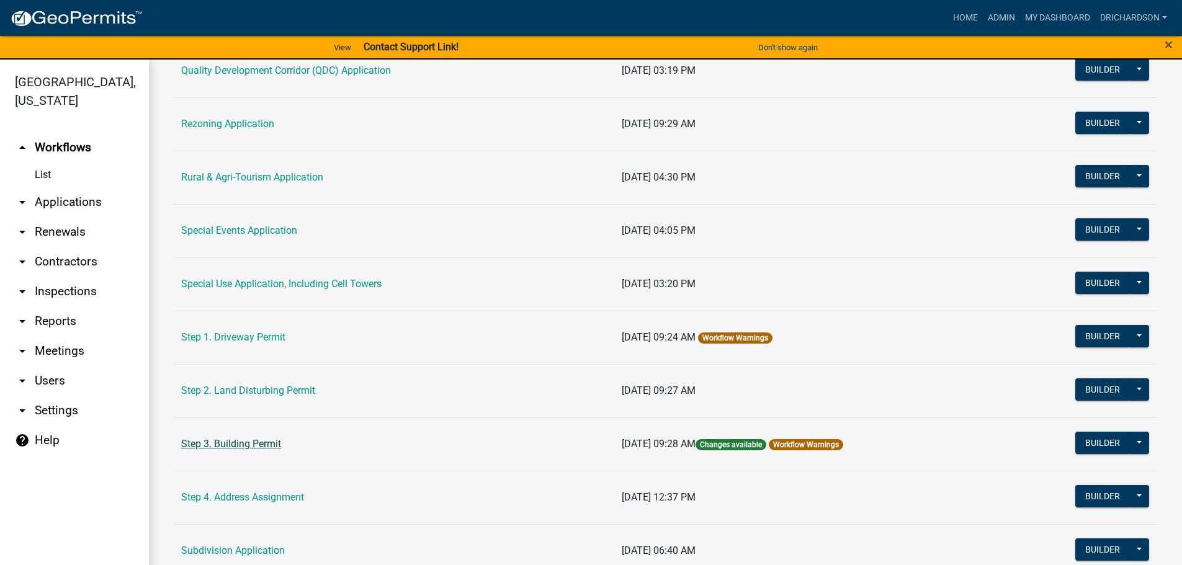
scroll to position [497, 0]
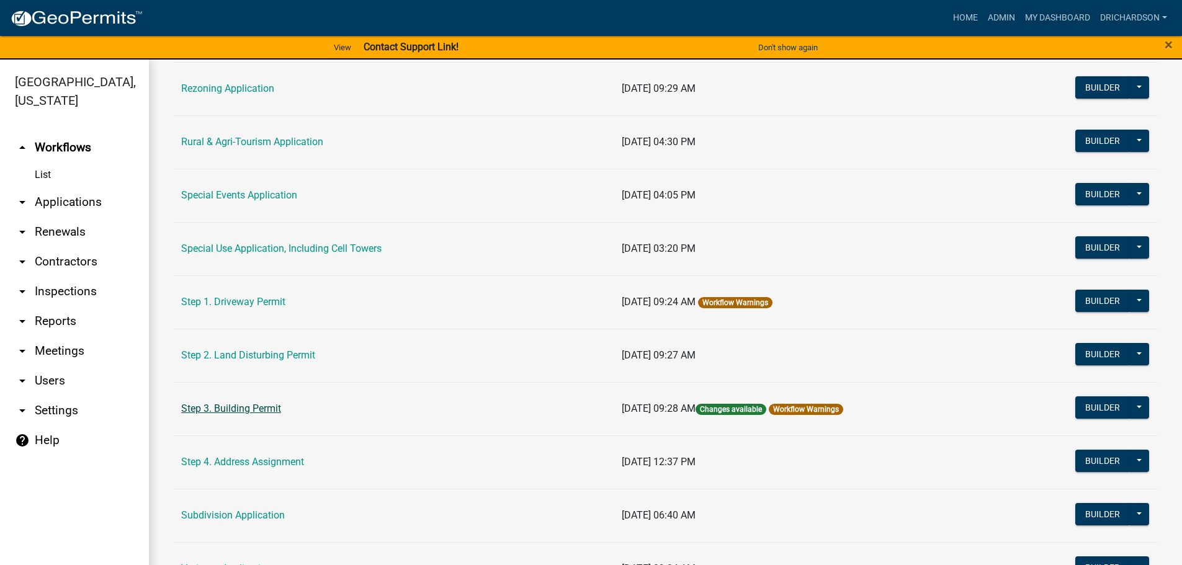
click at [241, 405] on link "Step 3. Building Permit" at bounding box center [231, 409] width 100 height 12
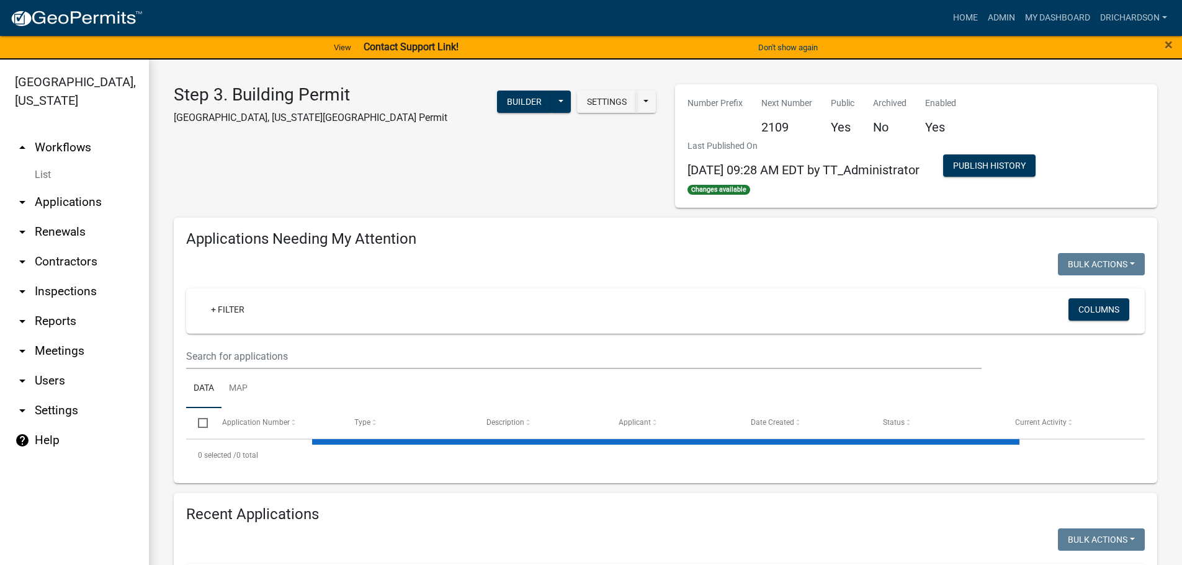
select select "1: 25"
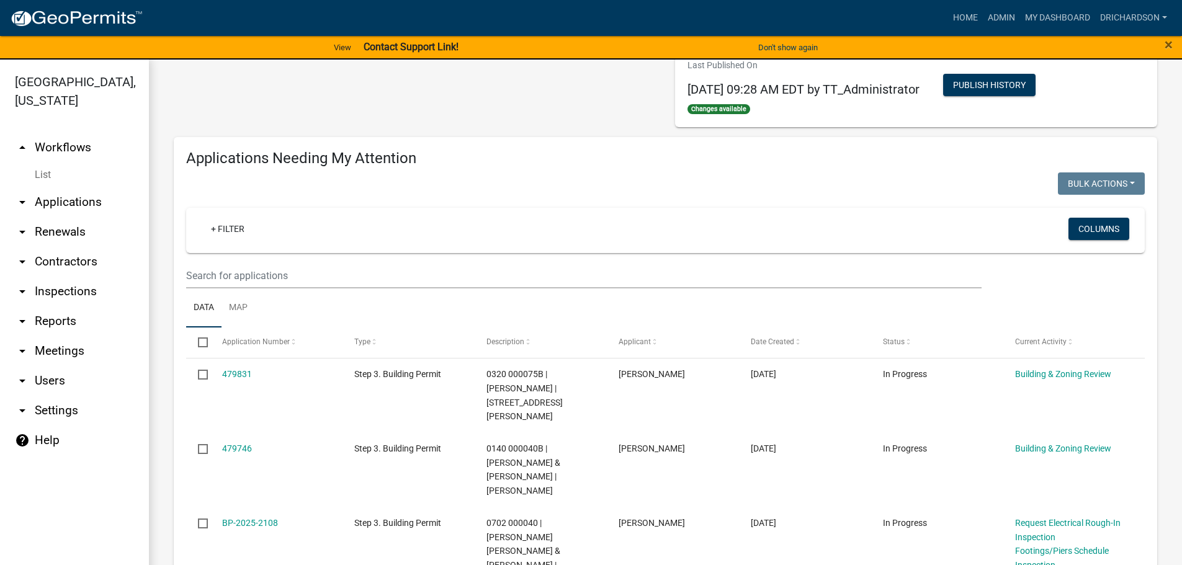
scroll to position [248, 0]
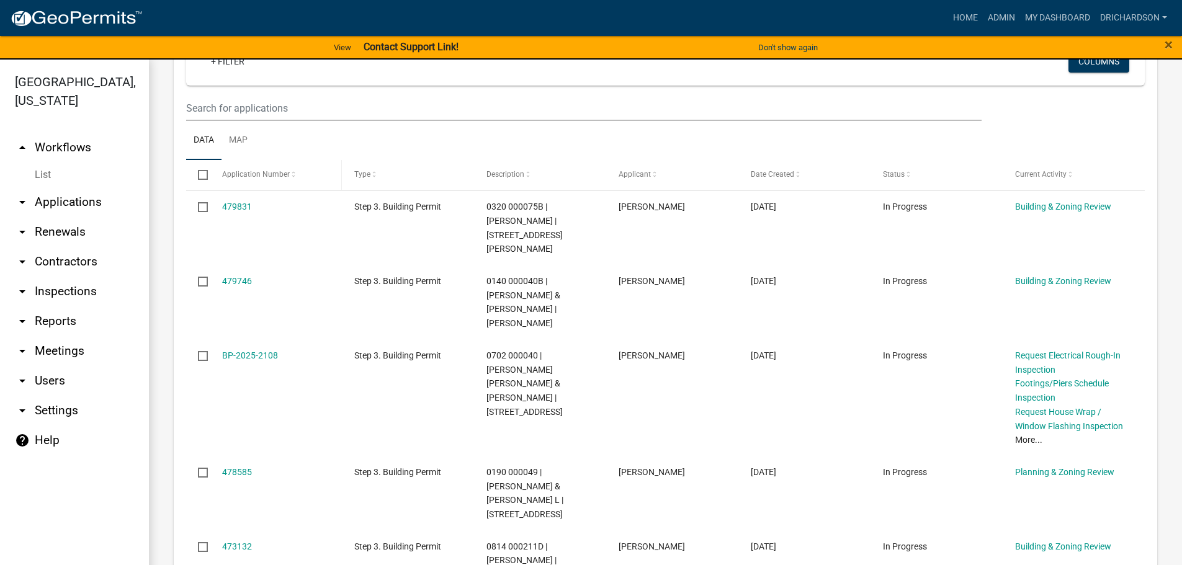
click at [279, 174] on span "Application Number" at bounding box center [256, 174] width 68 height 9
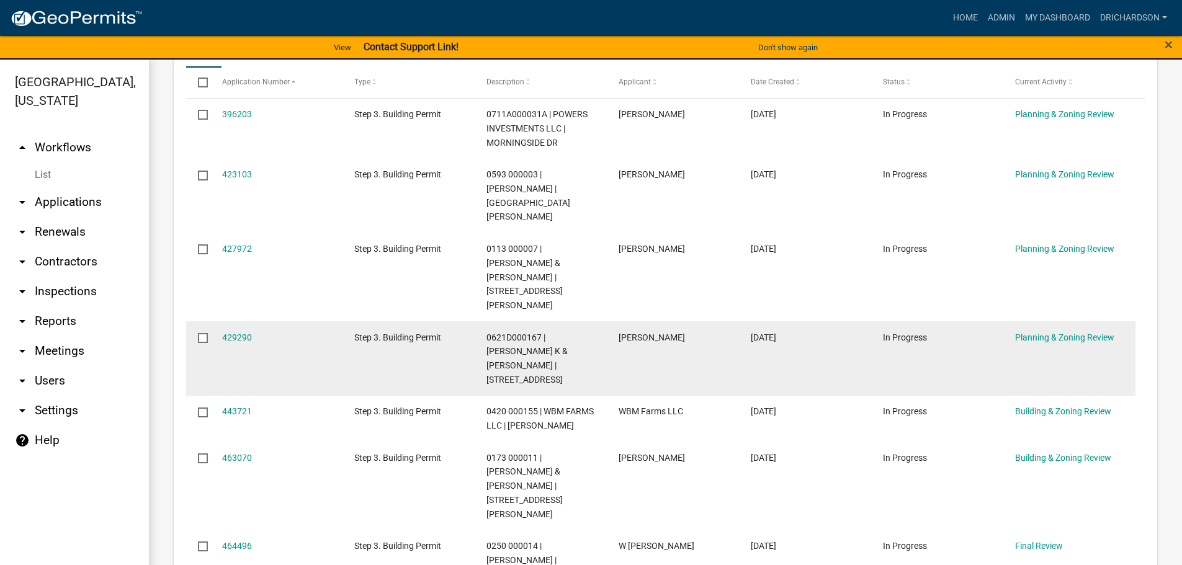
scroll to position [372, 0]
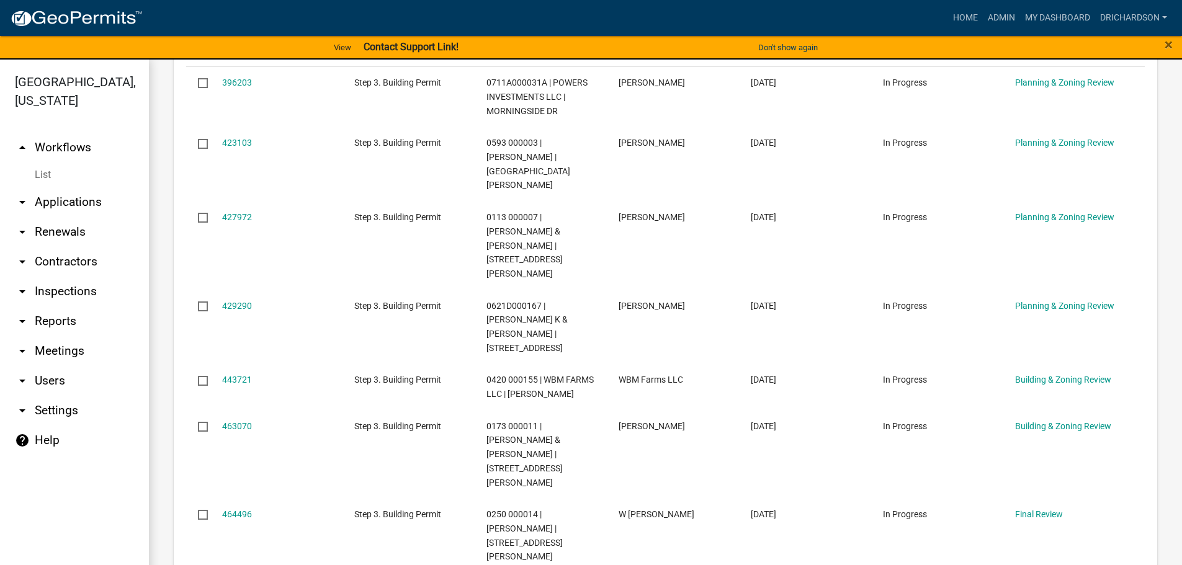
click at [76, 277] on link "arrow_drop_down Inspections" at bounding box center [74, 292] width 149 height 30
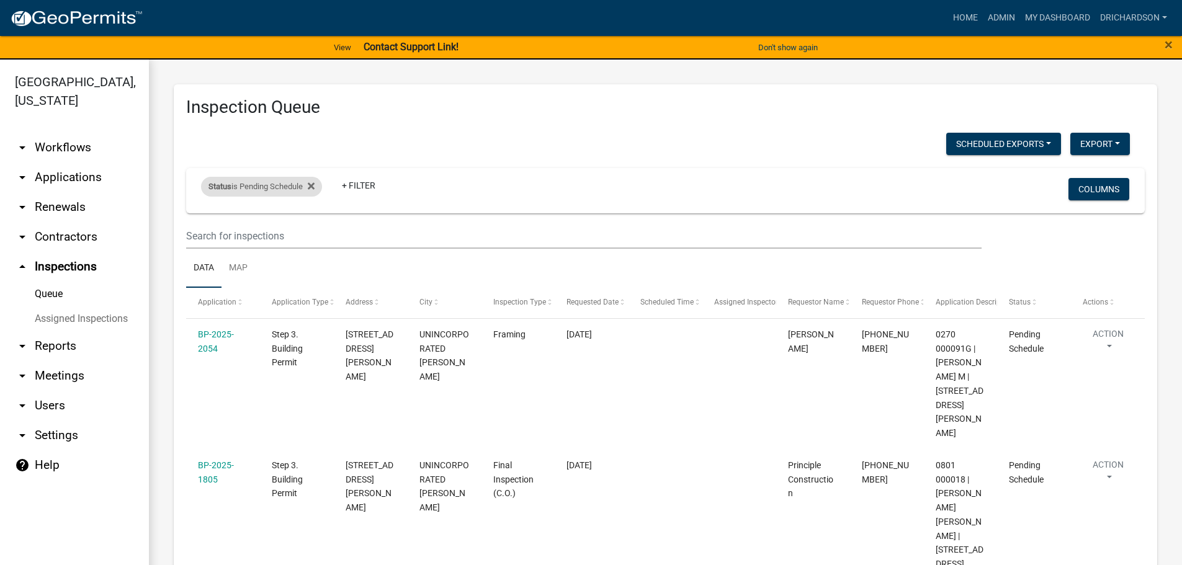
click at [263, 193] on div "Status is Pending Schedule" at bounding box center [261, 187] width 121 height 20
click at [259, 239] on select "Select an option Pending Schedule Pending Inspection Approved Denied Deleted Vo…" at bounding box center [263, 232] width 124 height 25
select select "1"
click at [204, 220] on select "Select an option Pending Schedule Pending Inspection Approved Denied Deleted Vo…" at bounding box center [263, 232] width 124 height 25
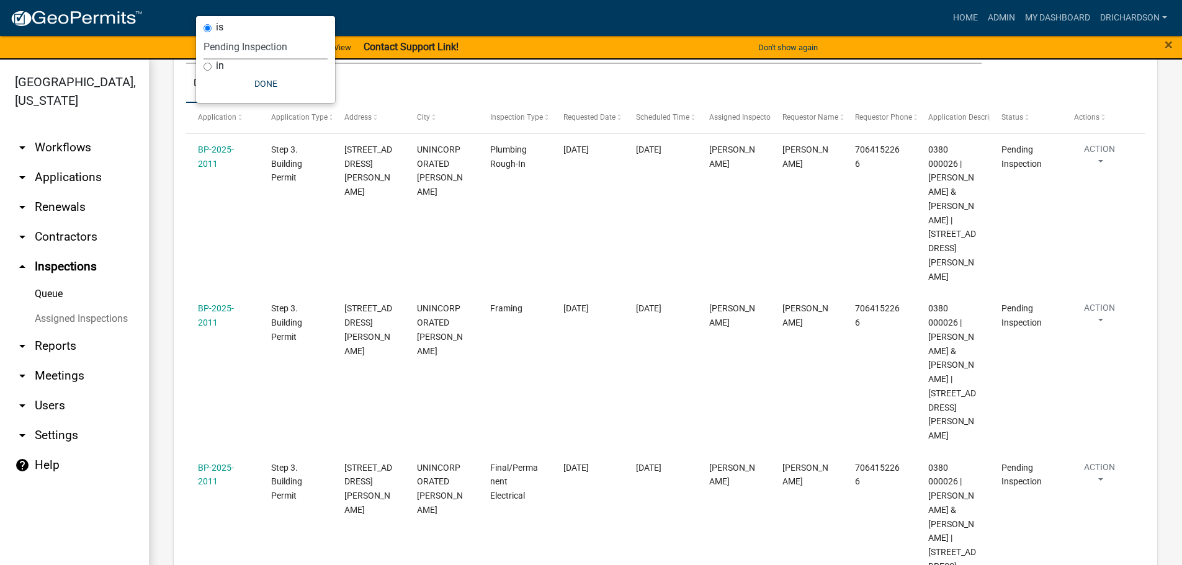
scroll to position [186, 0]
click at [515, 83] on ul "Data Map" at bounding box center [665, 82] width 959 height 39
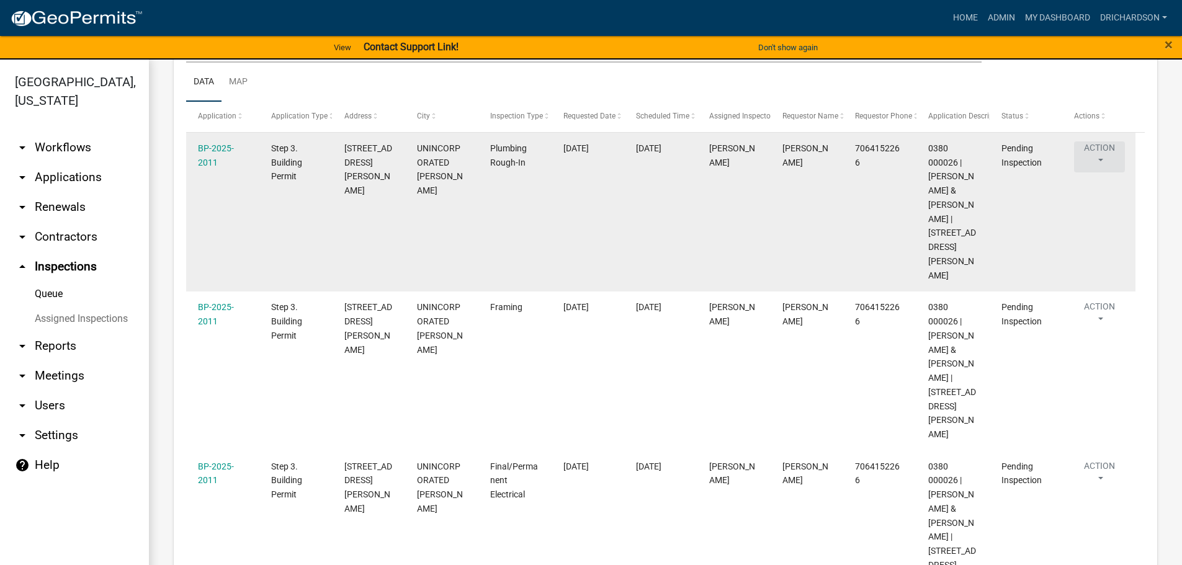
click at [1100, 148] on button "Action" at bounding box center [1099, 157] width 51 height 31
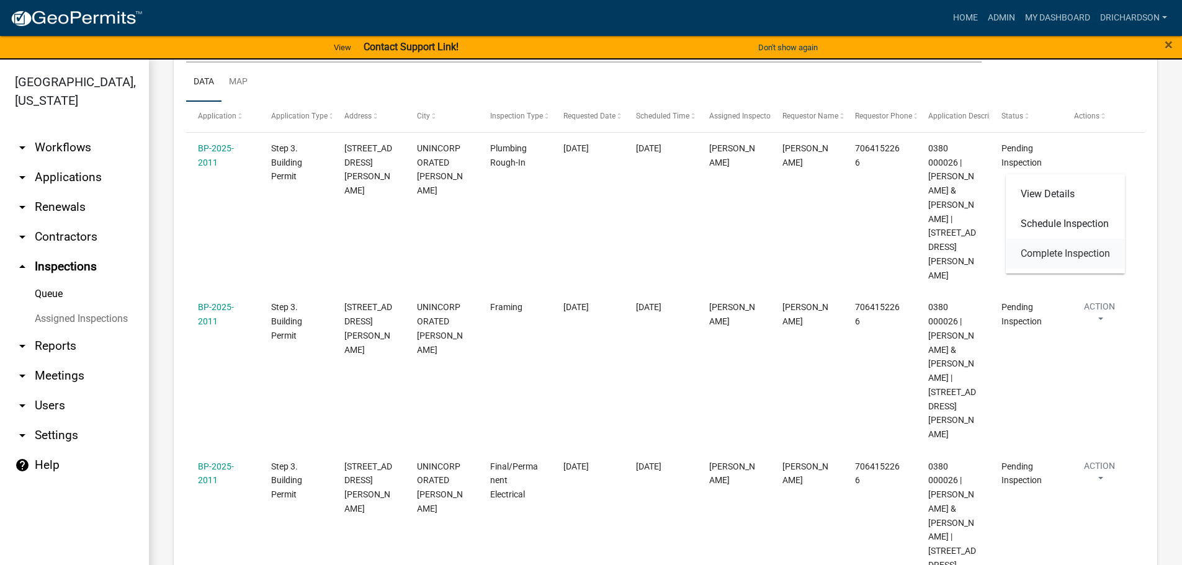
click at [1048, 250] on link "Complete Inspection" at bounding box center [1065, 254] width 119 height 30
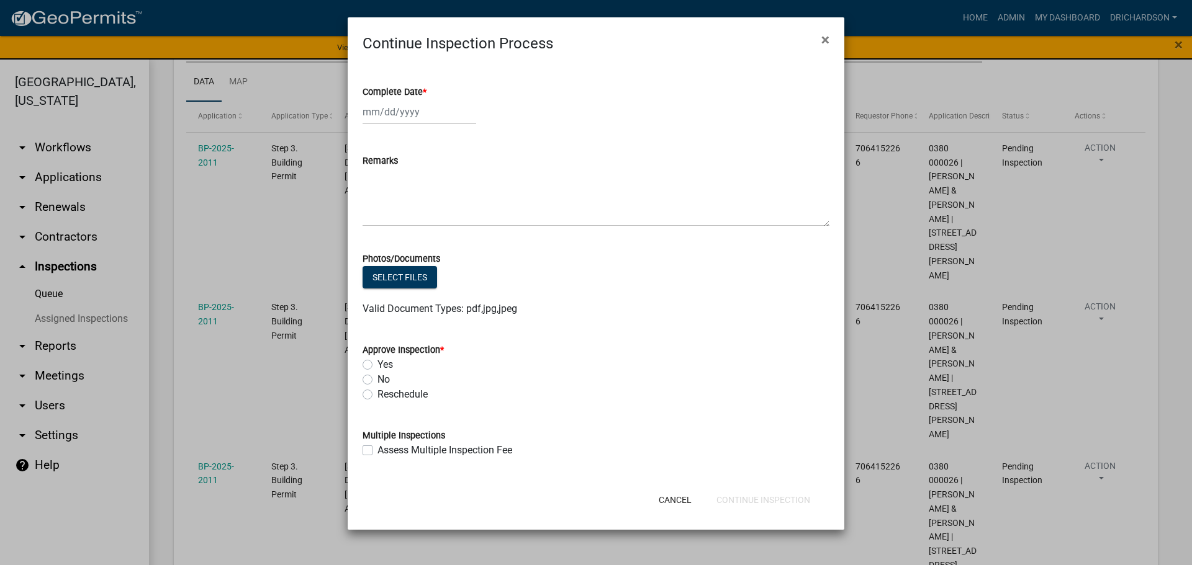
click at [398, 112] on div at bounding box center [419, 111] width 114 height 25
select select "9"
select select "2025"
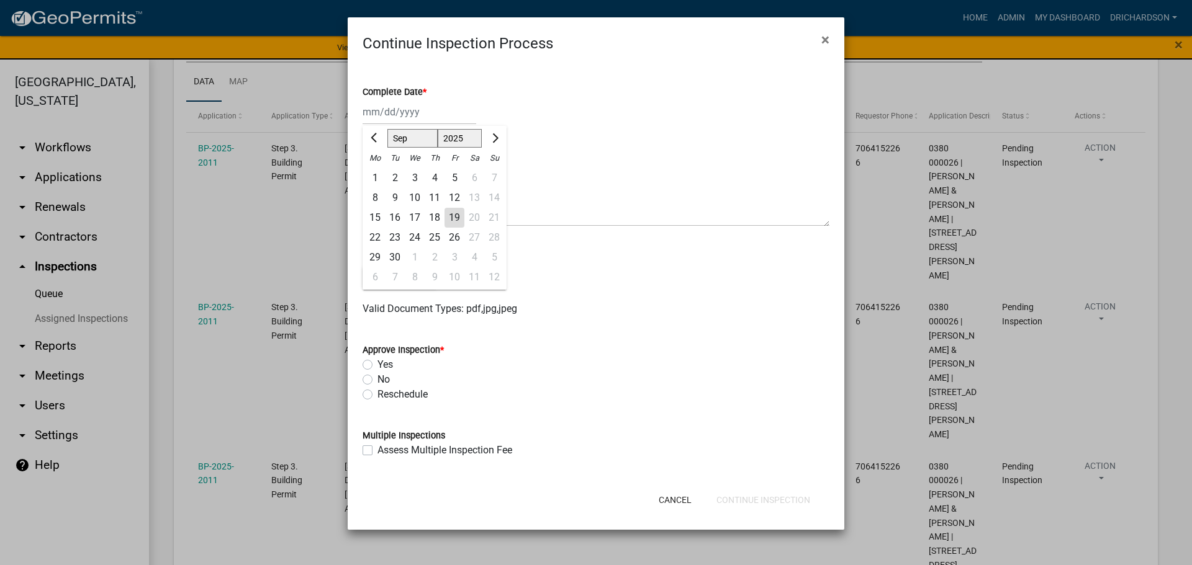
click at [451, 216] on div "19" at bounding box center [454, 218] width 20 height 20
type input "[DATE]"
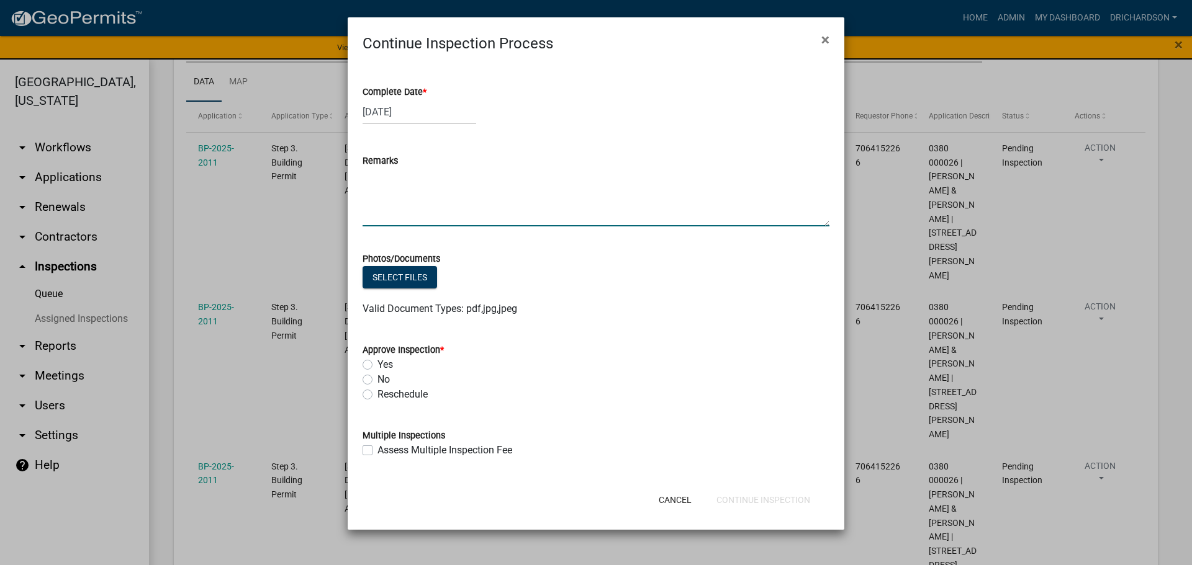
click at [411, 207] on textarea "Remarks" at bounding box center [595, 197] width 467 height 58
click at [606, 173] on textarea "-Conduct a 10 psi test on waste lines showing on a gadge for inspection." at bounding box center [595, 197] width 467 height 58
click at [679, 178] on textarea "-Conduct a 10 psi test on waste lines showing on a gage for inspection." at bounding box center [595, 197] width 467 height 58
type textarea "-Conduct a 10 psi test on waste lines showing on a gage for inspection. -Conduc…"
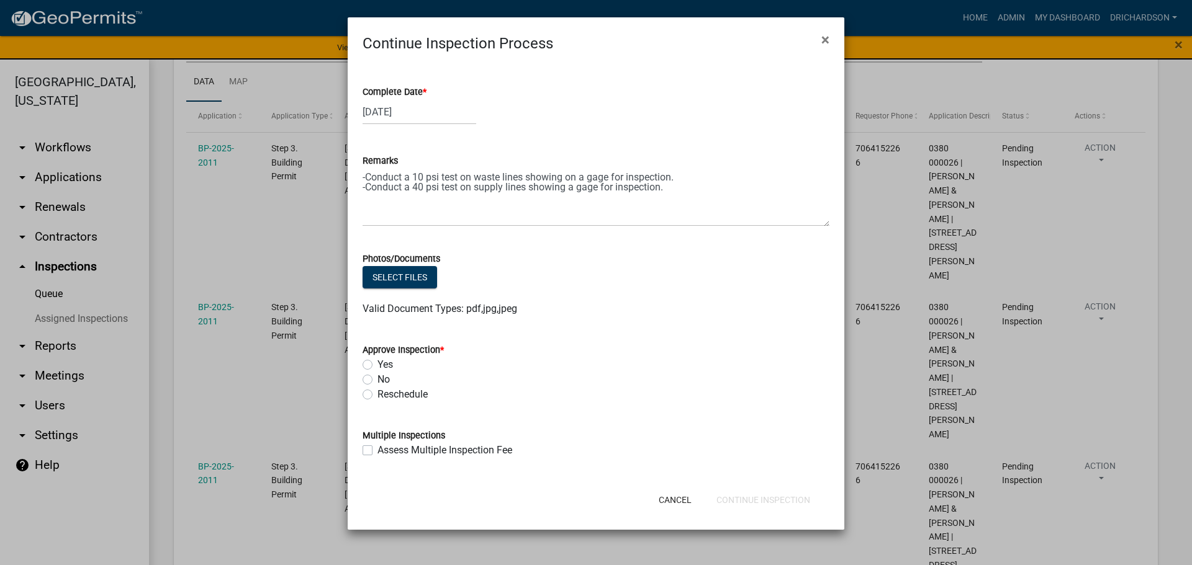
click at [377, 379] on label "No" at bounding box center [383, 379] width 12 height 15
click at [377, 379] on input "No" at bounding box center [381, 376] width 8 height 8
radio input "true"
click at [765, 502] on button "Continue Inspection" at bounding box center [763, 500] width 114 height 22
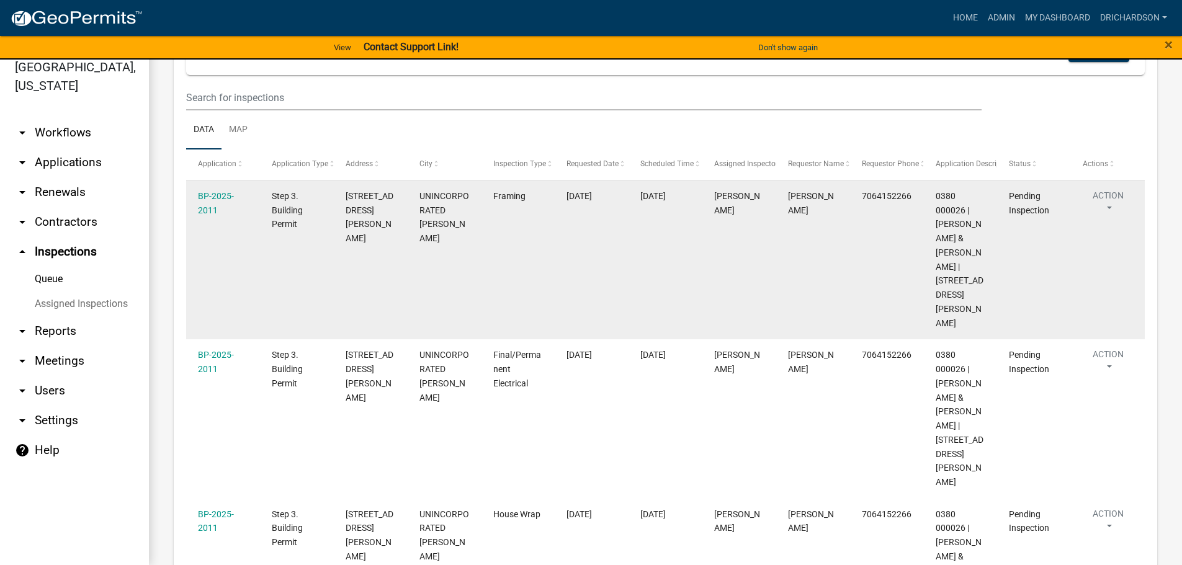
scroll to position [124, 0]
click at [1111, 190] on button "Action" at bounding box center [1108, 204] width 51 height 31
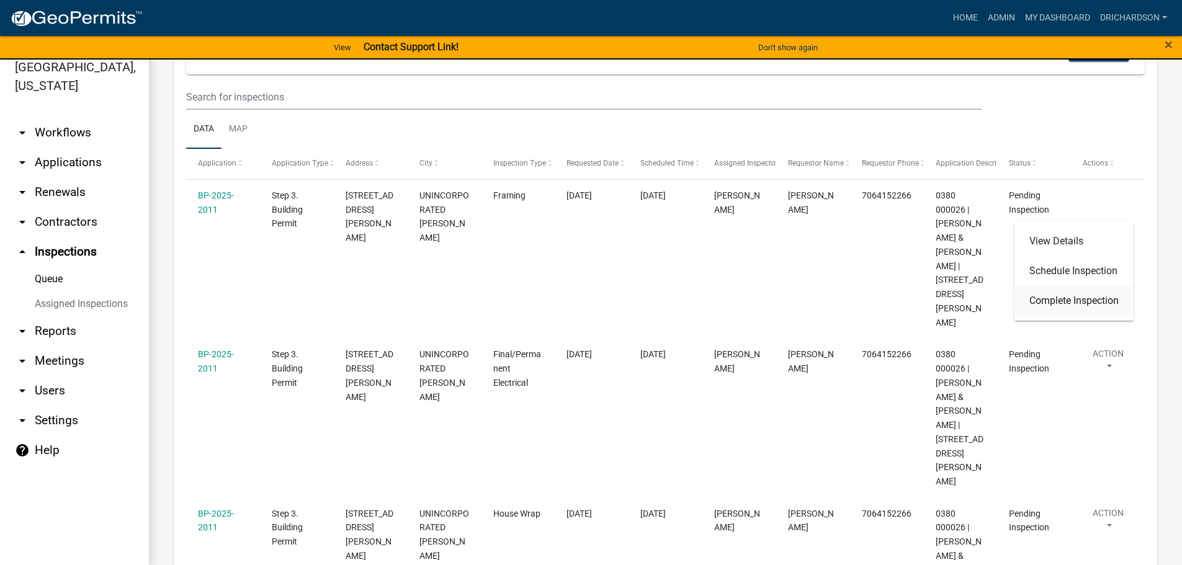
click at [1091, 303] on link "Complete Inspection" at bounding box center [1074, 301] width 119 height 30
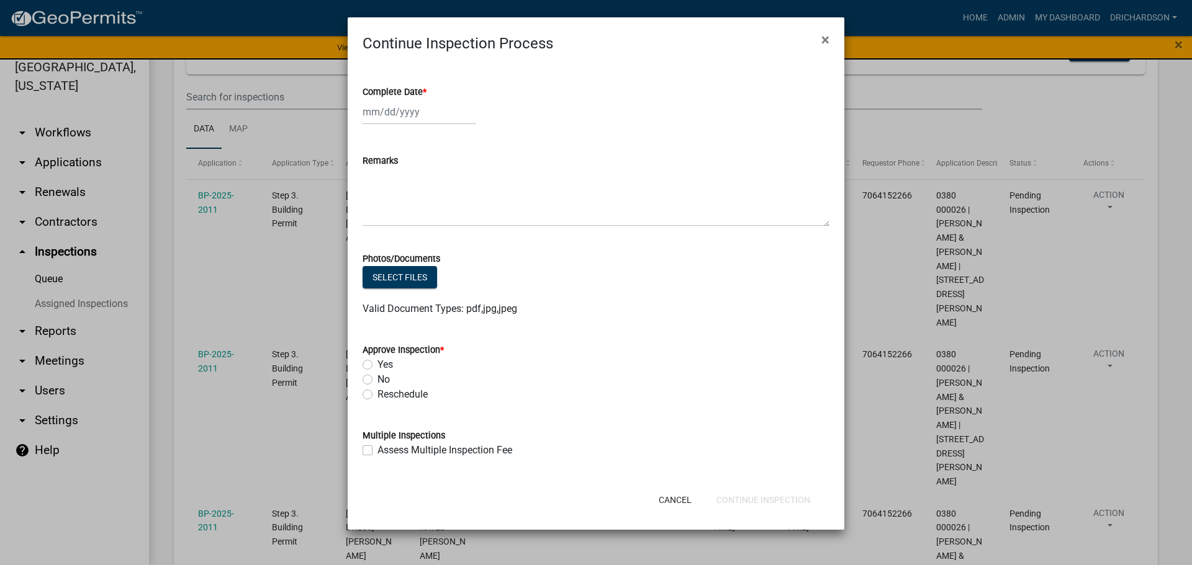
click at [399, 120] on div at bounding box center [419, 111] width 114 height 25
select select "9"
select select "2025"
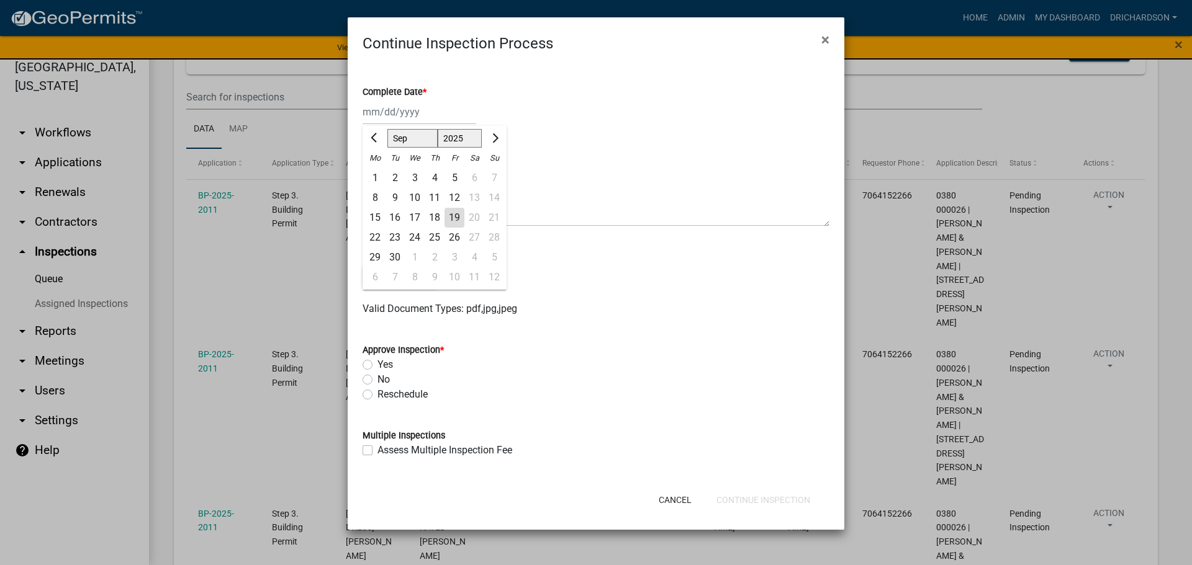
click at [452, 217] on div "19" at bounding box center [454, 218] width 20 height 20
type input "[DATE]"
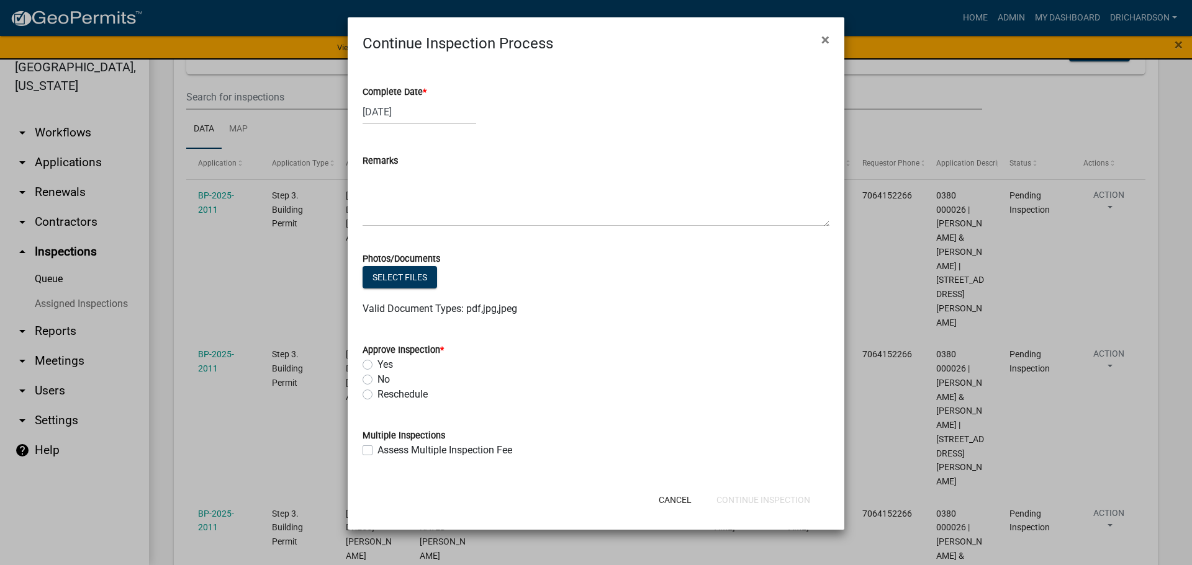
click at [377, 366] on label "Yes" at bounding box center [385, 365] width 16 height 15
click at [377, 366] on input "Yes" at bounding box center [381, 362] width 8 height 8
radio input "true"
click at [743, 498] on button "Continue Inspection" at bounding box center [763, 500] width 114 height 22
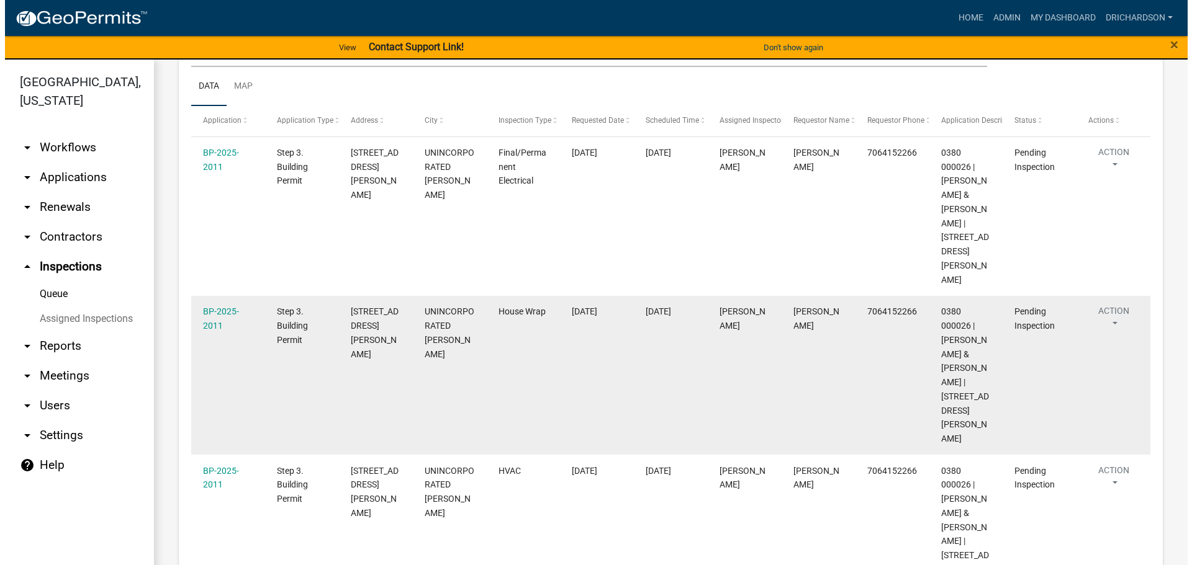
scroll to position [186, 0]
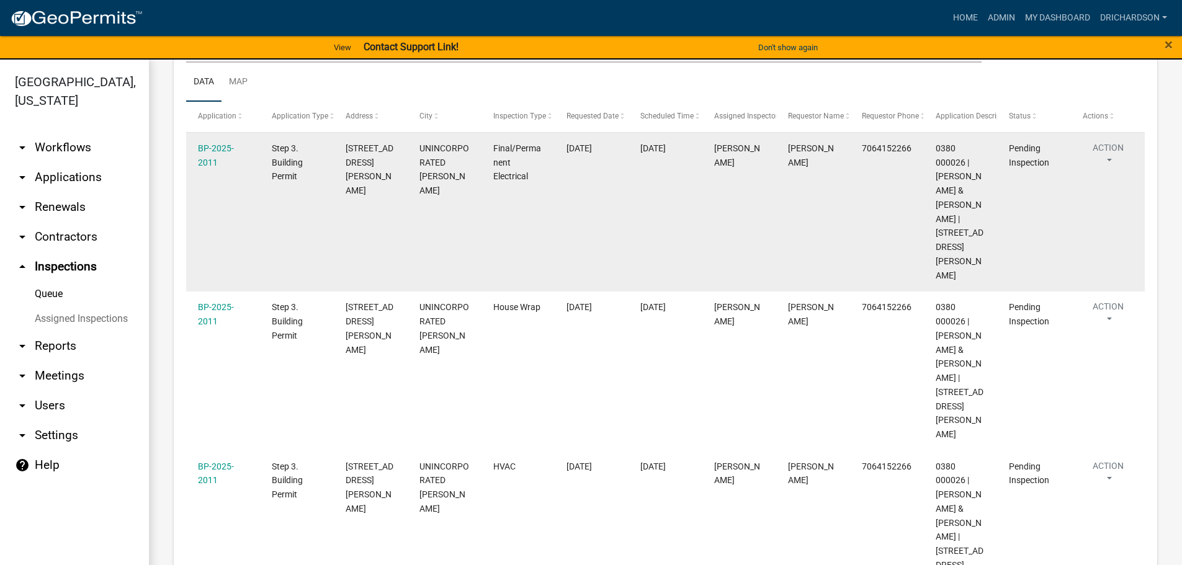
click at [1107, 155] on button "Action" at bounding box center [1108, 157] width 51 height 31
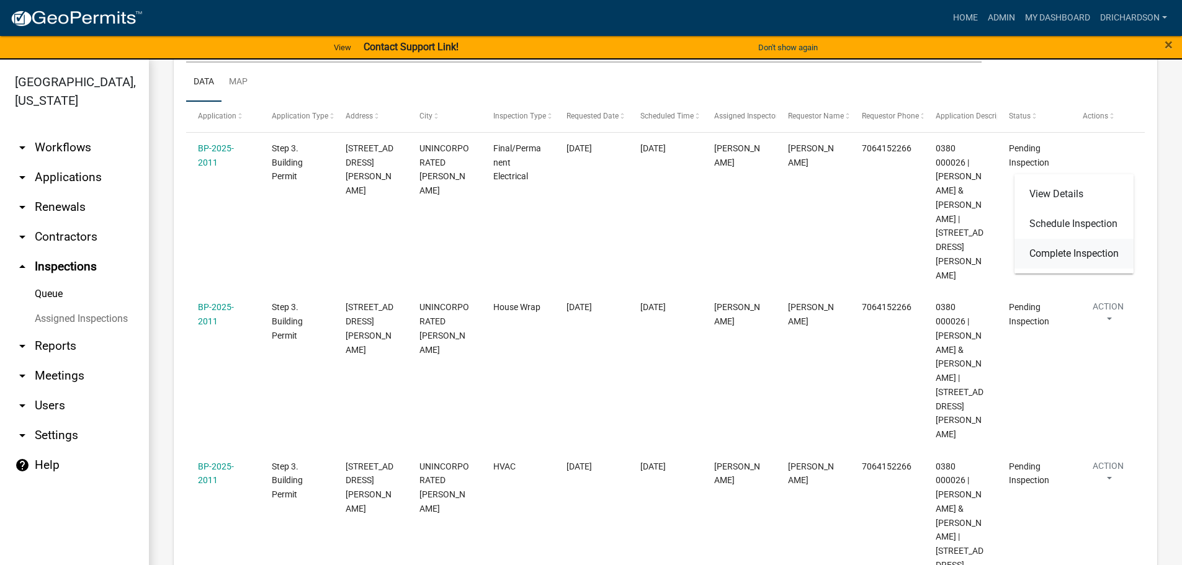
click at [1077, 258] on link "Complete Inspection" at bounding box center [1074, 254] width 119 height 30
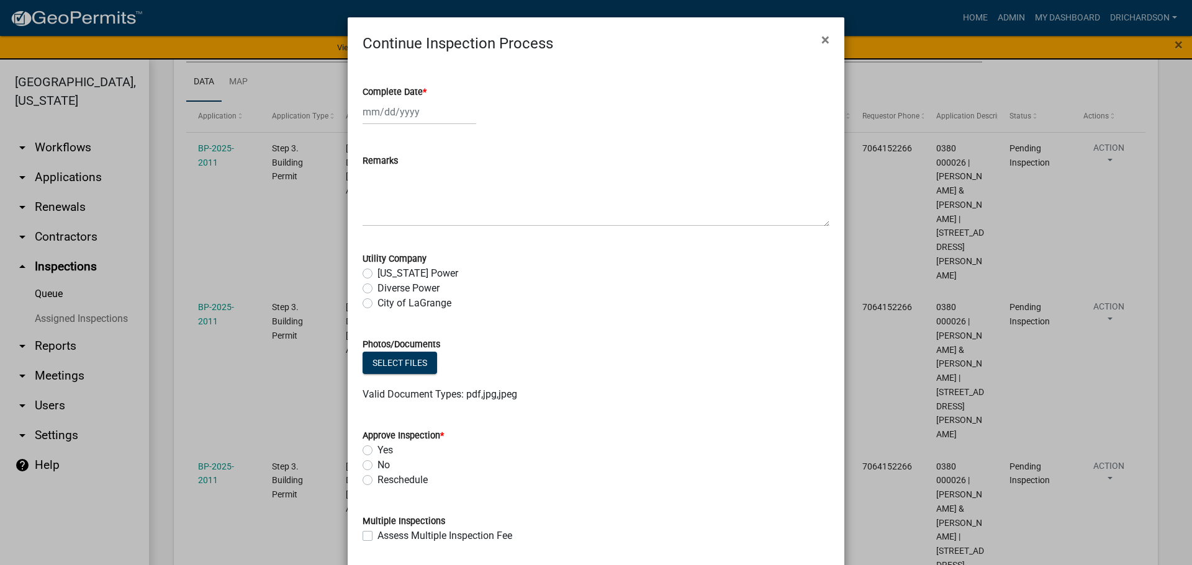
click at [421, 113] on div at bounding box center [419, 111] width 114 height 25
select select "9"
select select "2025"
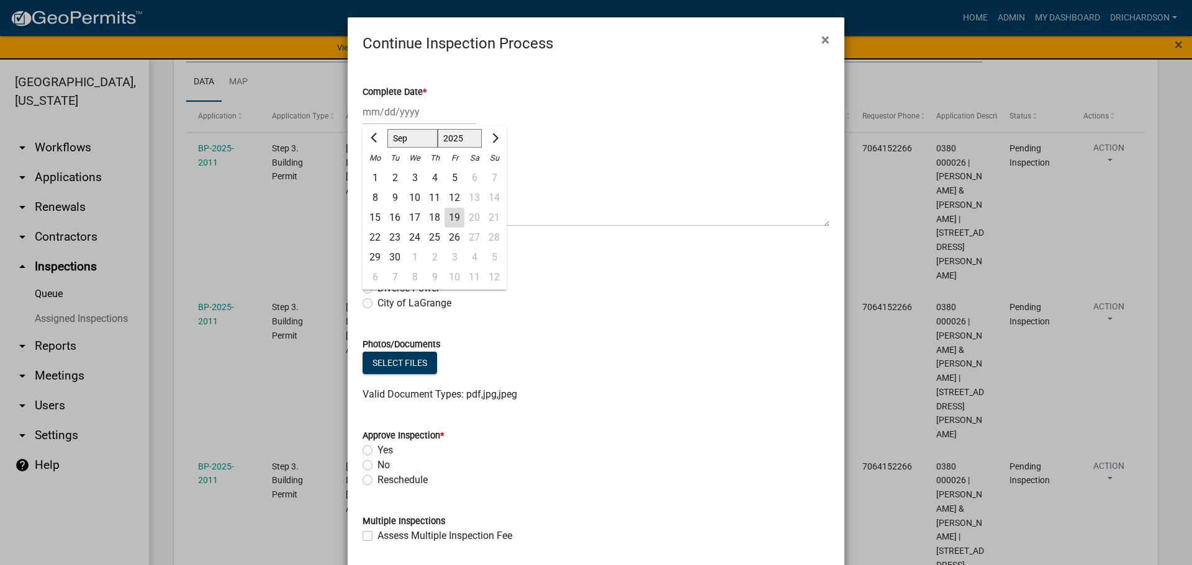
click at [448, 214] on div "19" at bounding box center [454, 218] width 20 height 20
type input "[DATE]"
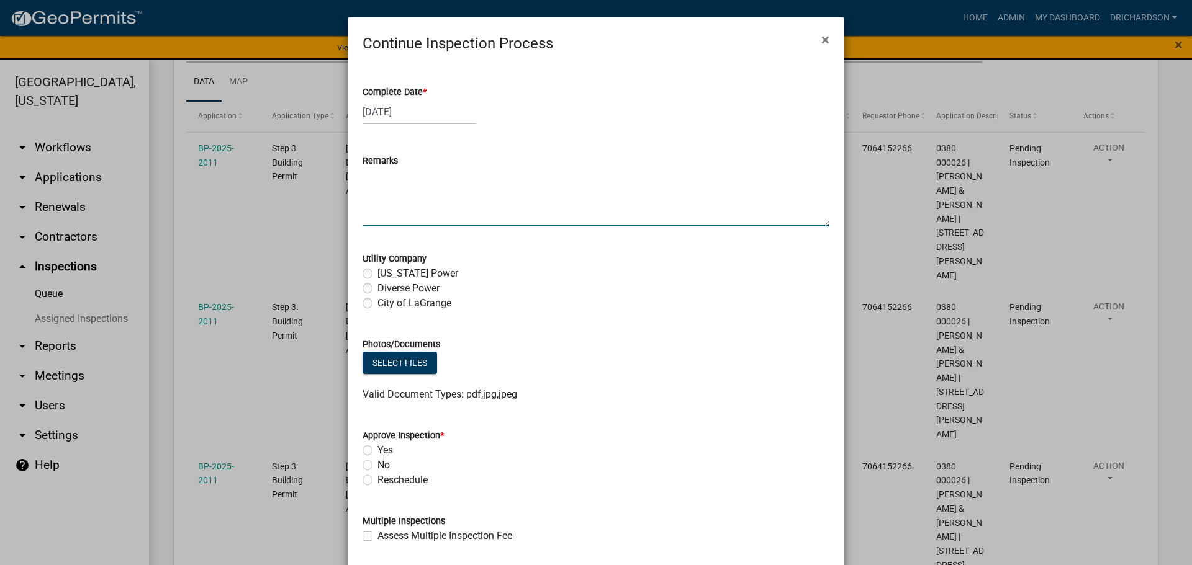
click at [374, 201] on textarea "Remarks" at bounding box center [595, 197] width 467 height 58
click at [465, 173] on textarea "-not ready for Final perminate electrical." at bounding box center [595, 197] width 467 height 58
click at [459, 176] on textarea "-not ready for Final perinate electrical." at bounding box center [595, 197] width 467 height 58
click at [477, 176] on textarea "-not ready for Final perinate electrical." at bounding box center [595, 197] width 467 height 58
type textarea "-not ready for Final electrical."
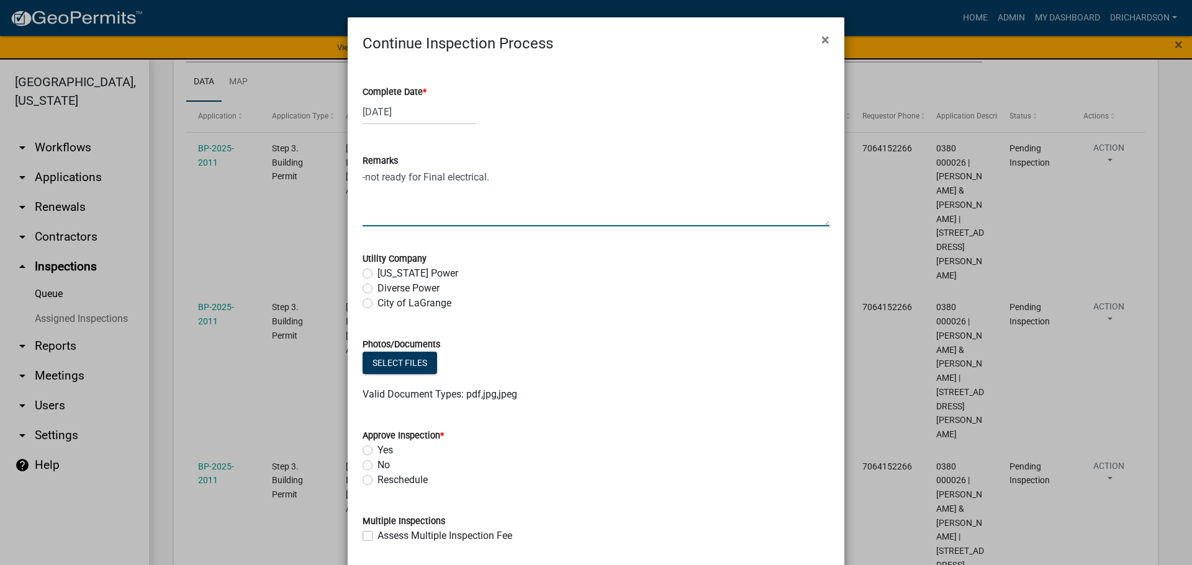
click at [377, 465] on label "No" at bounding box center [383, 465] width 12 height 15
click at [377, 465] on input "No" at bounding box center [381, 462] width 8 height 8
radio input "true"
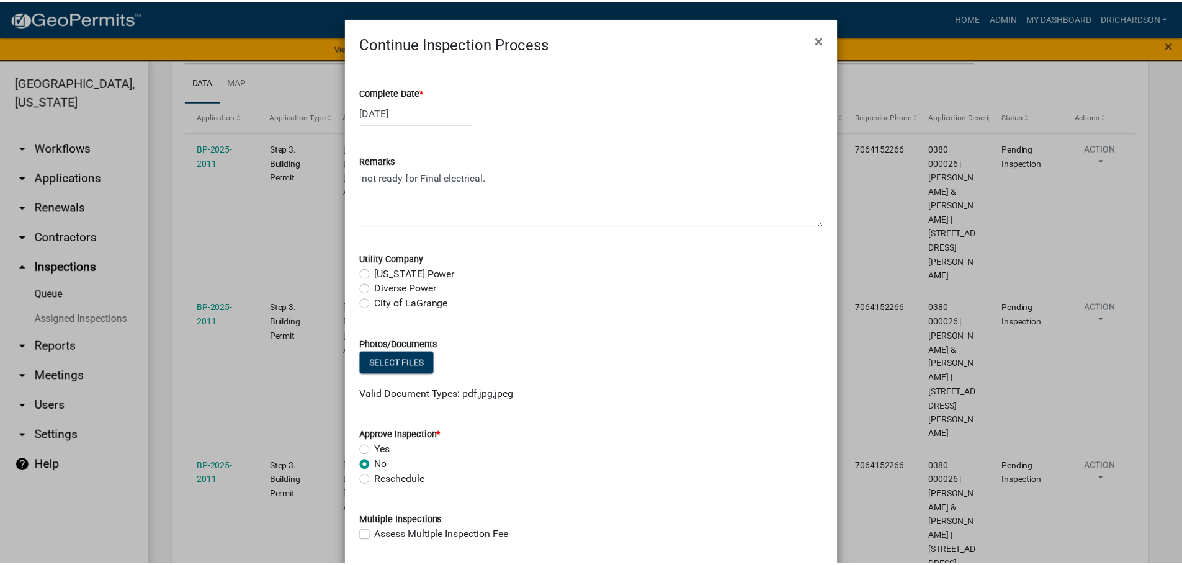
scroll to position [68, 0]
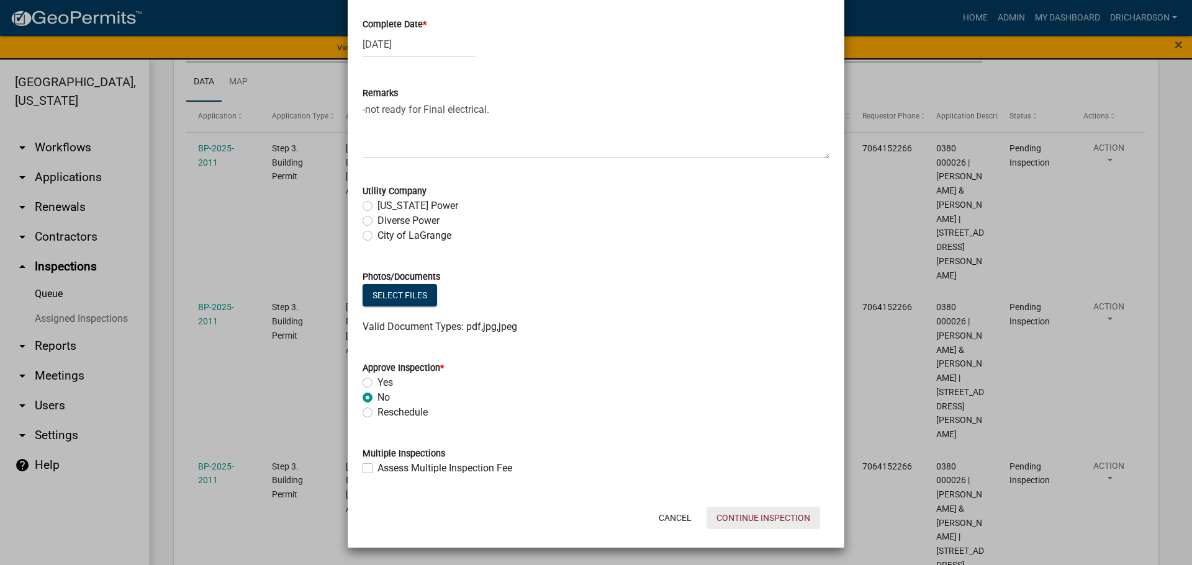
click at [753, 515] on button "Continue Inspection" at bounding box center [763, 518] width 114 height 22
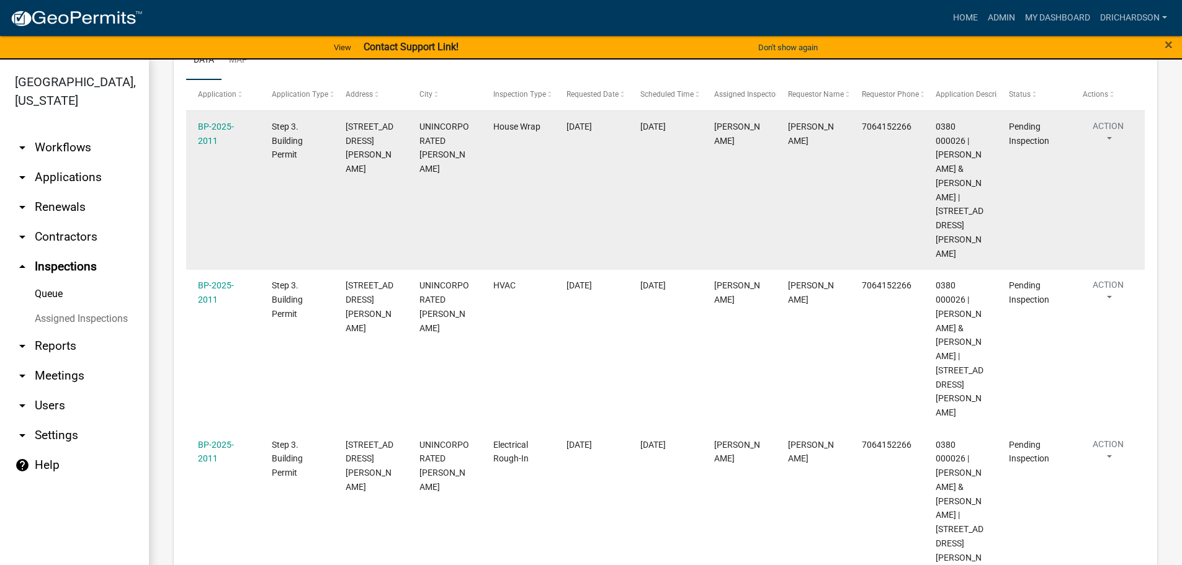
scroll to position [186, 0]
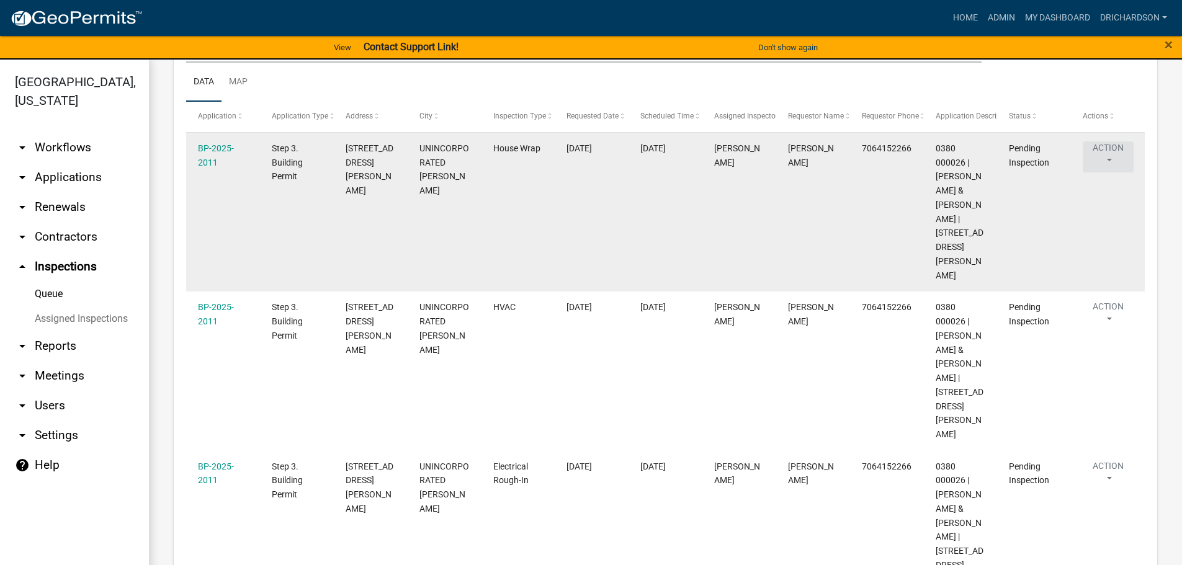
click at [1110, 150] on button "Action" at bounding box center [1108, 157] width 51 height 31
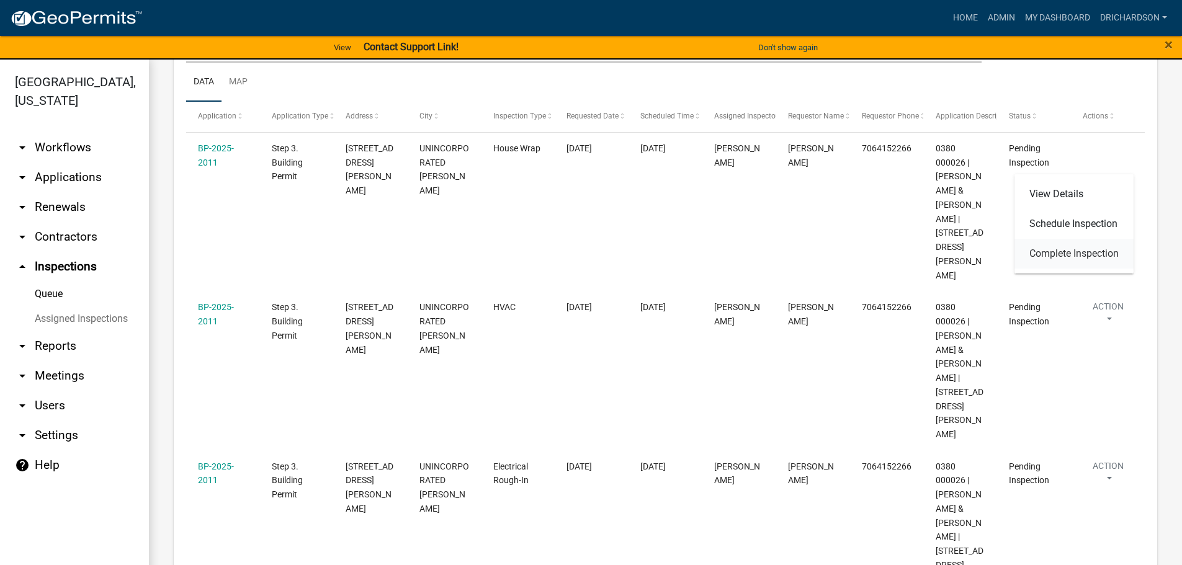
click at [1089, 245] on link "Complete Inspection" at bounding box center [1074, 254] width 119 height 30
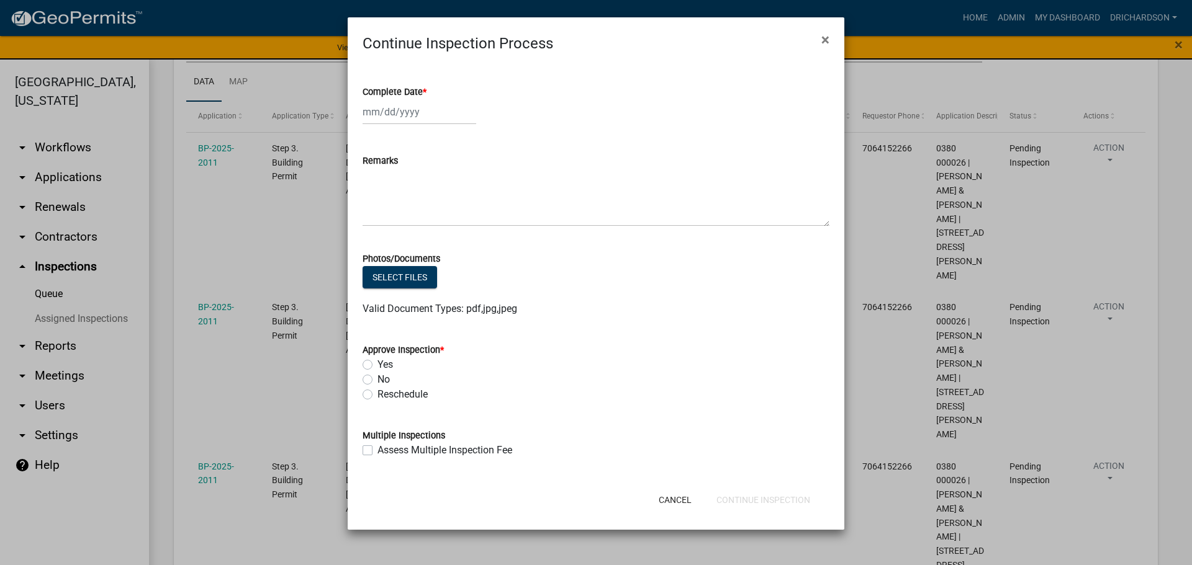
click at [400, 107] on div at bounding box center [419, 111] width 114 height 25
select select "9"
select select "2025"
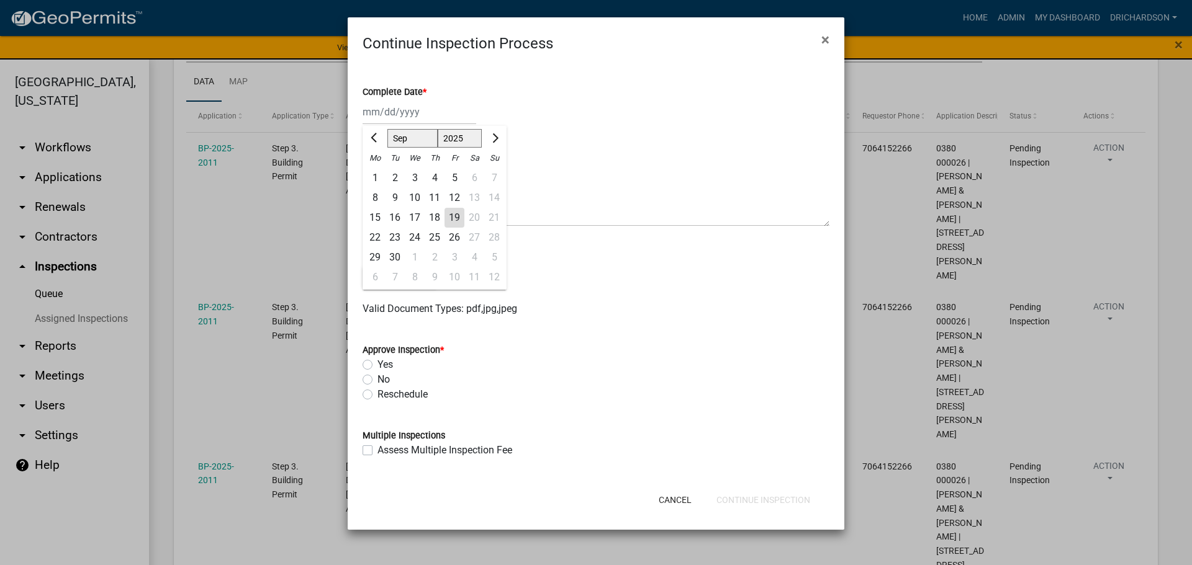
click at [452, 218] on div "19" at bounding box center [454, 218] width 20 height 20
type input "[DATE]"
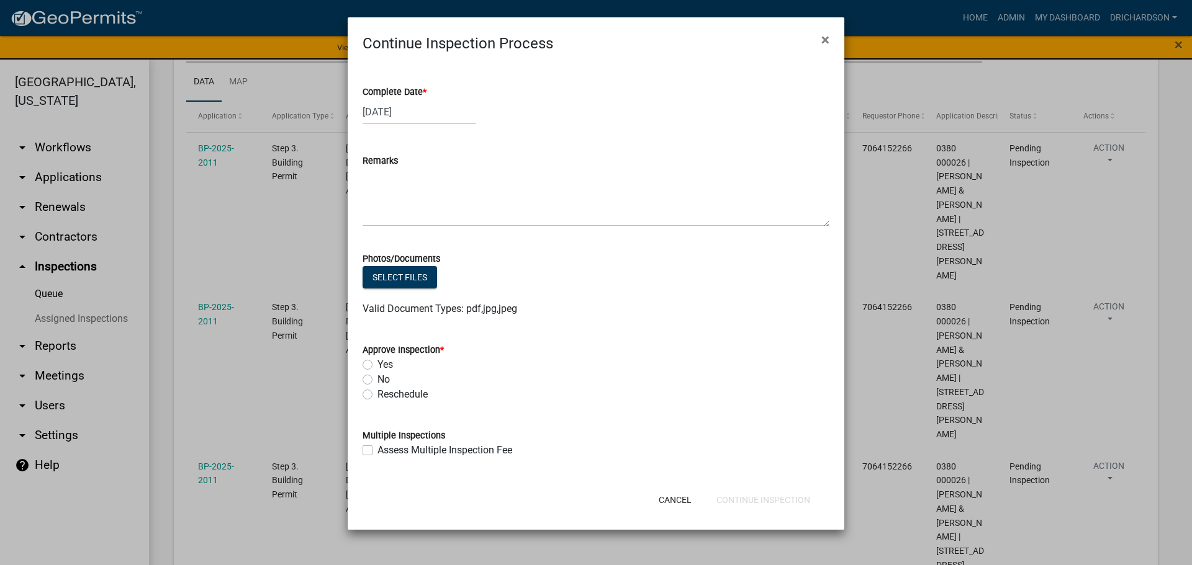
click at [377, 362] on label "Yes" at bounding box center [385, 365] width 16 height 15
click at [377, 362] on input "Yes" at bounding box center [381, 362] width 8 height 8
radio input "true"
click at [780, 508] on button "Continue Inspection" at bounding box center [763, 500] width 114 height 22
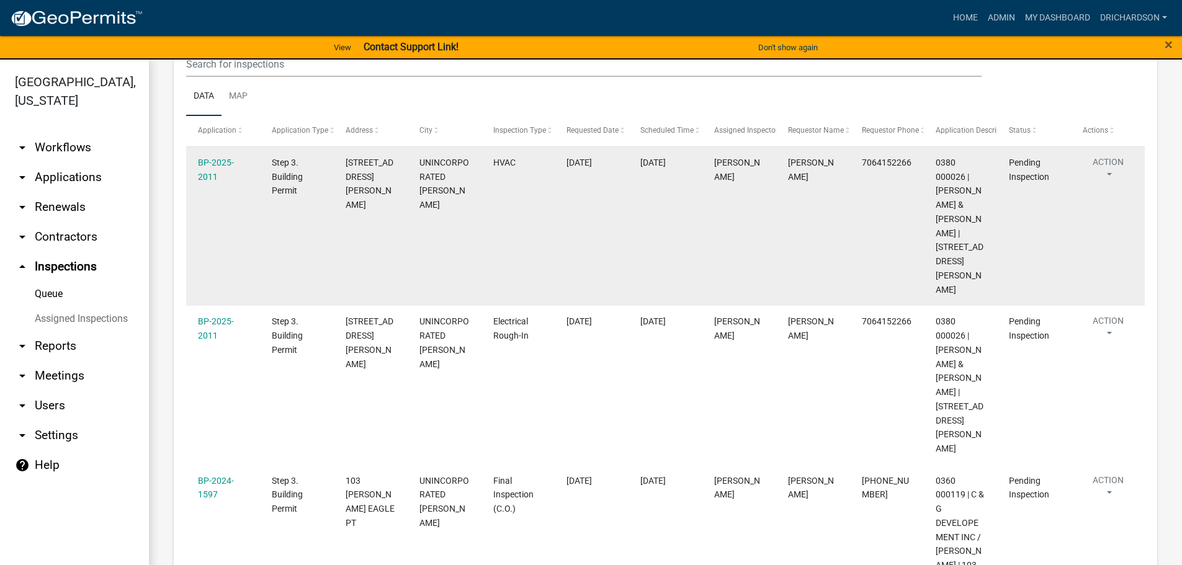
scroll to position [186, 0]
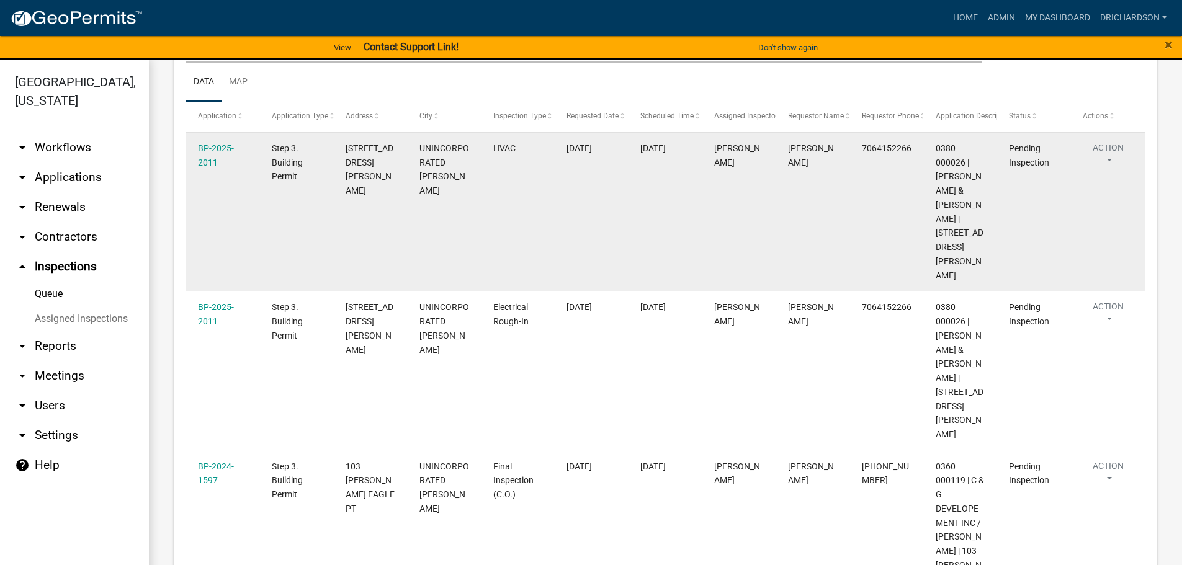
click at [1109, 160] on button "Action" at bounding box center [1108, 157] width 51 height 31
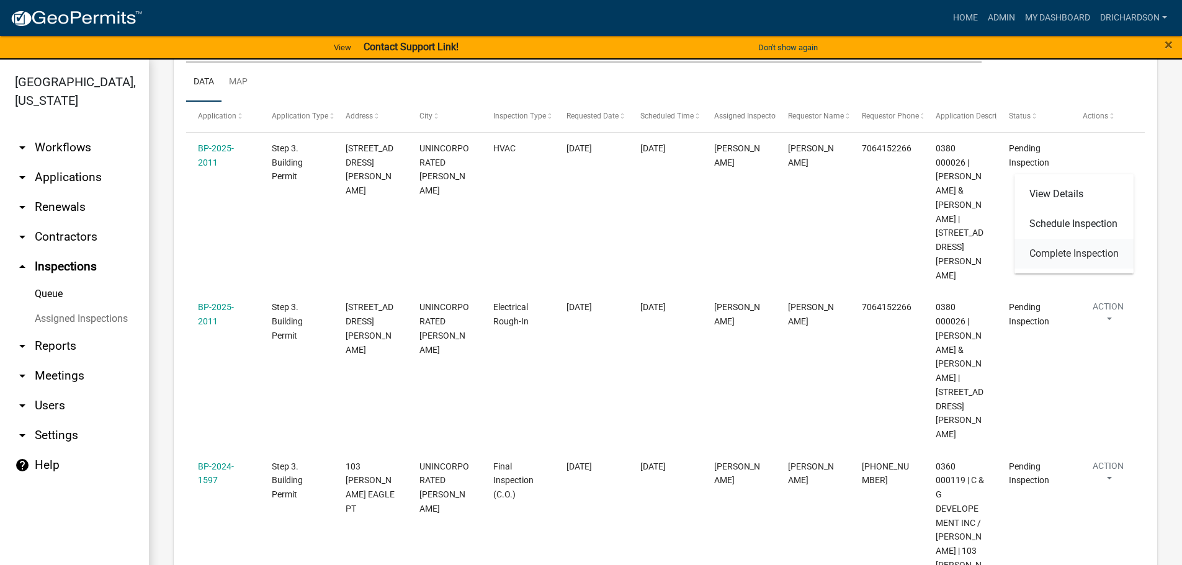
click at [1057, 256] on link "Complete Inspection" at bounding box center [1074, 254] width 119 height 30
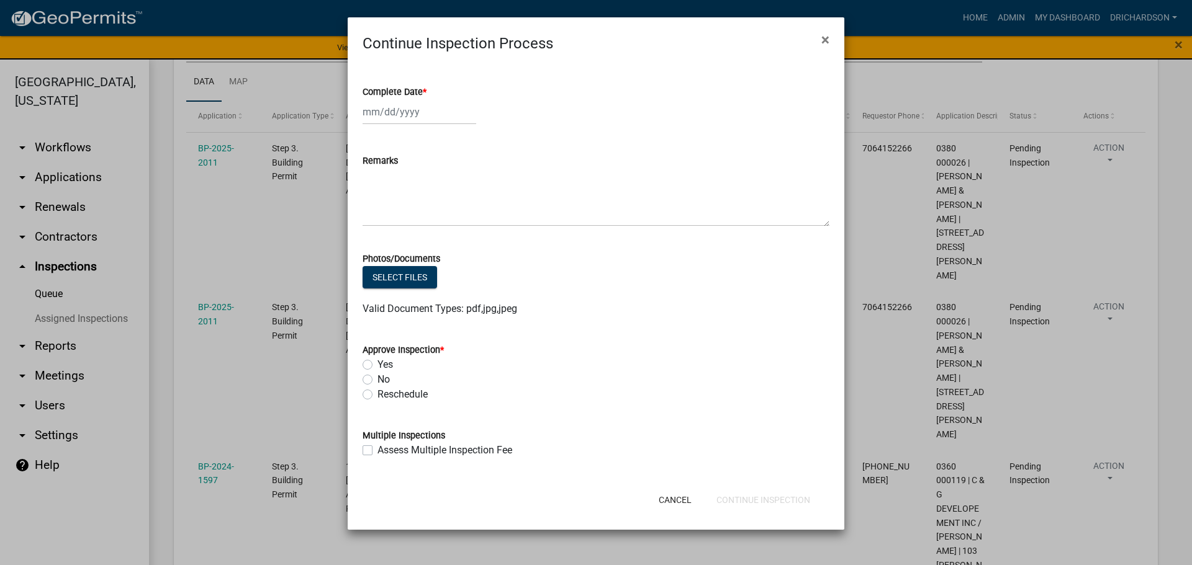
click at [398, 115] on div at bounding box center [419, 111] width 114 height 25
select select "9"
select select "2025"
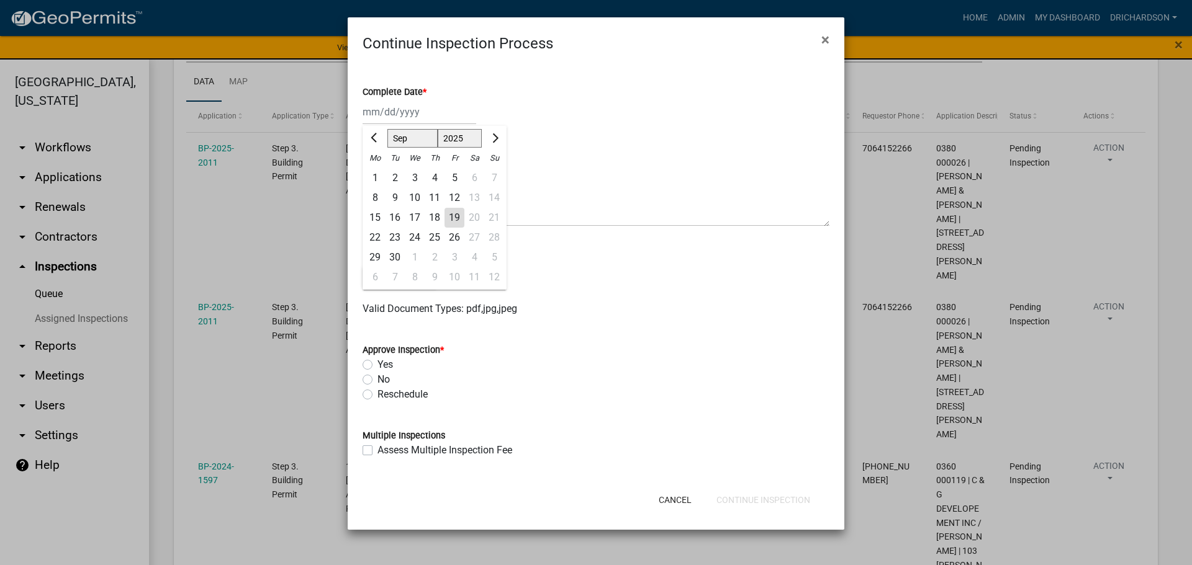
click at [459, 218] on div "19" at bounding box center [454, 218] width 20 height 20
type input "[DATE]"
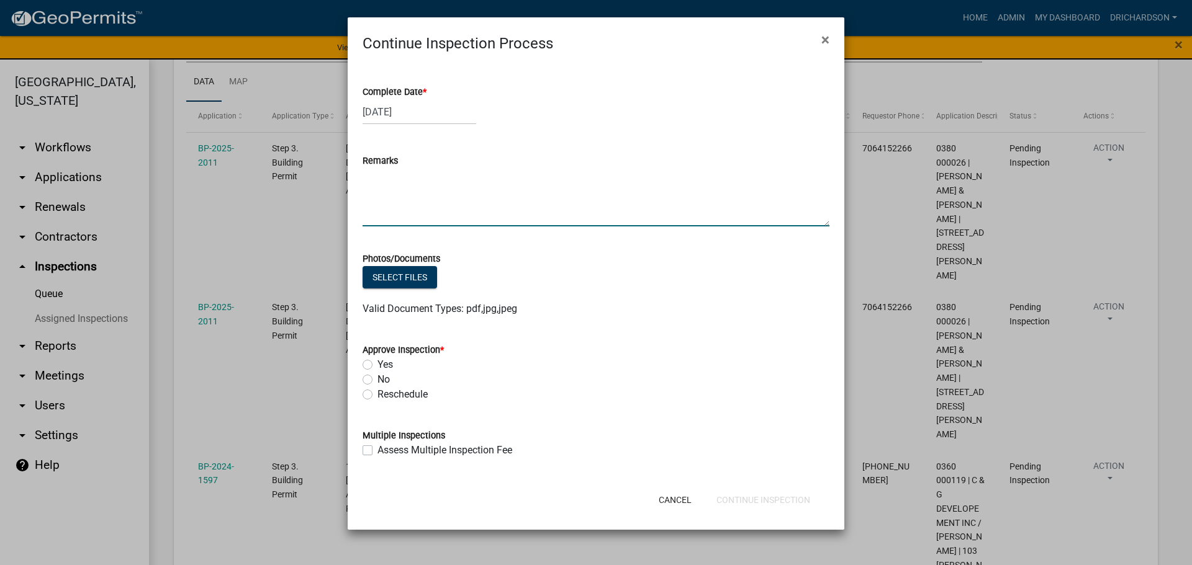
click at [420, 200] on textarea "Remarks" at bounding box center [595, 197] width 467 height 58
type textarea "-not fully installed."
click at [377, 379] on label "No" at bounding box center [383, 379] width 12 height 15
click at [377, 379] on input "No" at bounding box center [381, 376] width 8 height 8
radio input "true"
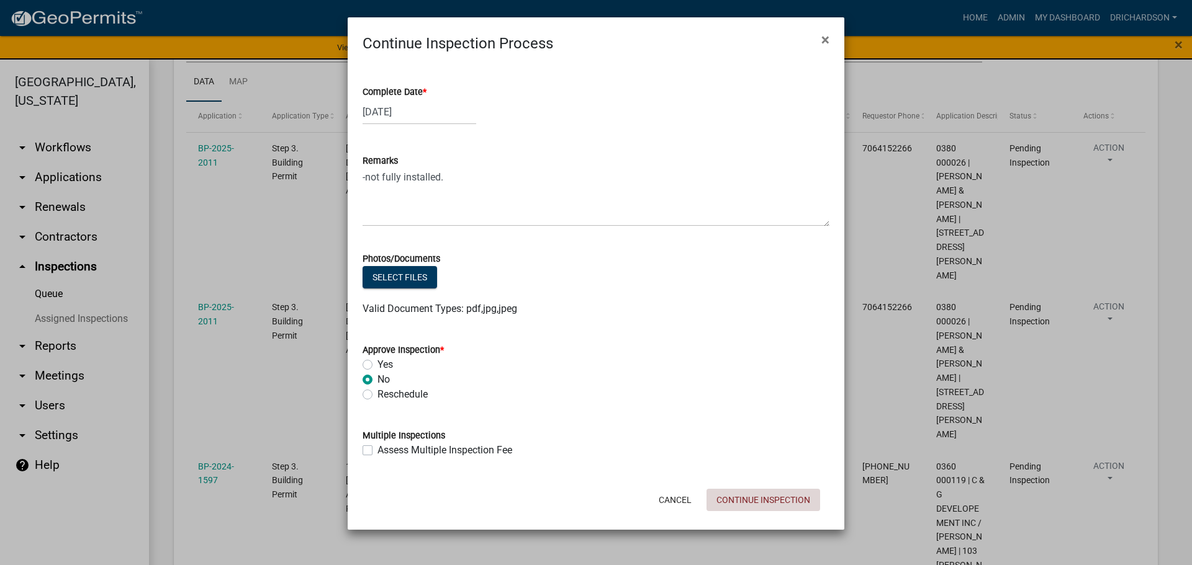
click at [781, 498] on button "Continue Inspection" at bounding box center [763, 500] width 114 height 22
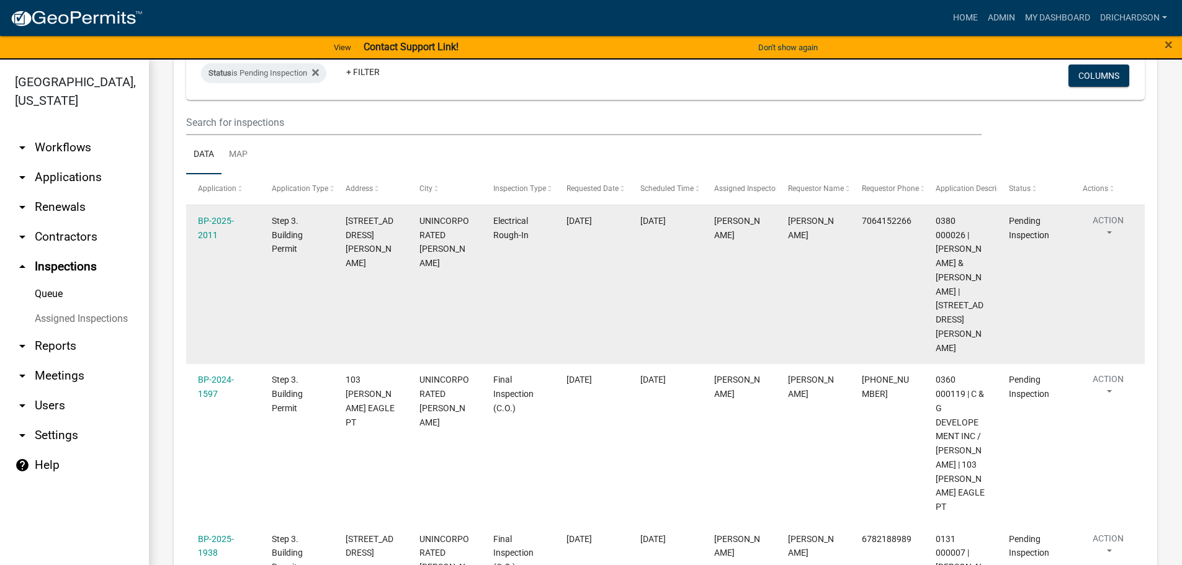
scroll to position [124, 0]
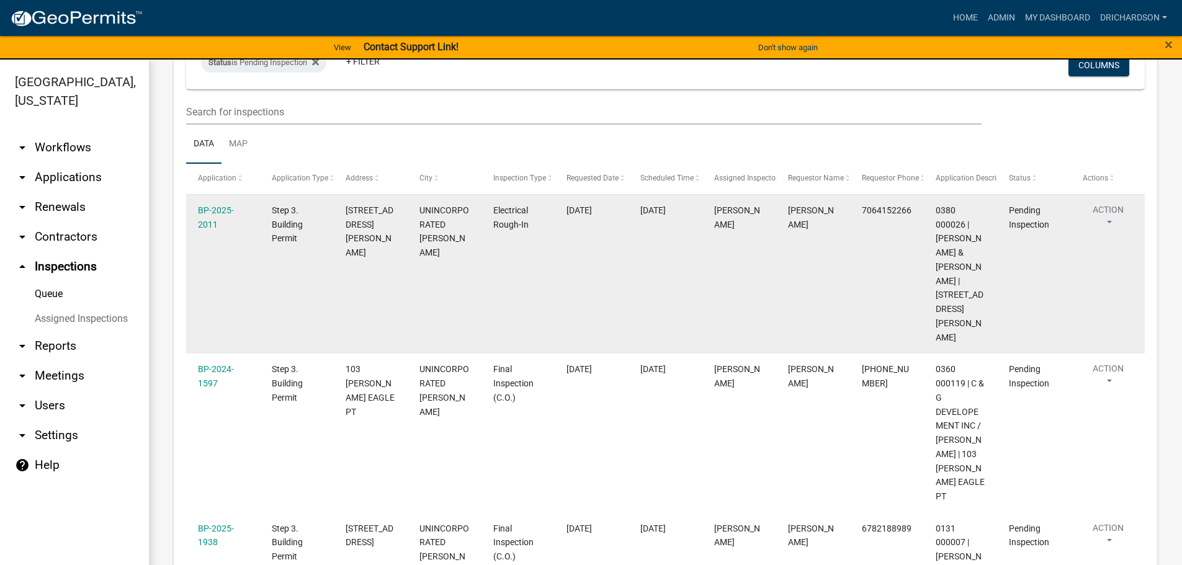
click at [1105, 215] on button "Action" at bounding box center [1108, 219] width 51 height 31
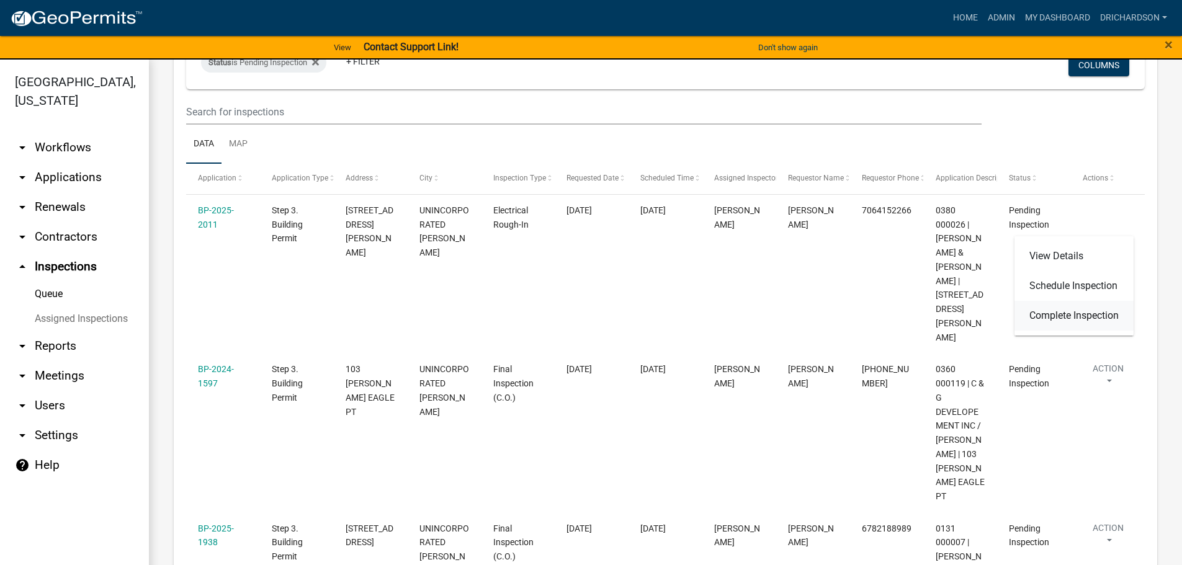
click at [1057, 311] on link "Complete Inspection" at bounding box center [1074, 316] width 119 height 30
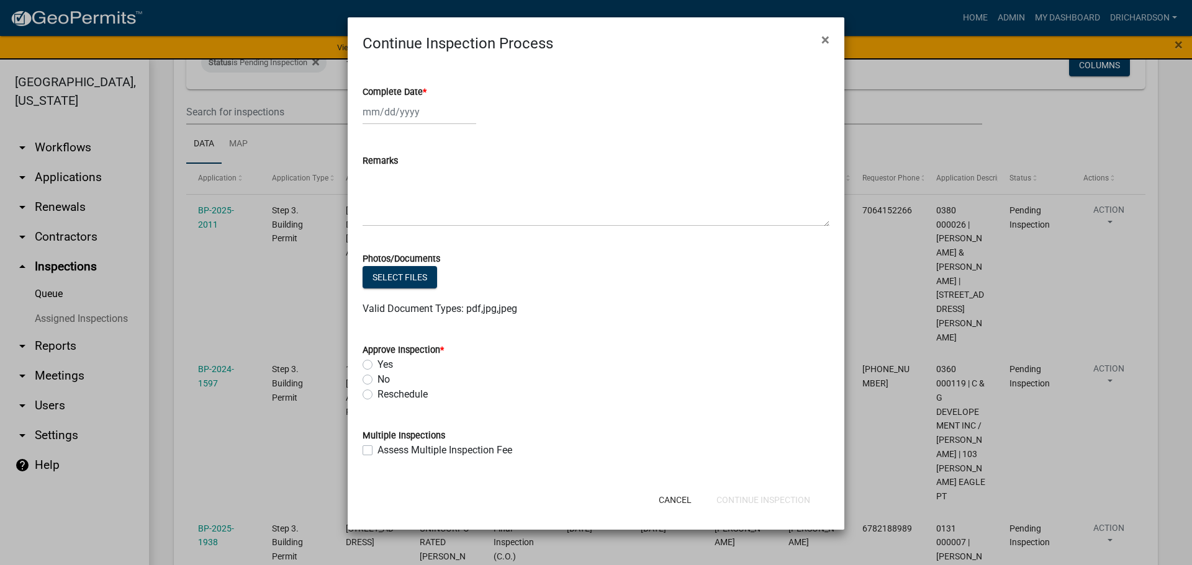
click at [374, 105] on div at bounding box center [419, 111] width 114 height 25
select select "9"
select select "2025"
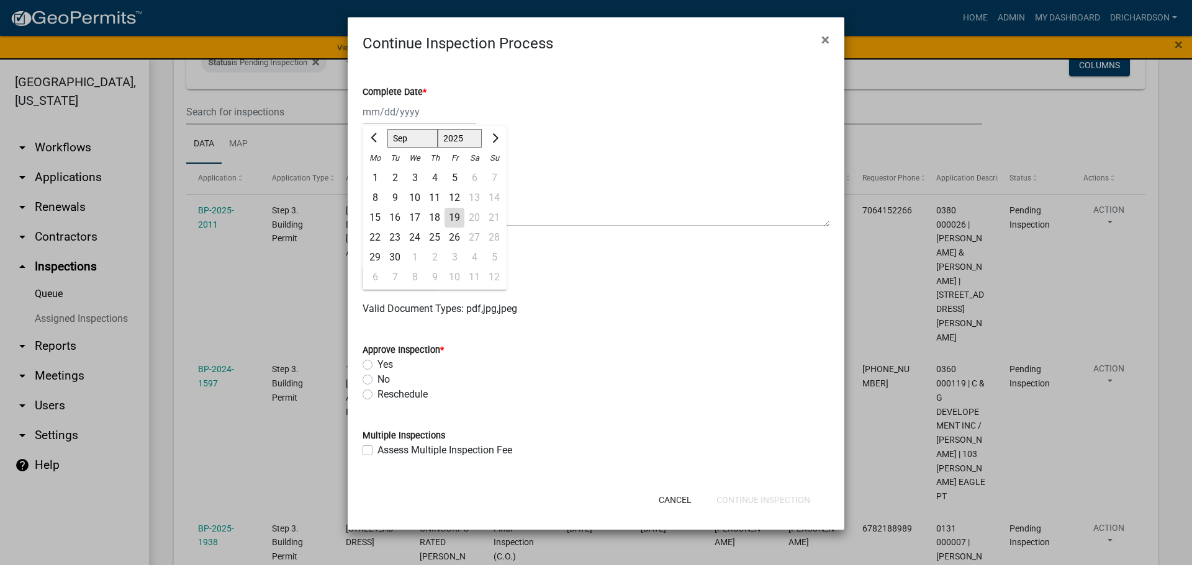
click at [454, 211] on div "19" at bounding box center [454, 218] width 20 height 20
type input "09/19/2025"
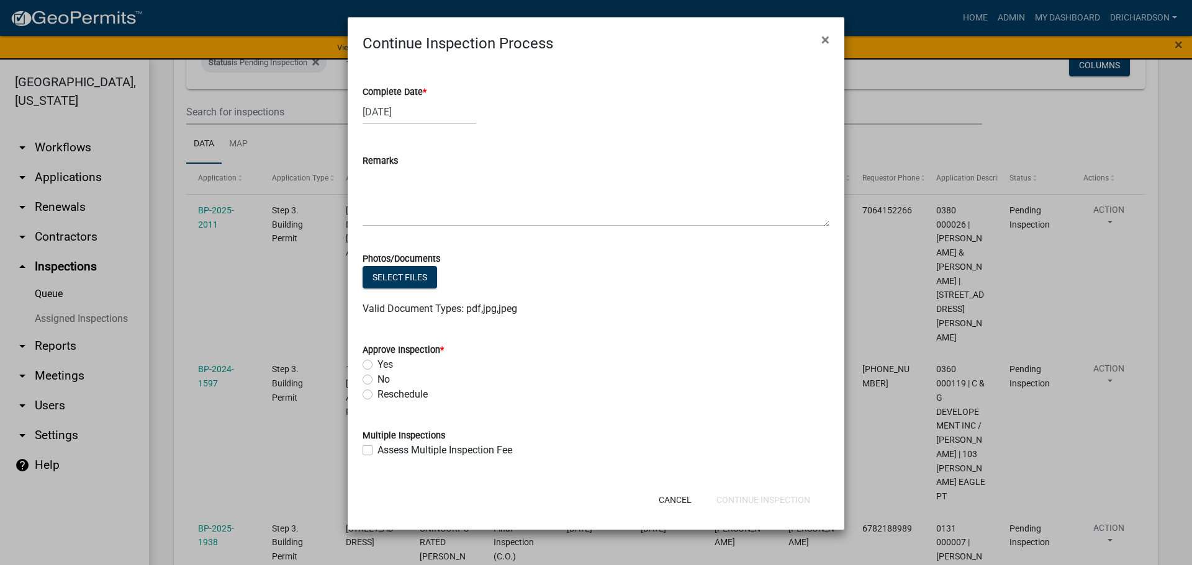
click at [377, 361] on label "Yes" at bounding box center [385, 365] width 16 height 15
click at [377, 361] on input "Yes" at bounding box center [381, 362] width 8 height 8
radio input "true"
click at [757, 493] on button "Continue Inspection" at bounding box center [763, 500] width 114 height 22
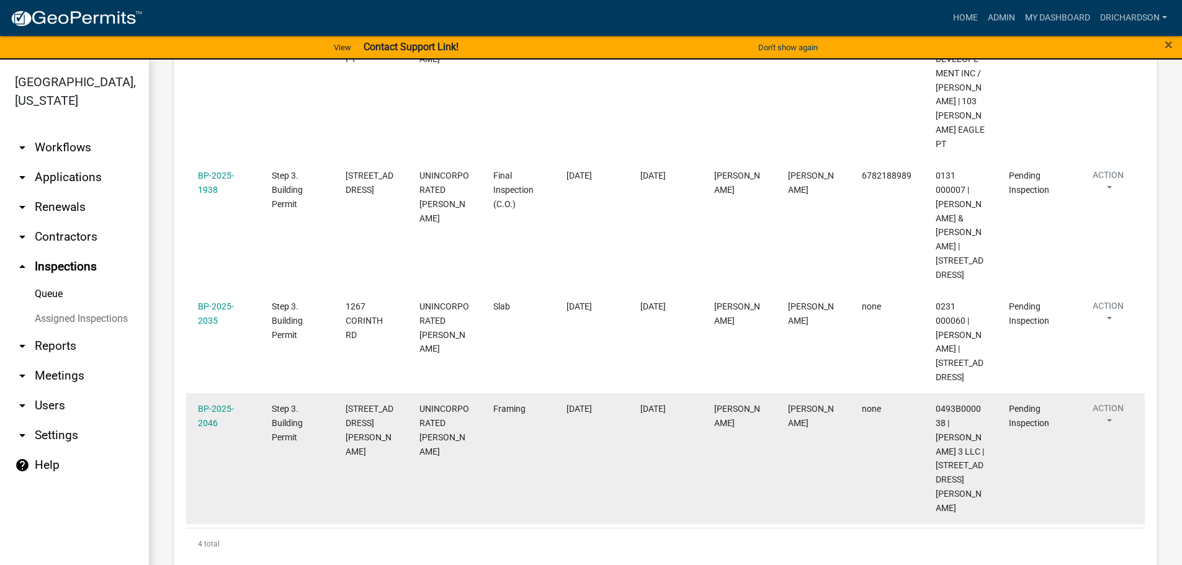
scroll to position [319, 0]
click at [1106, 407] on button "Action" at bounding box center [1108, 416] width 51 height 31
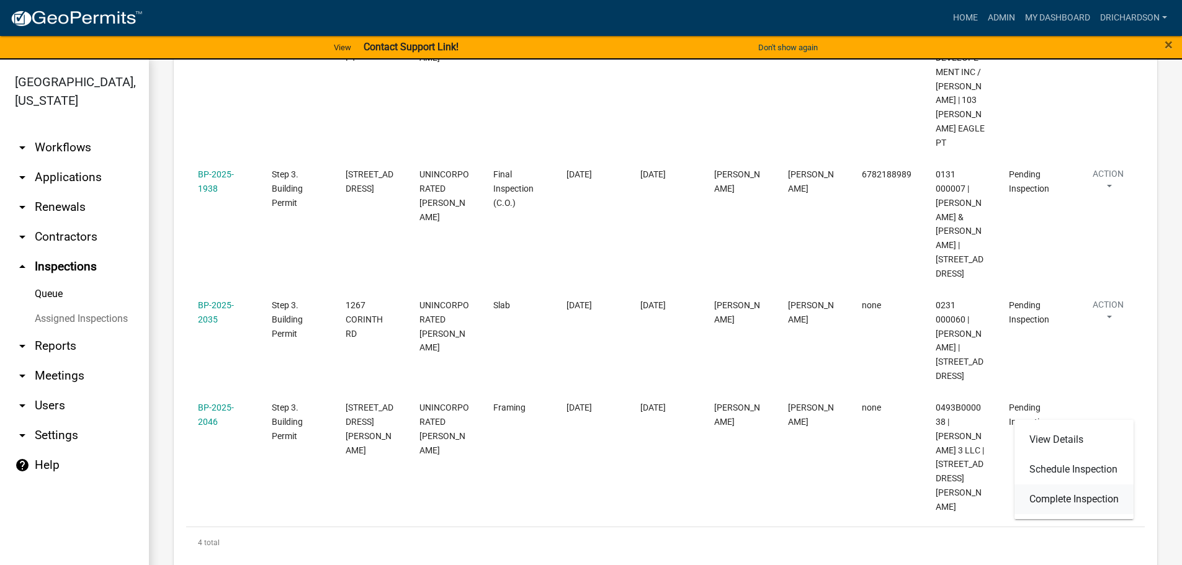
click at [1079, 499] on link "Complete Inspection" at bounding box center [1074, 500] width 119 height 30
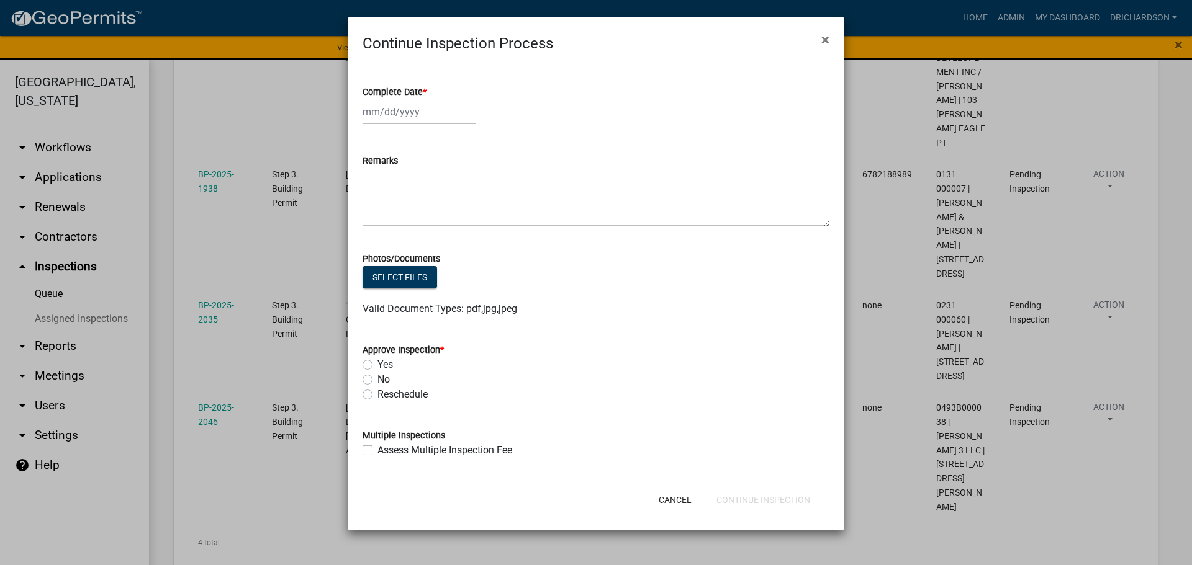
select select "9"
select select "2025"
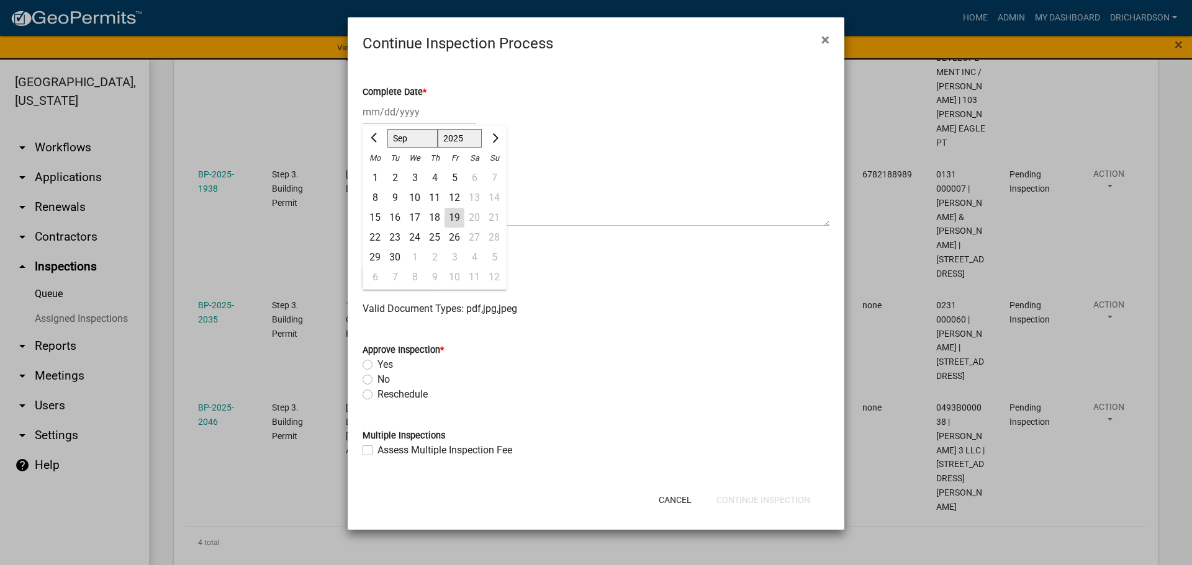
click at [398, 118] on div "[PERSON_NAME] Feb Mar Apr [PERSON_NAME][DATE] Oct Nov [DATE] 1526 1527 1528 152…" at bounding box center [419, 111] width 114 height 25
drag, startPoint x: 453, startPoint y: 218, endPoint x: 430, endPoint y: 261, distance: 48.0
click at [452, 220] on div "19" at bounding box center [454, 218] width 20 height 20
type input "09/19/2025"
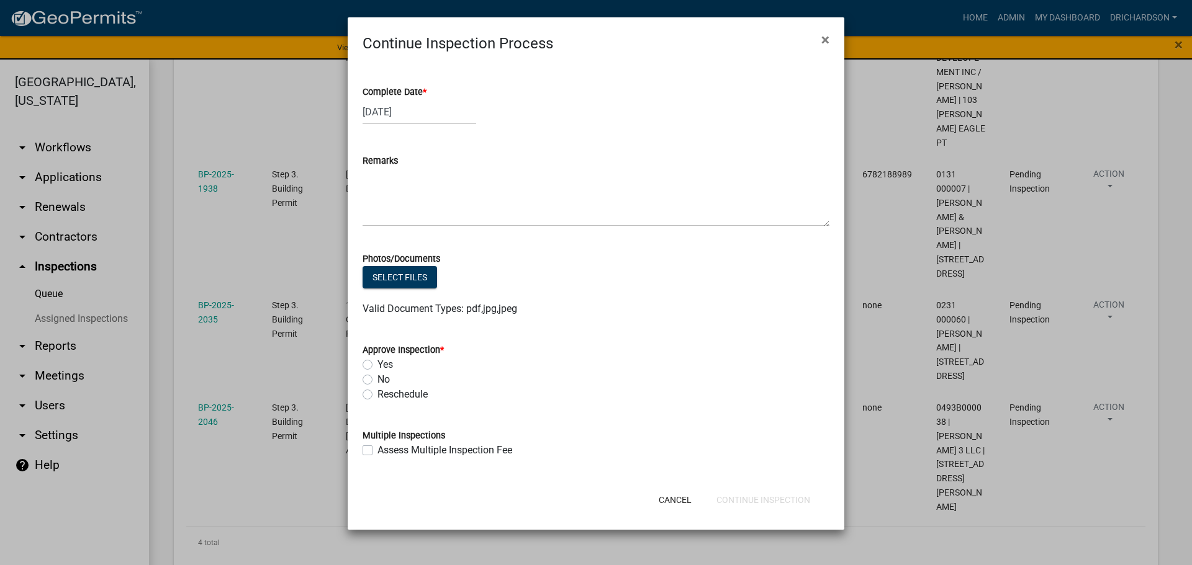
click at [377, 363] on label "Yes" at bounding box center [385, 365] width 16 height 15
click at [377, 363] on input "Yes" at bounding box center [381, 362] width 8 height 8
radio input "true"
click at [745, 496] on button "Continue Inspection" at bounding box center [763, 500] width 114 height 22
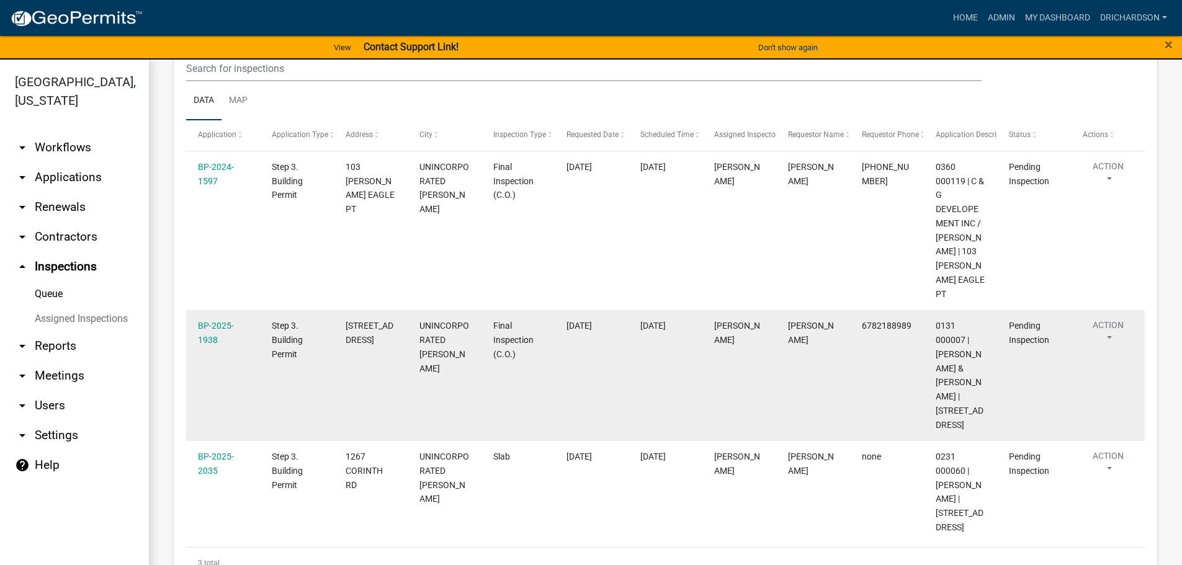
scroll to position [186, 0]
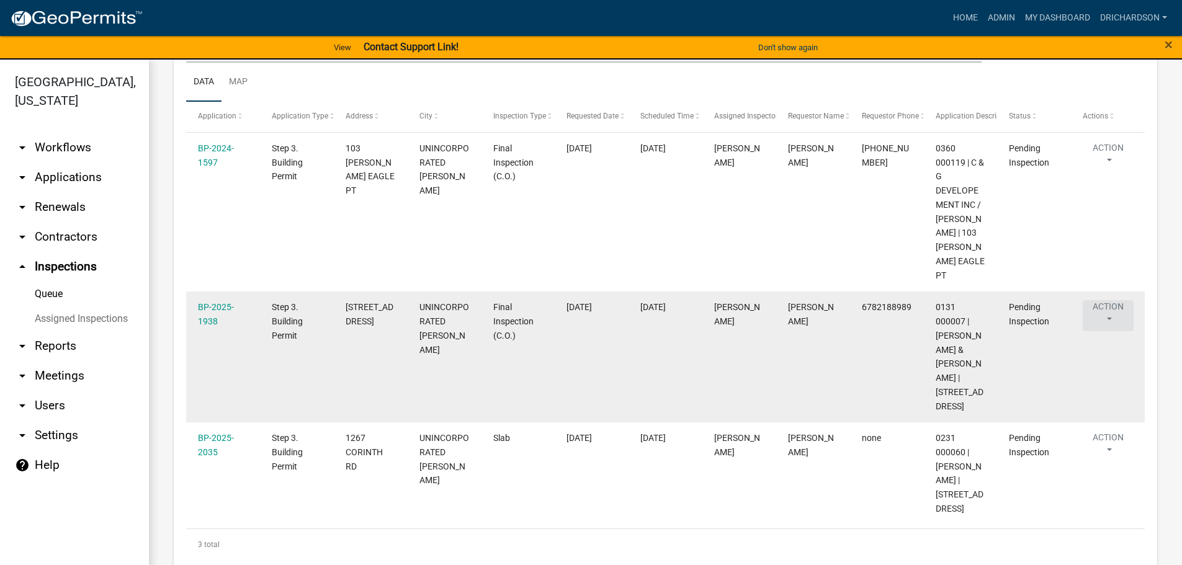
click at [1113, 300] on button "Action" at bounding box center [1108, 315] width 51 height 31
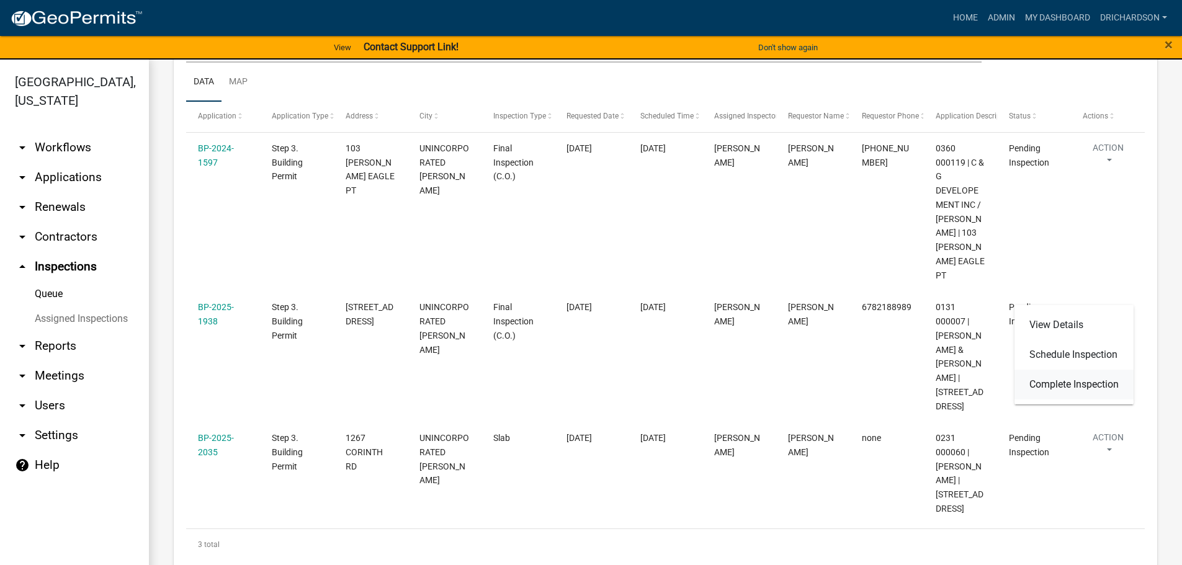
click at [1073, 386] on link "Complete Inspection" at bounding box center [1074, 385] width 119 height 30
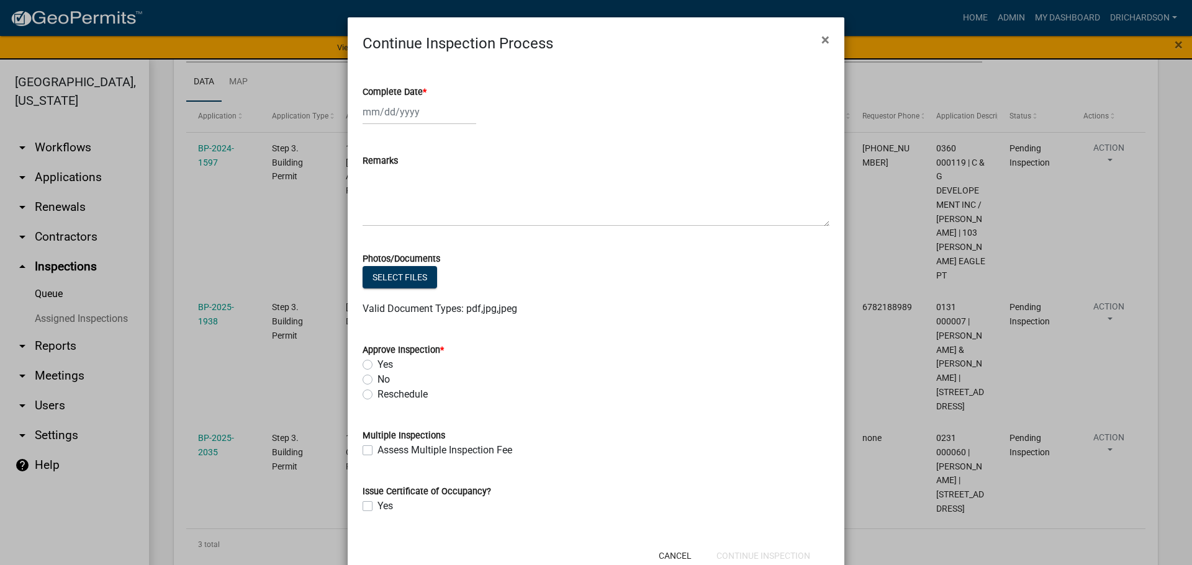
click at [403, 119] on div at bounding box center [419, 111] width 114 height 25
select select "9"
select select "2025"
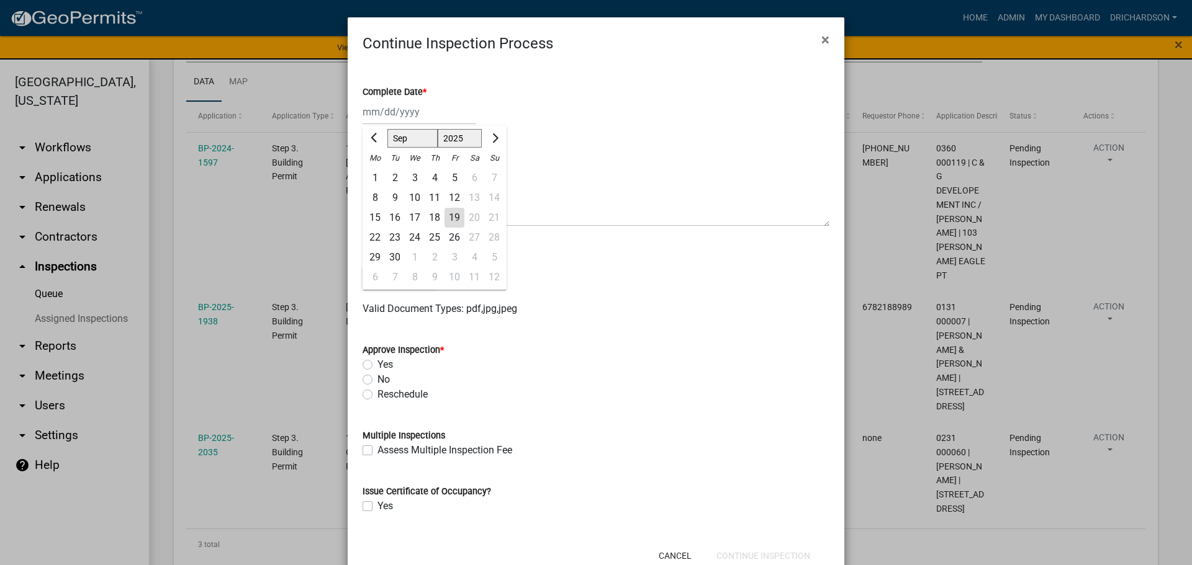
click at [454, 223] on div "19" at bounding box center [454, 218] width 20 height 20
type input "09/19/2025"
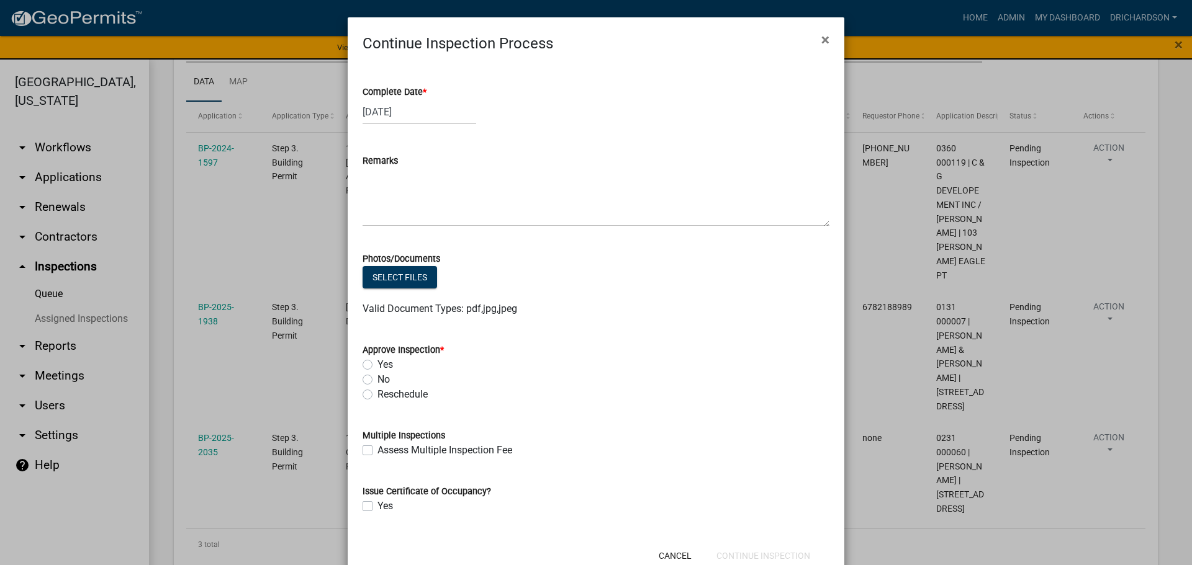
click at [377, 369] on label "Yes" at bounding box center [385, 365] width 16 height 15
click at [377, 366] on input "Yes" at bounding box center [381, 362] width 8 height 8
radio input "true"
click at [812, 51] on button "×" at bounding box center [825, 39] width 28 height 35
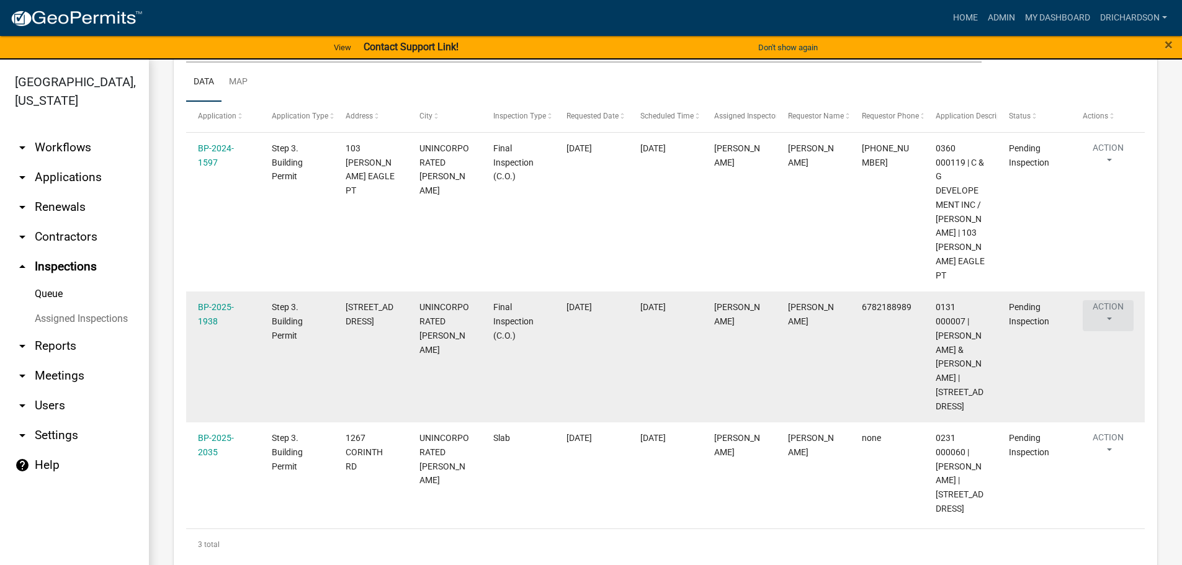
click at [1113, 300] on button "Action" at bounding box center [1108, 315] width 51 height 31
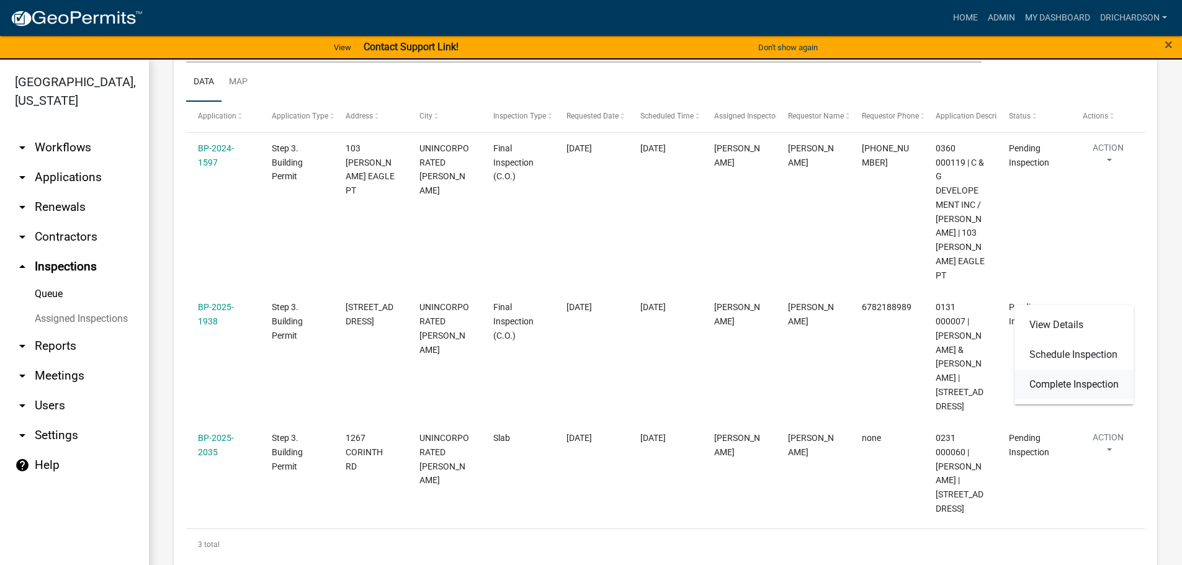
click at [1067, 389] on link "Complete Inspection" at bounding box center [1074, 385] width 119 height 30
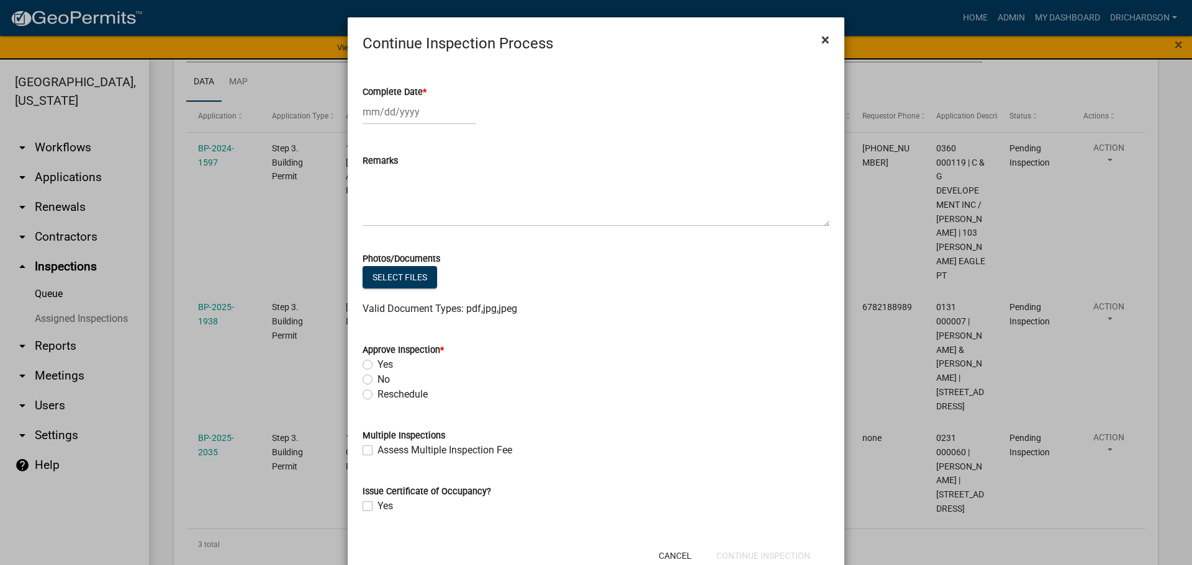
click at [821, 36] on span "×" at bounding box center [825, 39] width 8 height 17
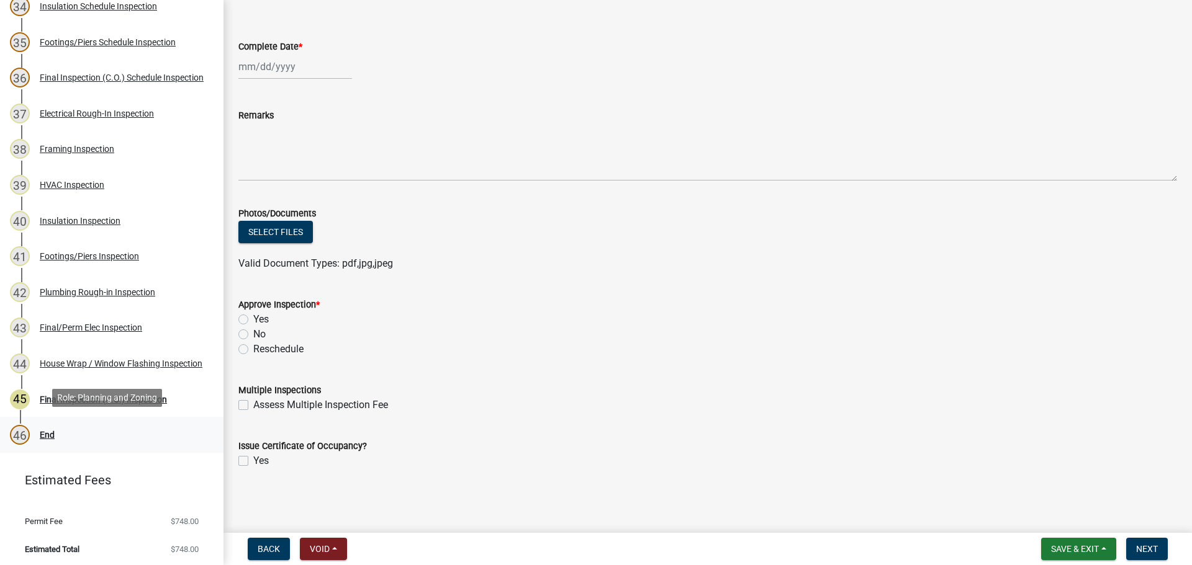
scroll to position [1366, 0]
click at [253, 320] on label "Yes" at bounding box center [261, 319] width 16 height 15
click at [253, 320] on input "Yes" at bounding box center [257, 316] width 8 height 8
radio input "true"
click at [253, 465] on label "Yes" at bounding box center [261, 461] width 16 height 15
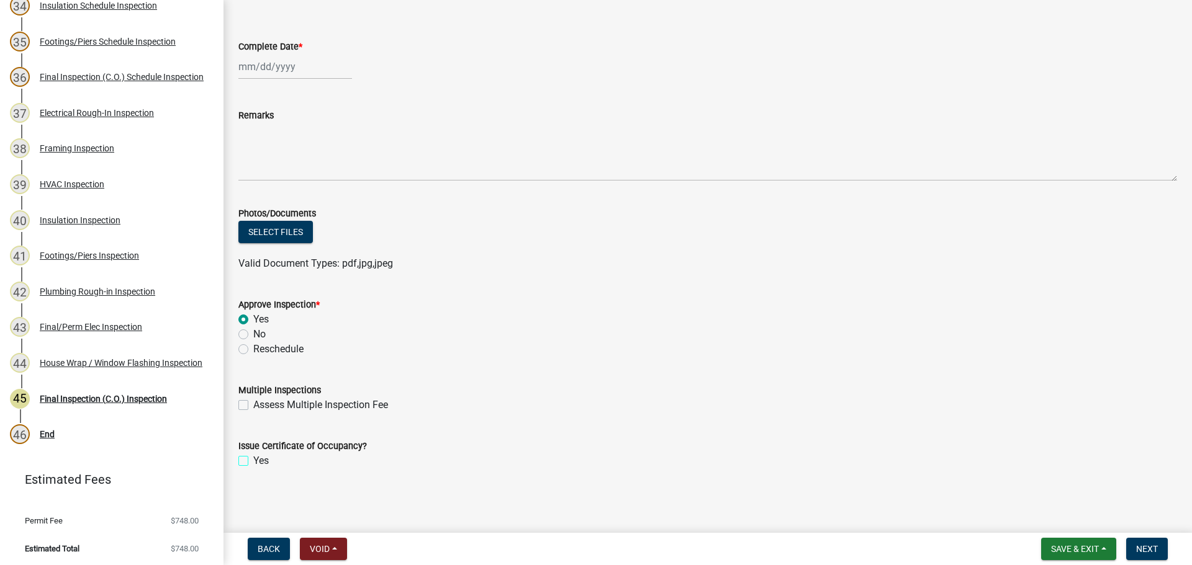
click at [253, 462] on input "Yes" at bounding box center [257, 458] width 8 height 8
checkbox input "true"
click at [1145, 547] on span "Next" at bounding box center [1147, 549] width 22 height 10
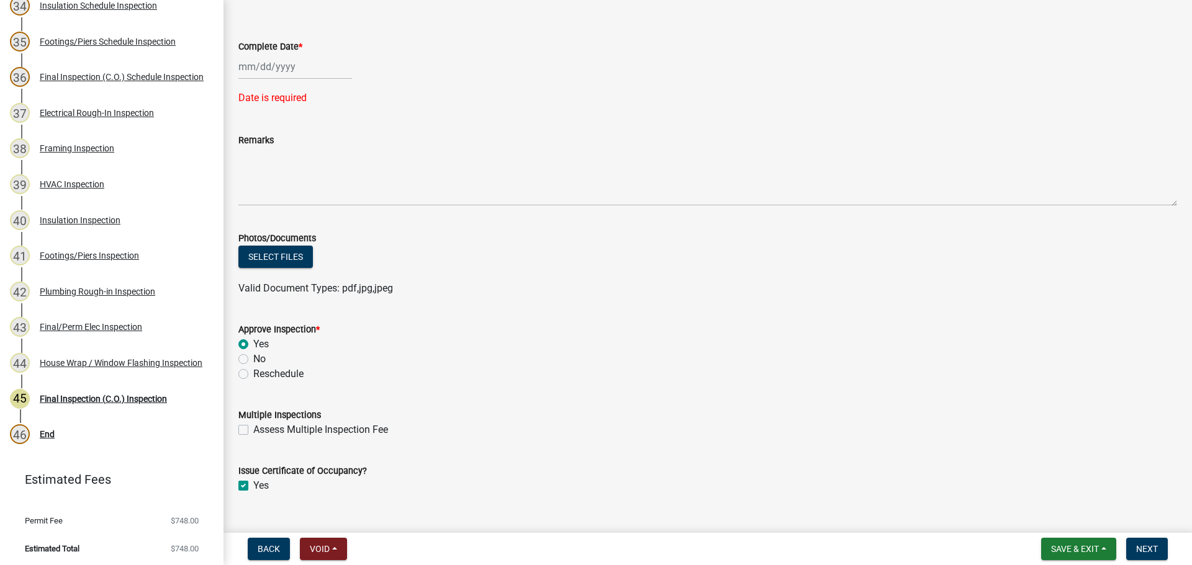
select select "9"
select select "2025"
click at [258, 65] on div "[PERSON_NAME] Feb Mar Apr [PERSON_NAME][DATE] Oct Nov [DATE] 1526 1527 1528 152…" at bounding box center [295, 66] width 114 height 25
click at [315, 168] on div "18" at bounding box center [310, 173] width 20 height 20
type input "[DATE]"
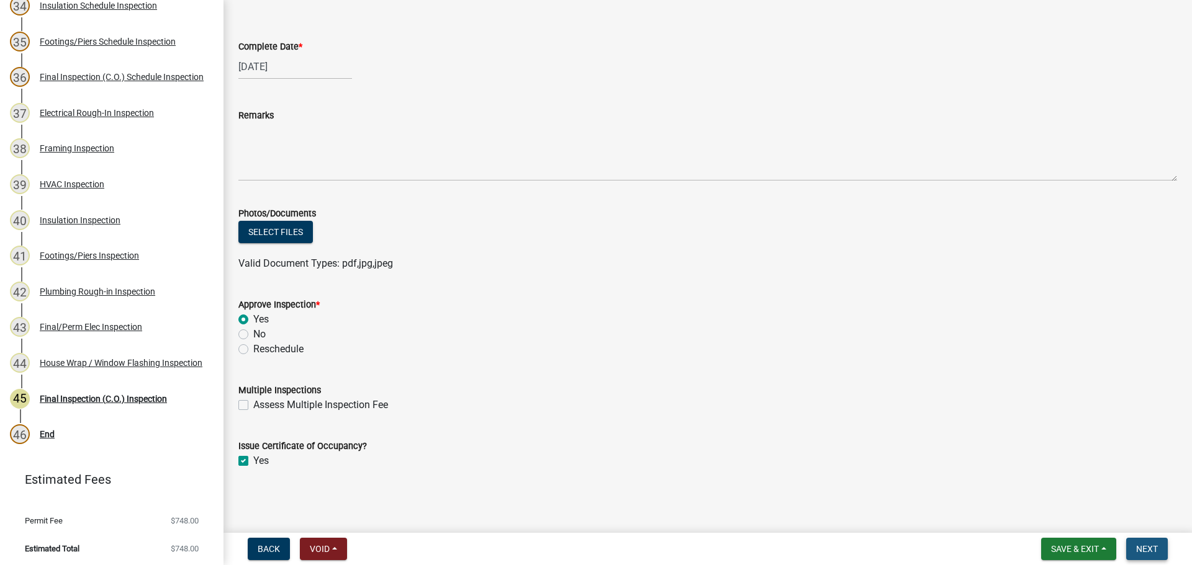
click at [1133, 555] on button "Next" at bounding box center [1147, 549] width 42 height 22
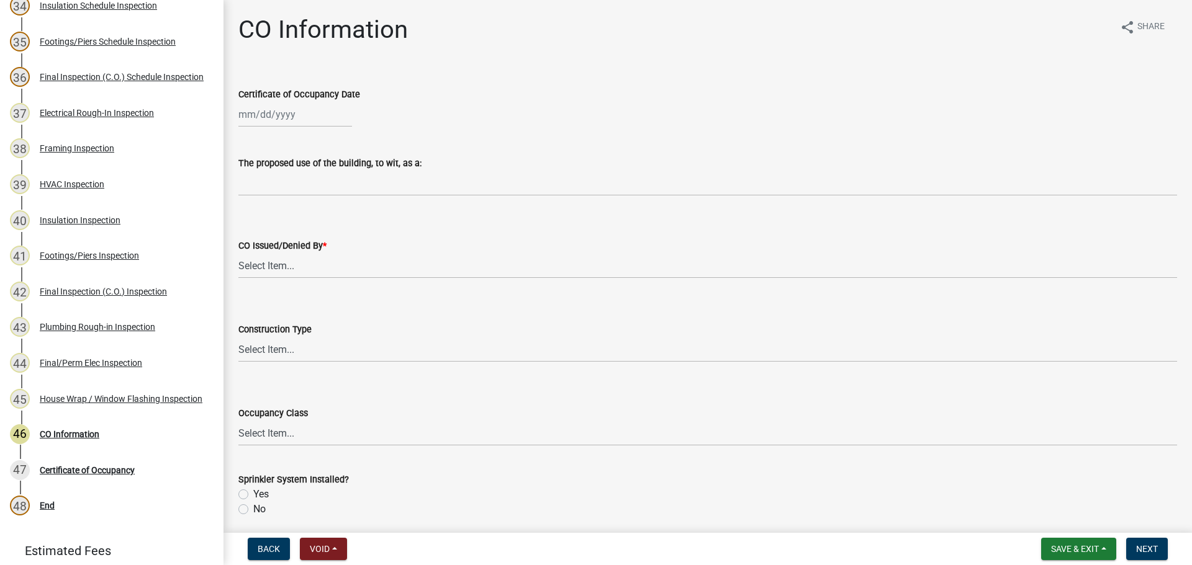
click at [261, 122] on div at bounding box center [295, 114] width 114 height 25
select select "9"
select select "2025"
click at [310, 220] on div "18" at bounding box center [310, 220] width 20 height 20
type input "[DATE]"
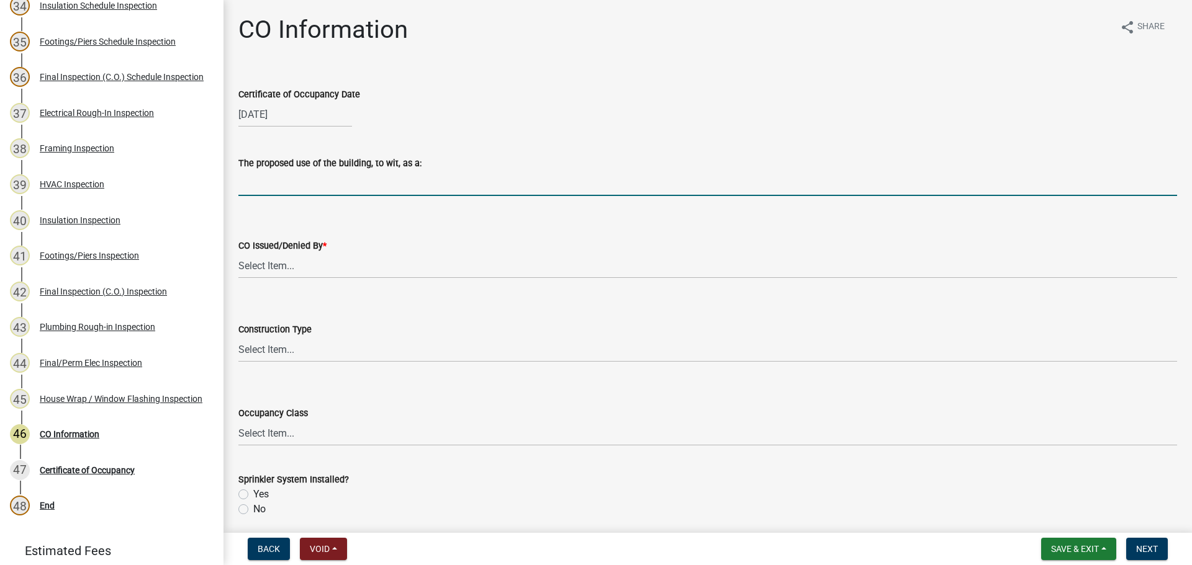
click at [281, 186] on input "The proposed use of the building, to wit, as a:" at bounding box center [707, 183] width 938 height 25
type input "Single Family Dwelling"
click at [304, 263] on select "Select Item... [PERSON_NAME] [PERSON_NAME] [PERSON_NAME]" at bounding box center [707, 265] width 938 height 25
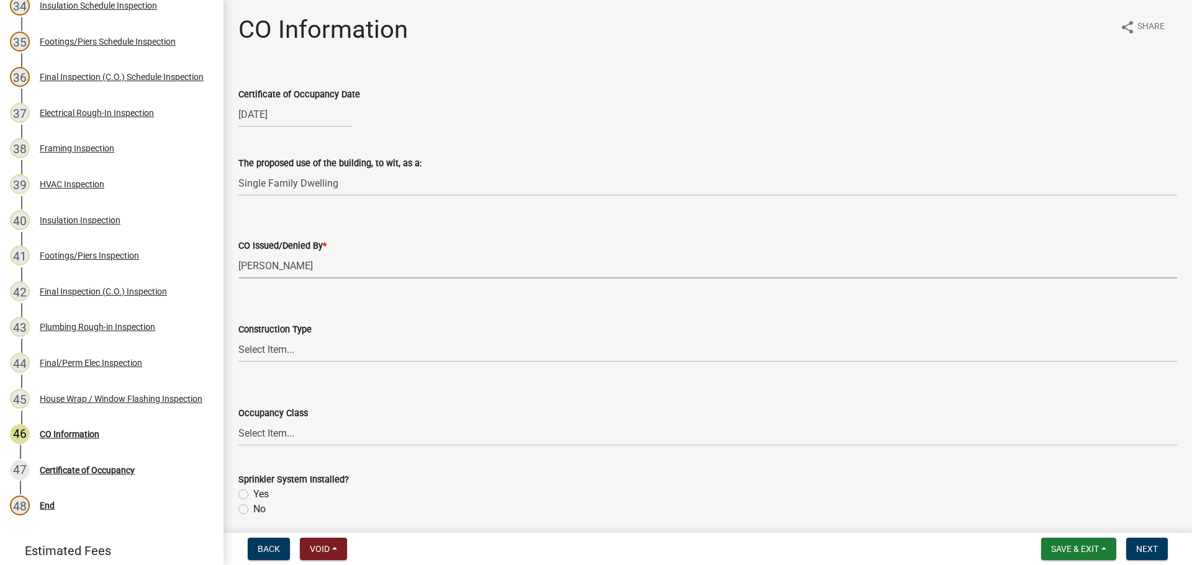
click at [238, 253] on select "Select Item... [PERSON_NAME] [PERSON_NAME] [PERSON_NAME]" at bounding box center [707, 265] width 938 height 25
select select "ea213384-acee-4232-a46b-1cca64df1aeb"
click at [295, 351] on select "Select Item... IA IB IIA IIB IIIA IIIB IV VA VB" at bounding box center [707, 349] width 938 height 25
click at [238, 337] on select "Select Item... IA IB IIA IIB IIIA IIIB IV VA VB" at bounding box center [707, 349] width 938 height 25
select select "613829fe-e856-4ec9-b302-0a679a094cbd"
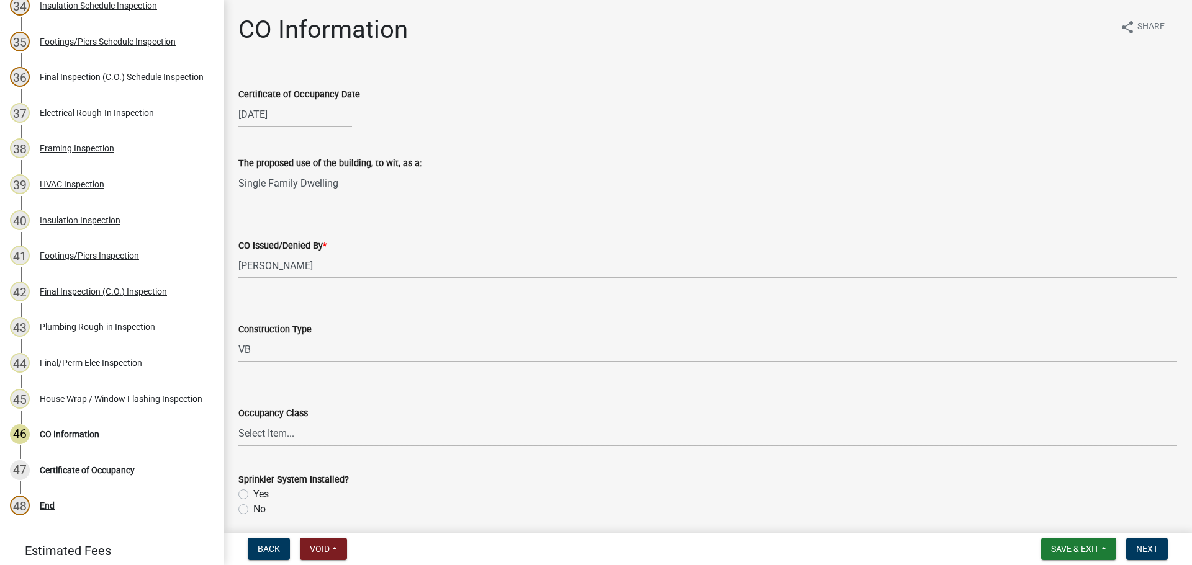
click at [282, 431] on select "Select Item... A-1 A-2 A-3 A-4 A-5 B E F-1 F-2 H-1 H-2 H-3 H-4 H-5 I-1 I-2 I-3 …" at bounding box center [707, 433] width 938 height 25
click at [238, 421] on select "Select Item... A-1 A-2 A-3 A-4 A-5 B E F-1 F-2 H-1 H-2 H-3 H-4 H-5 I-1 I-2 I-3 …" at bounding box center [707, 433] width 938 height 25
select select "200c632f-6558-45ce-8dcd-e6bfe067d1f2"
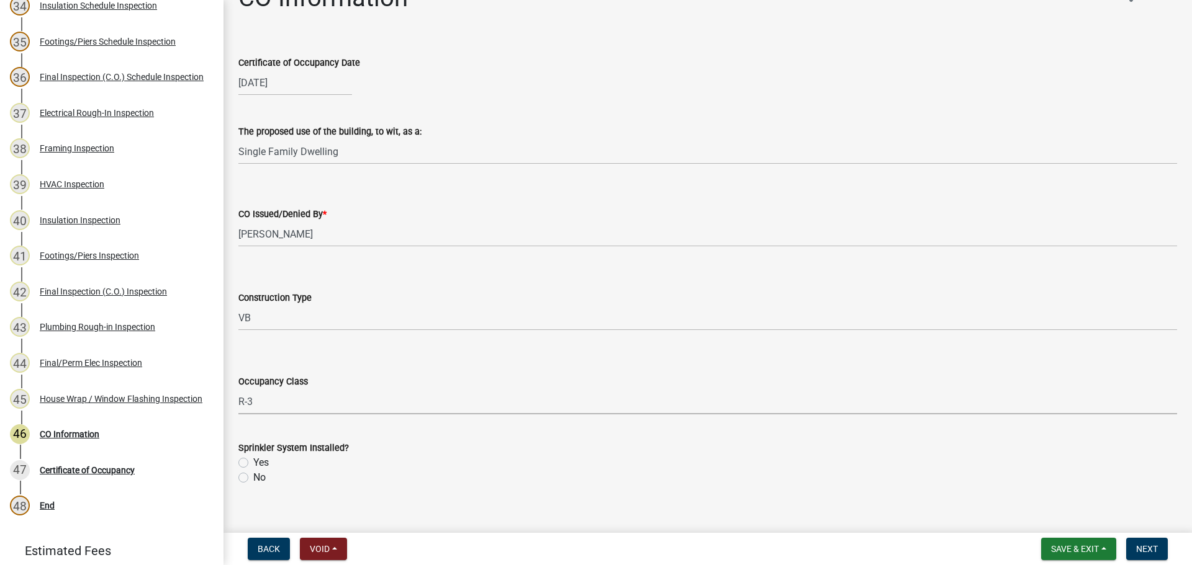
scroll to position [48, 0]
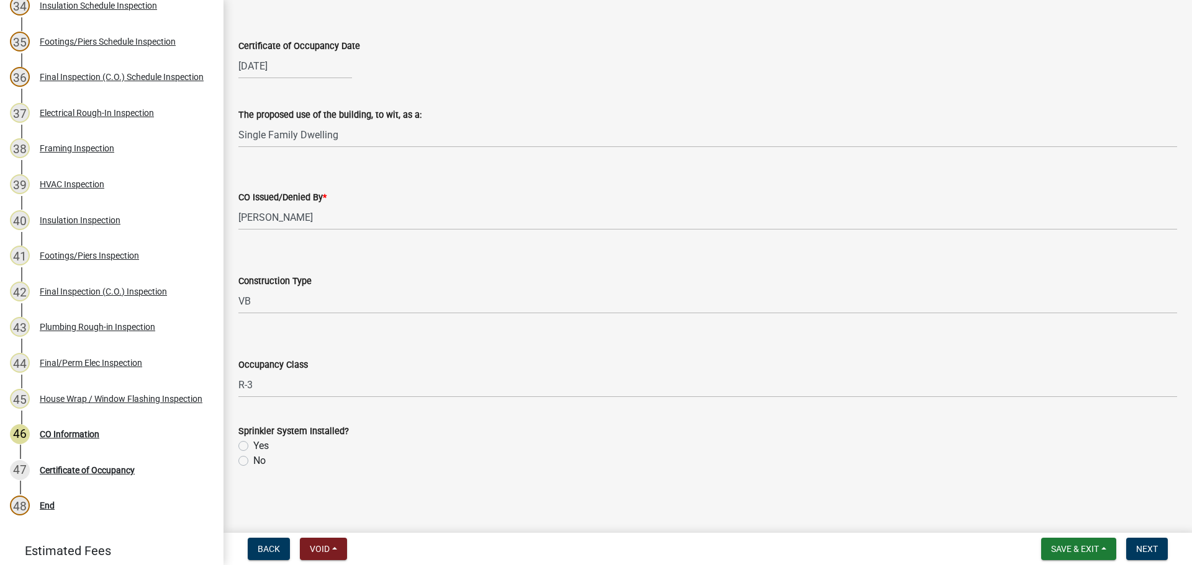
click at [253, 460] on label "No" at bounding box center [259, 461] width 12 height 15
click at [253, 460] on input "No" at bounding box center [257, 458] width 8 height 8
radio input "true"
click at [1141, 552] on span "Next" at bounding box center [1147, 549] width 22 height 10
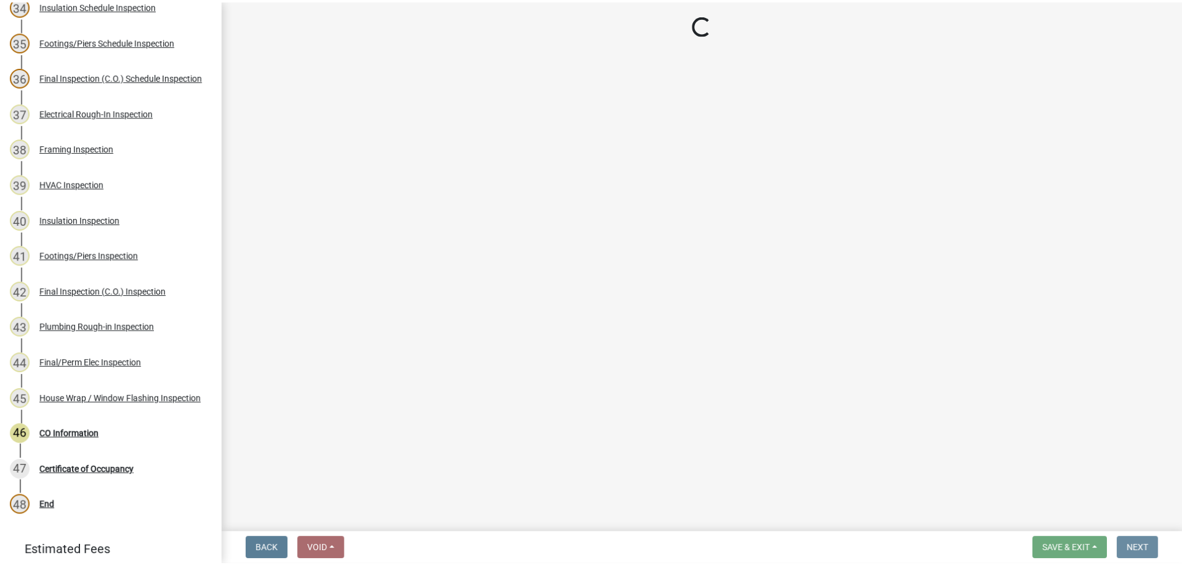
scroll to position [0, 0]
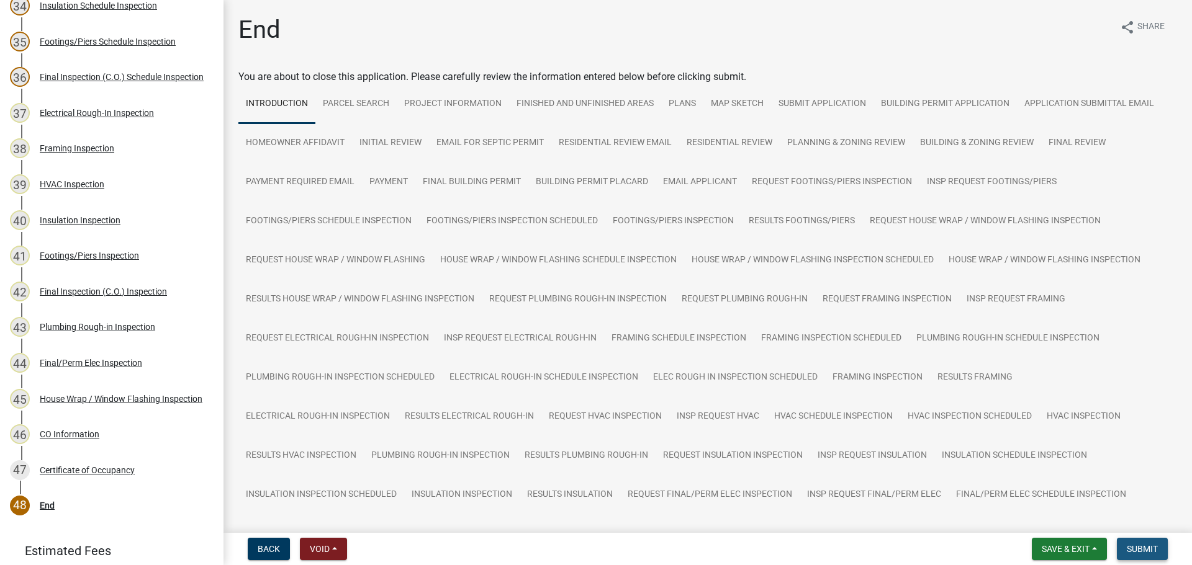
click at [1154, 549] on span "Submit" at bounding box center [1142, 549] width 31 height 10
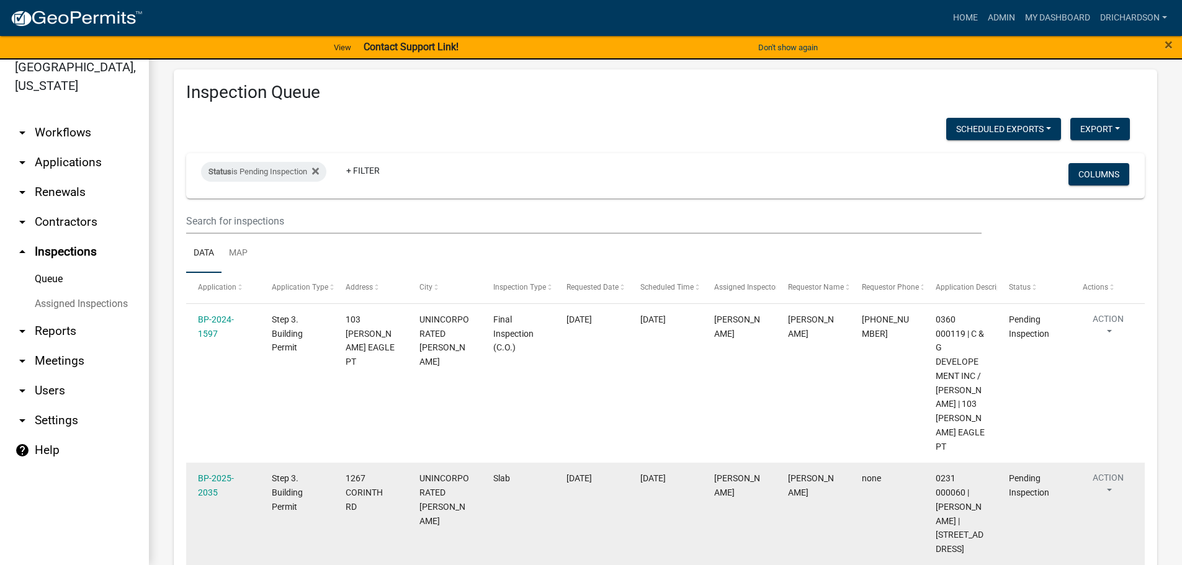
click at [1109, 472] on button "Action" at bounding box center [1108, 487] width 51 height 31
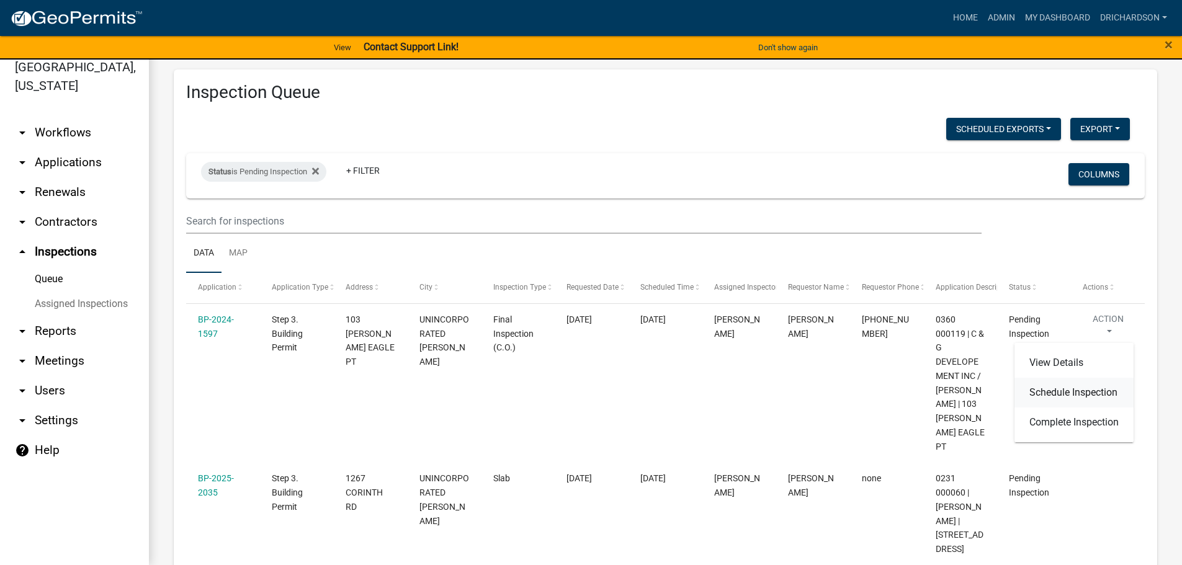
click at [1059, 398] on link "Schedule Inspection" at bounding box center [1074, 393] width 119 height 30
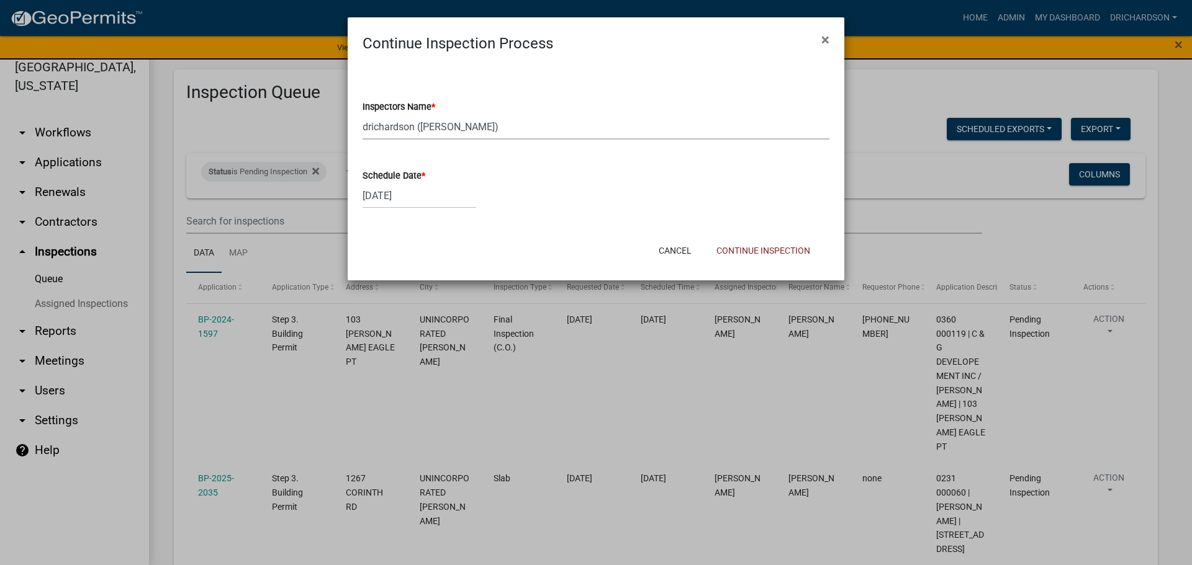
click at [390, 127] on select "Select Item... [PERSON_NAME] ([PERSON_NAME]) drichardson ([PERSON_NAME]) knorre…" at bounding box center [595, 126] width 467 height 25
select select "a5a5a9dc-14a5-4192-801a-4b6ec73e6000"
click at [362, 114] on select "Select Item... [PERSON_NAME] ([PERSON_NAME]) drichardson ([PERSON_NAME]) knorre…" at bounding box center [595, 126] width 467 height 25
click at [744, 251] on button "Continue Inspection" at bounding box center [763, 251] width 114 height 22
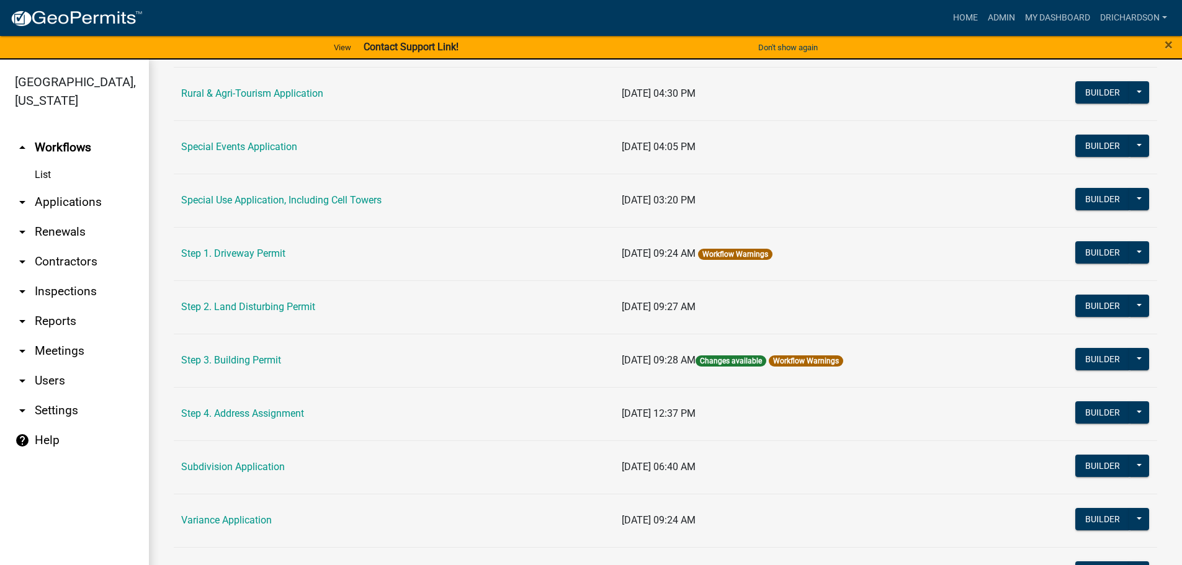
scroll to position [559, 0]
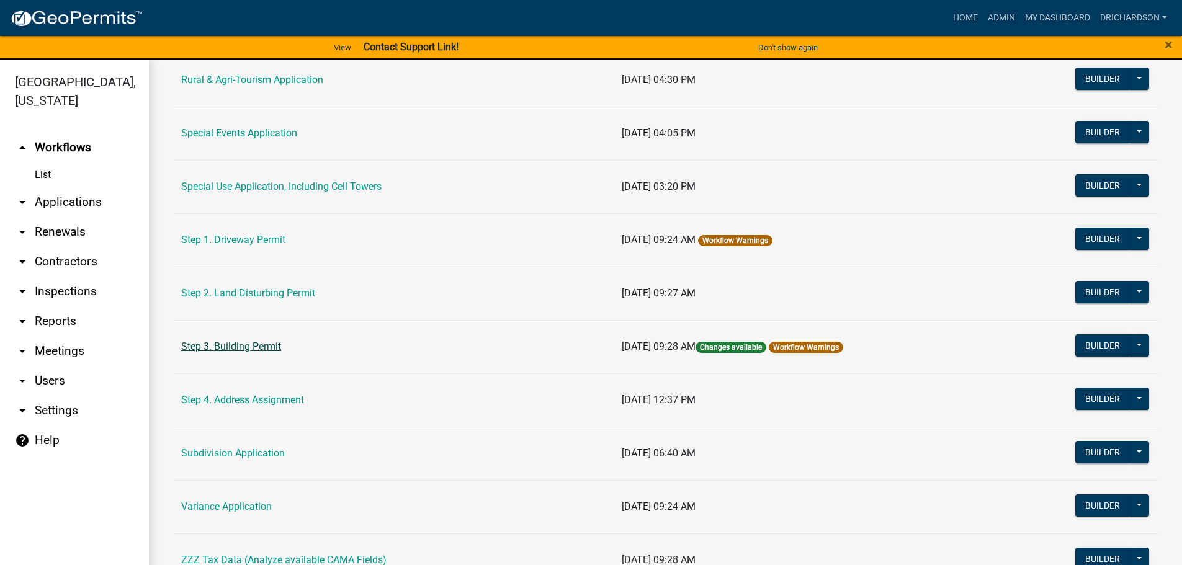
click at [238, 351] on link "Step 3. Building Permit" at bounding box center [231, 347] width 100 height 12
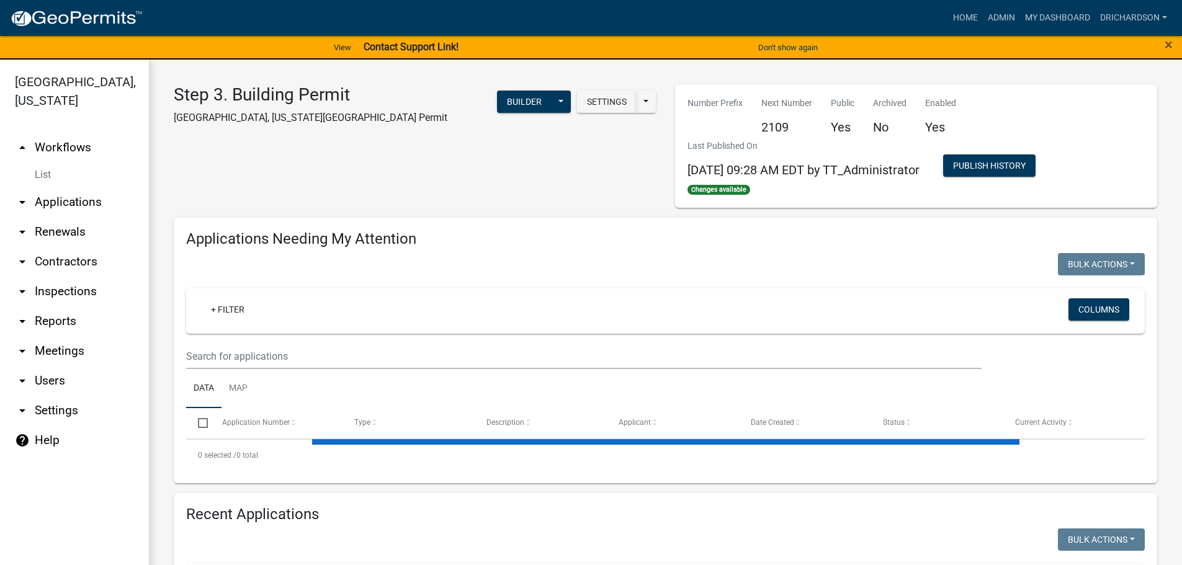
select select "1: 25"
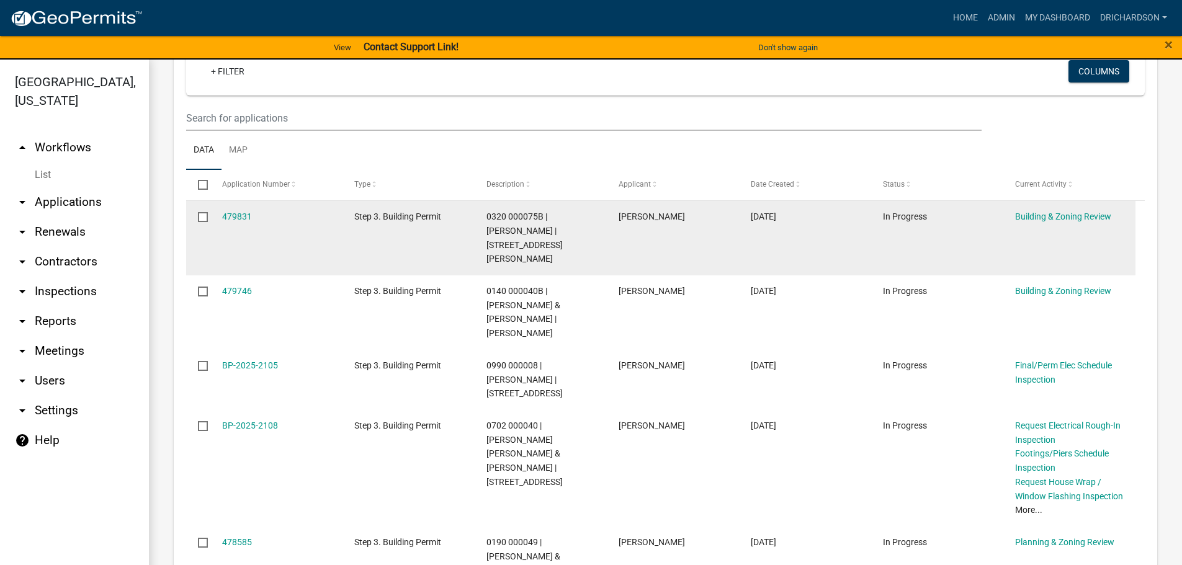
scroll to position [124, 0]
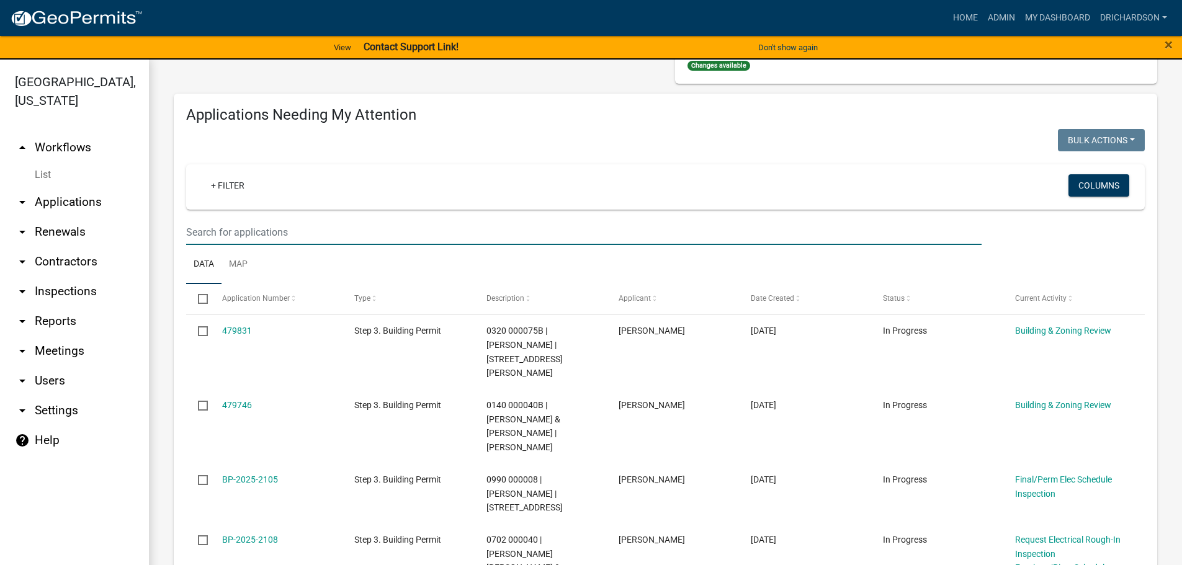
click at [264, 241] on input "text" at bounding box center [584, 232] width 796 height 25
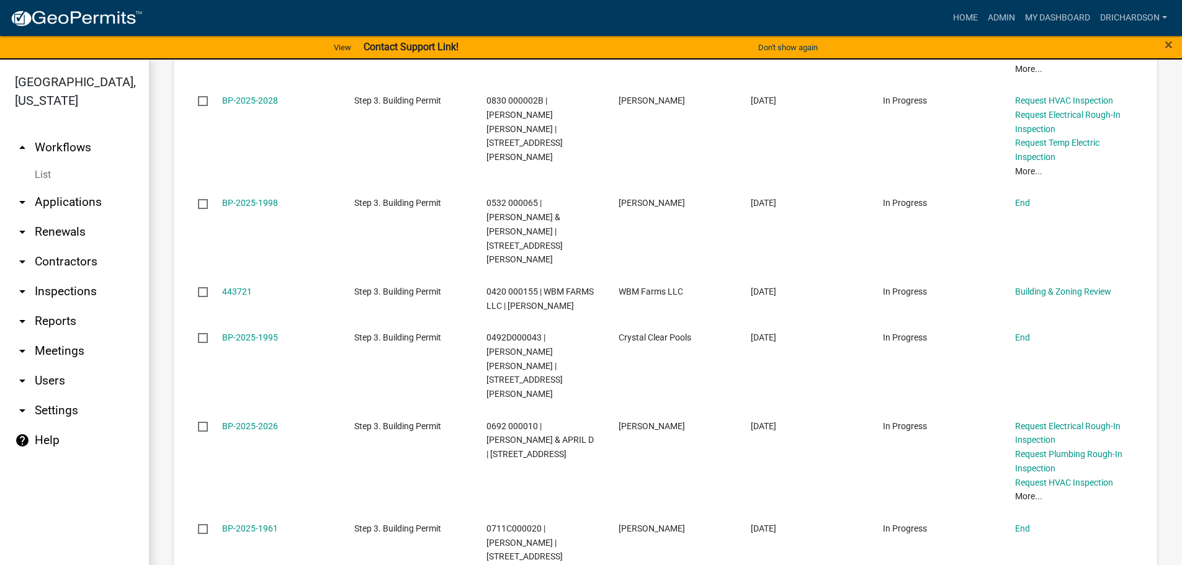
scroll to position [2110, 0]
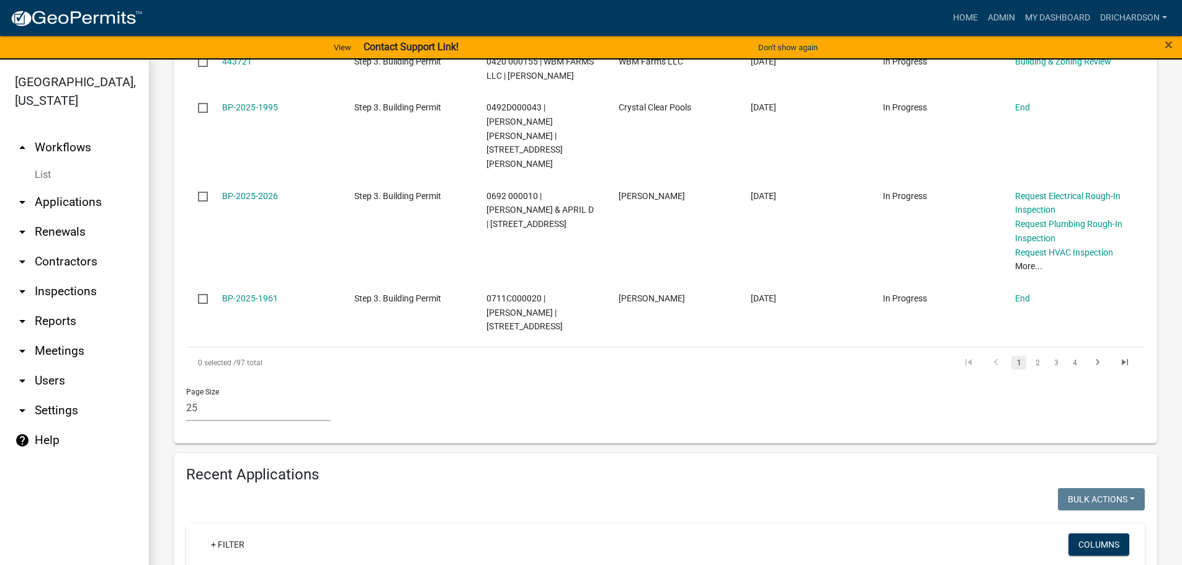
type input "677 john lovelace"
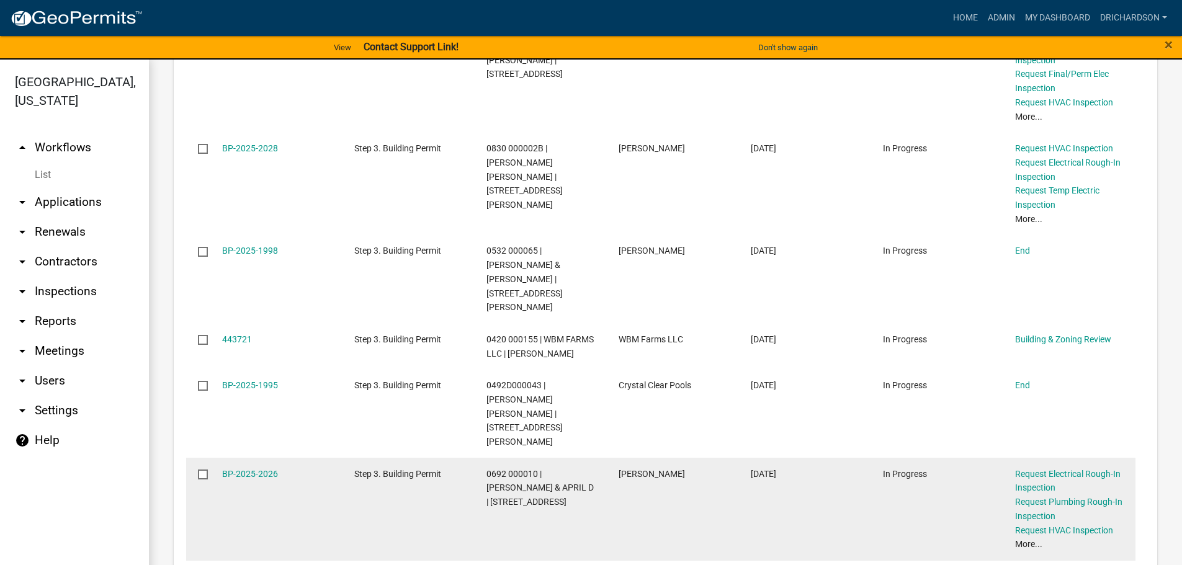
scroll to position [1830, 0]
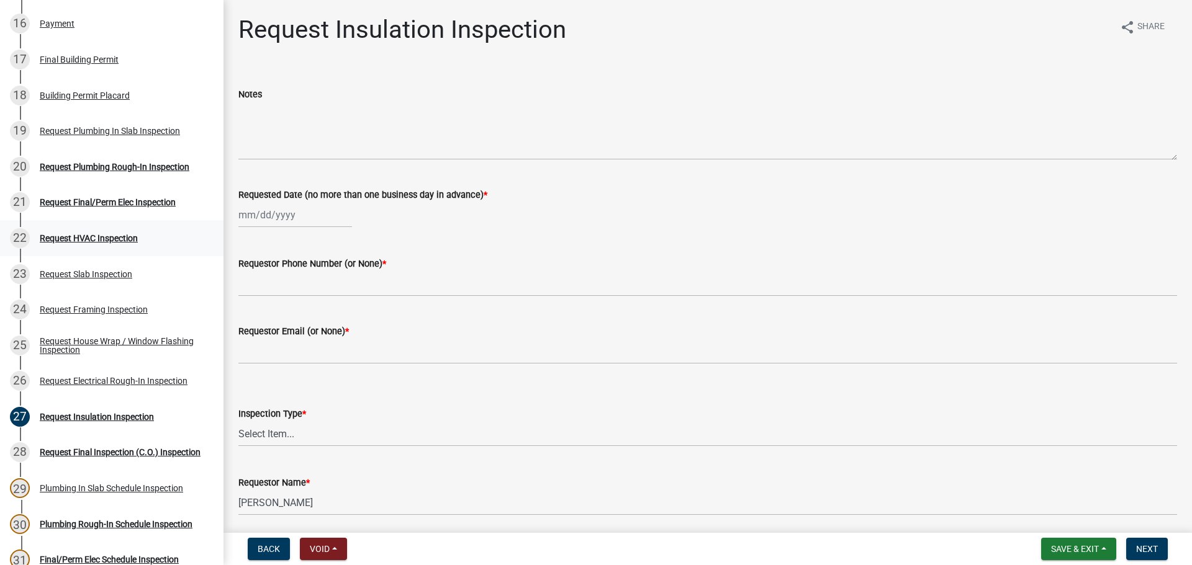
scroll to position [683, 0]
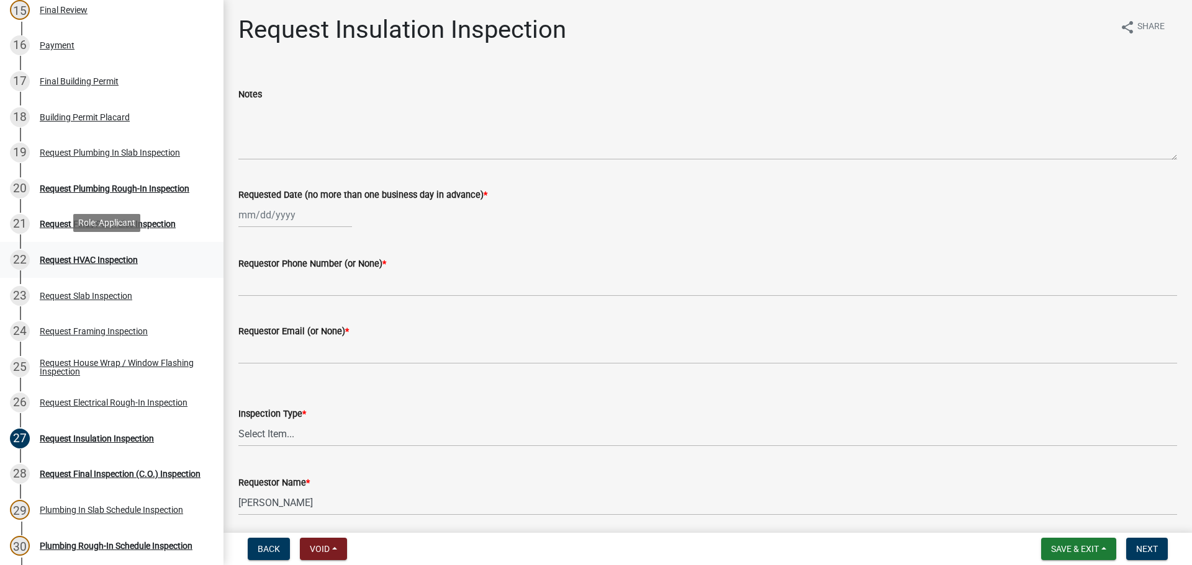
click at [89, 256] on div "Request HVAC Inspection" at bounding box center [89, 260] width 98 height 9
click at [261, 217] on div at bounding box center [295, 214] width 114 height 25
select select "9"
select select "2025"
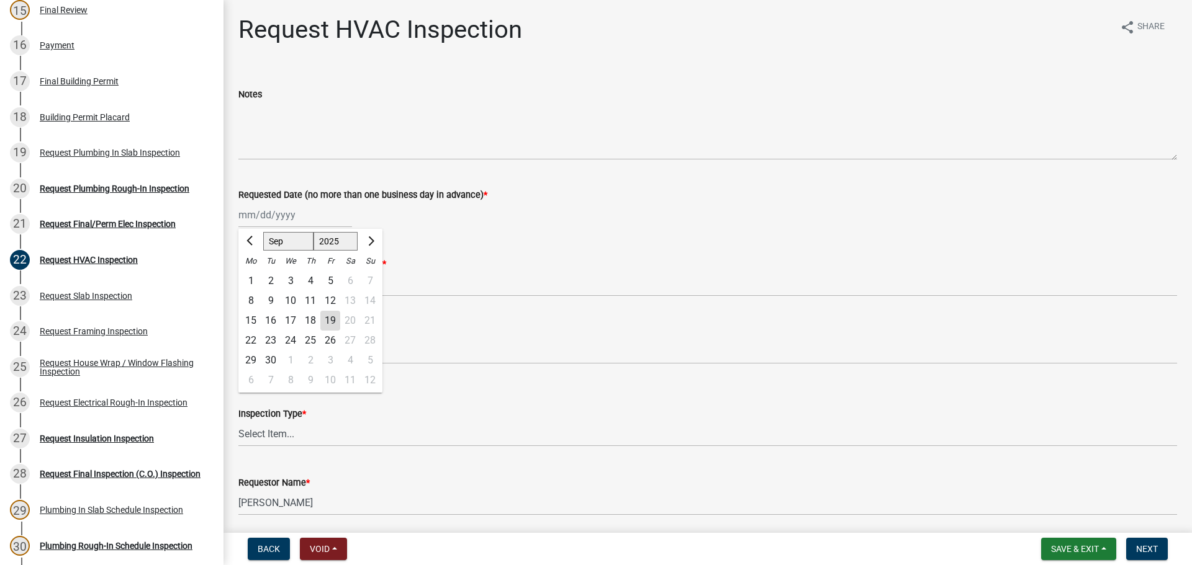
click at [331, 318] on div "19" at bounding box center [330, 321] width 20 height 20
type input "[DATE]"
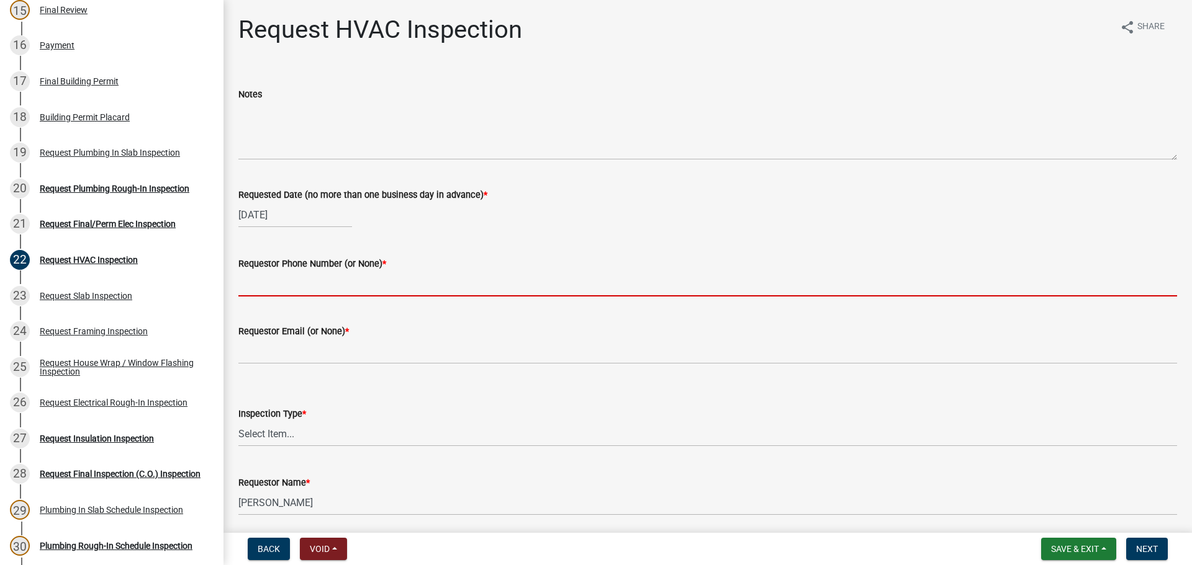
click at [295, 286] on input "Requestor Phone Number (or None) *" at bounding box center [707, 283] width 938 height 25
type input "none"
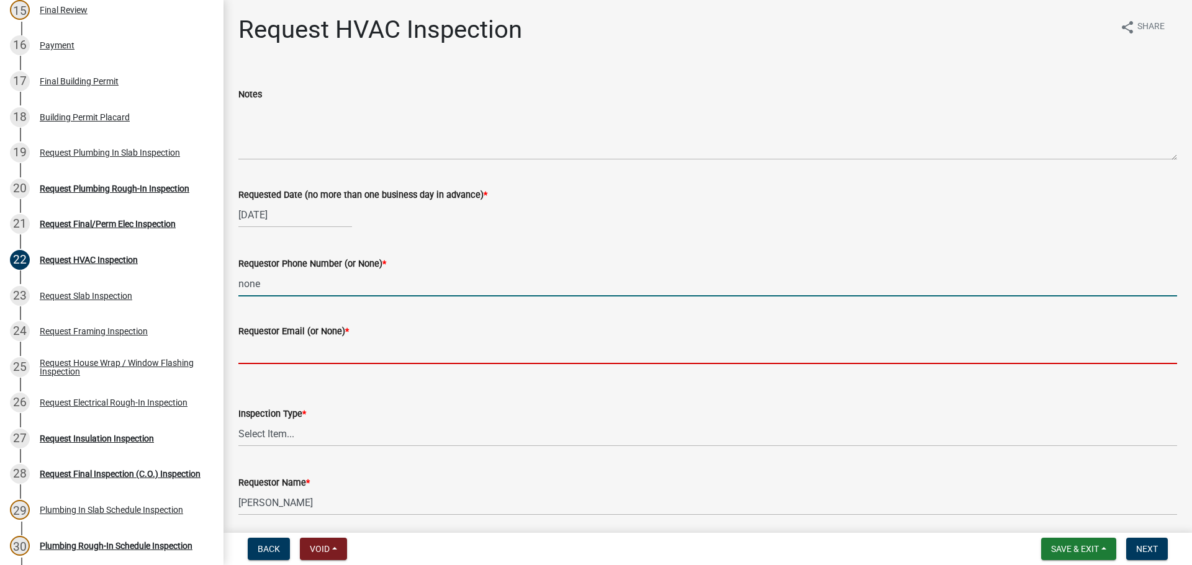
click at [280, 362] on input "Requestor Email (or None) *" at bounding box center [707, 351] width 938 height 25
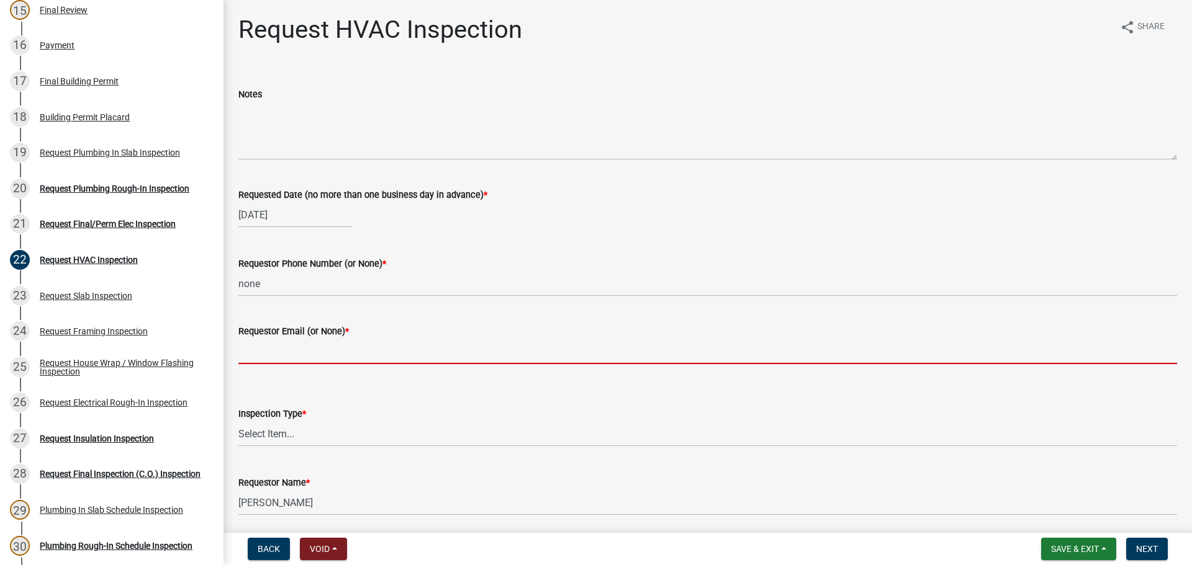
type input "none"
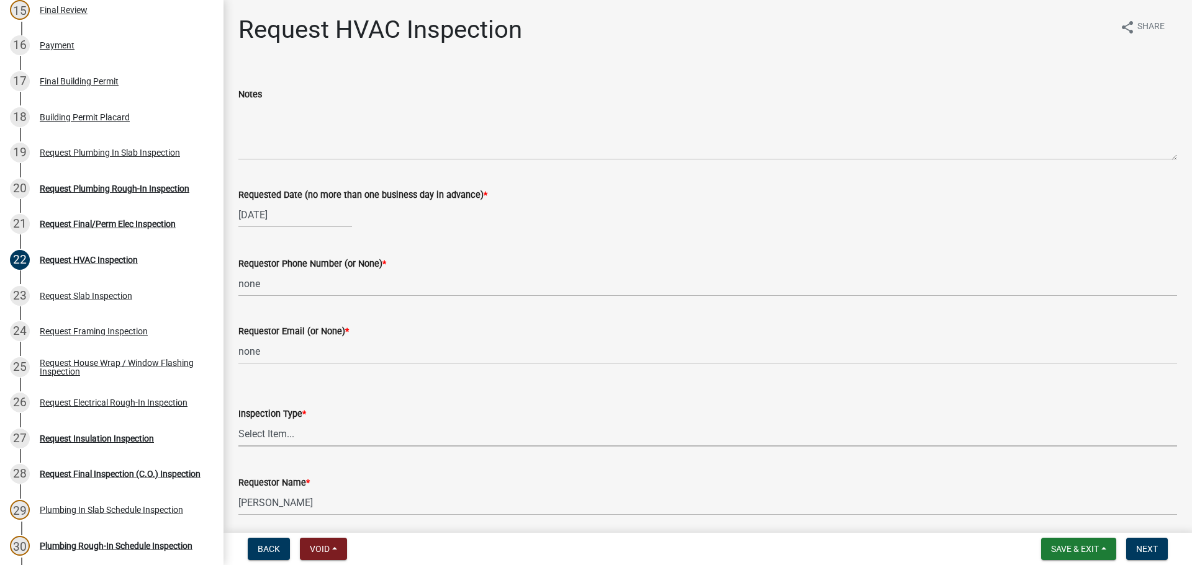
click at [291, 436] on select "Select Item... HVAC" at bounding box center [707, 433] width 938 height 25
click at [238, 421] on select "Select Item... HVAC" at bounding box center [707, 433] width 938 height 25
select select "9f61f643-e90c-48cb-862c-7dc940cfcd85"
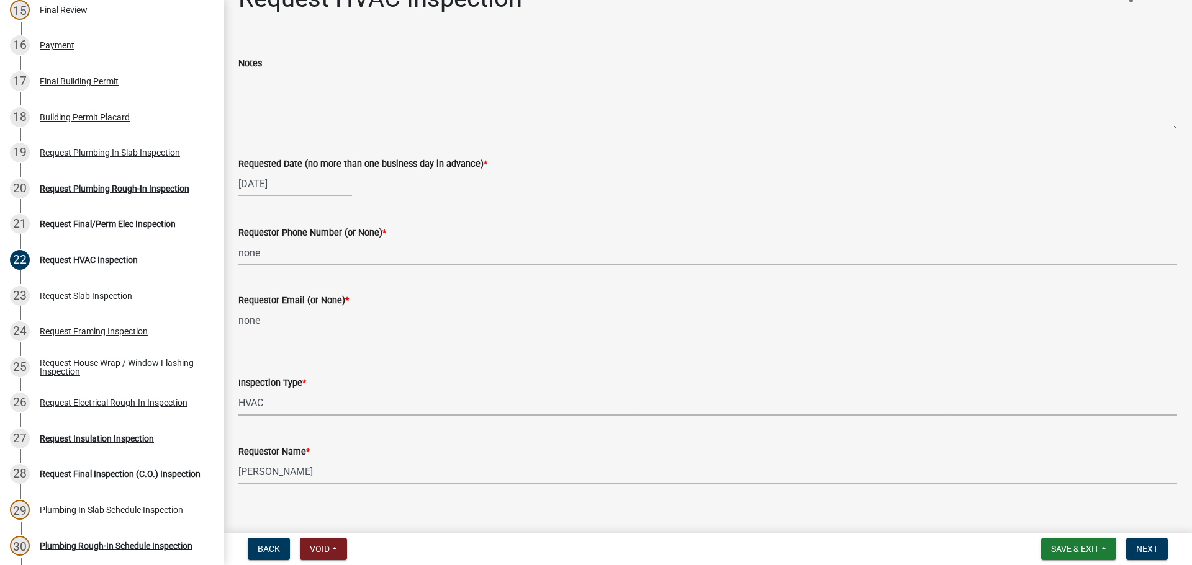
scroll to position [46, 0]
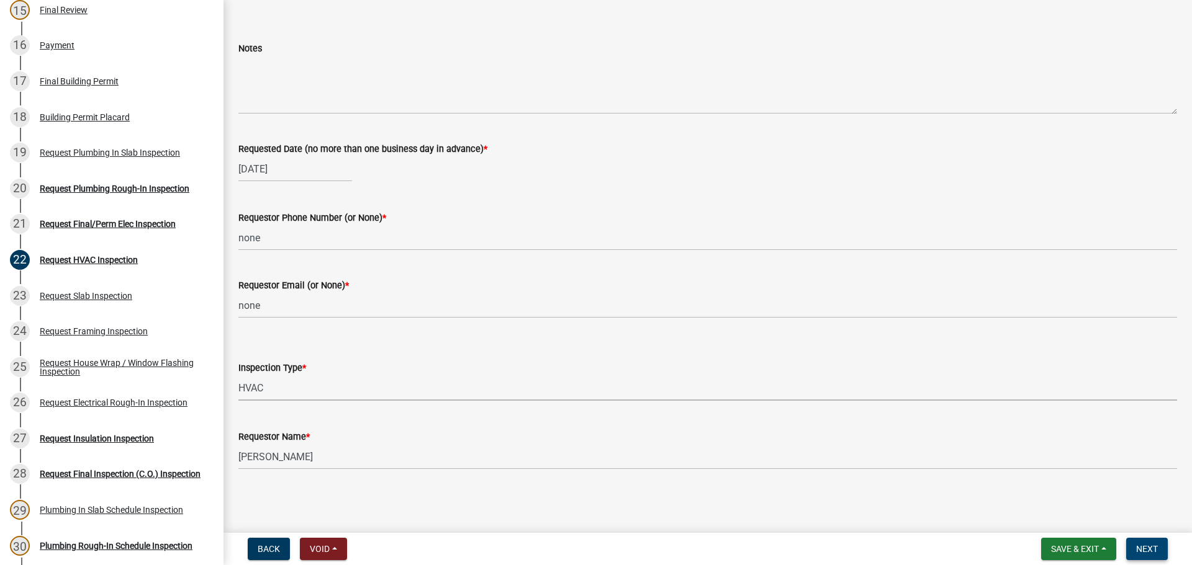
click at [1154, 550] on span "Next" at bounding box center [1147, 549] width 22 height 10
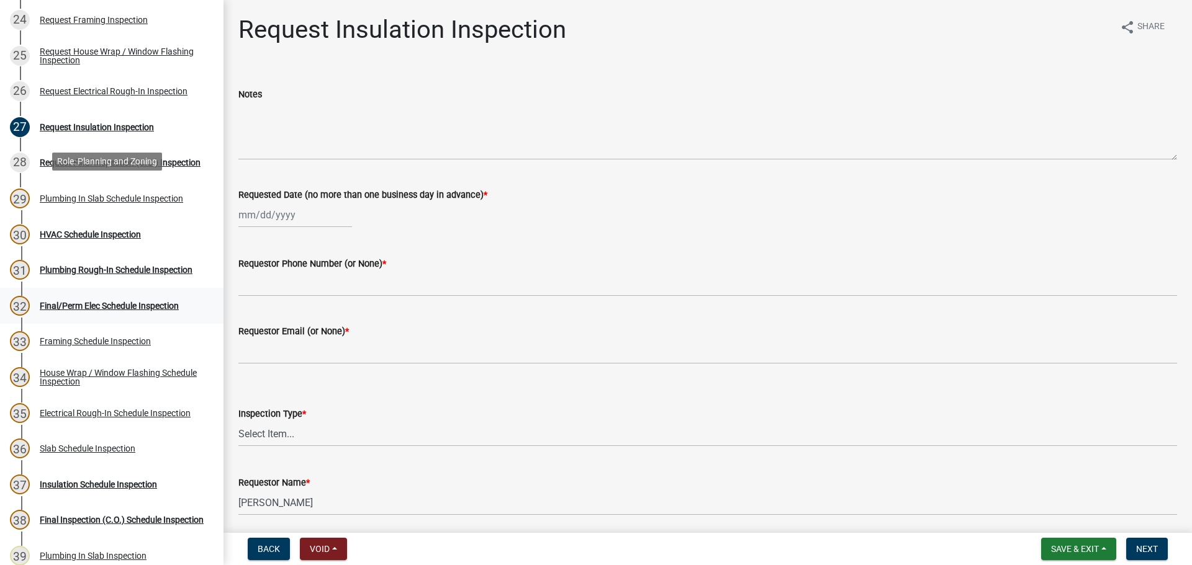
scroll to position [1055, 0]
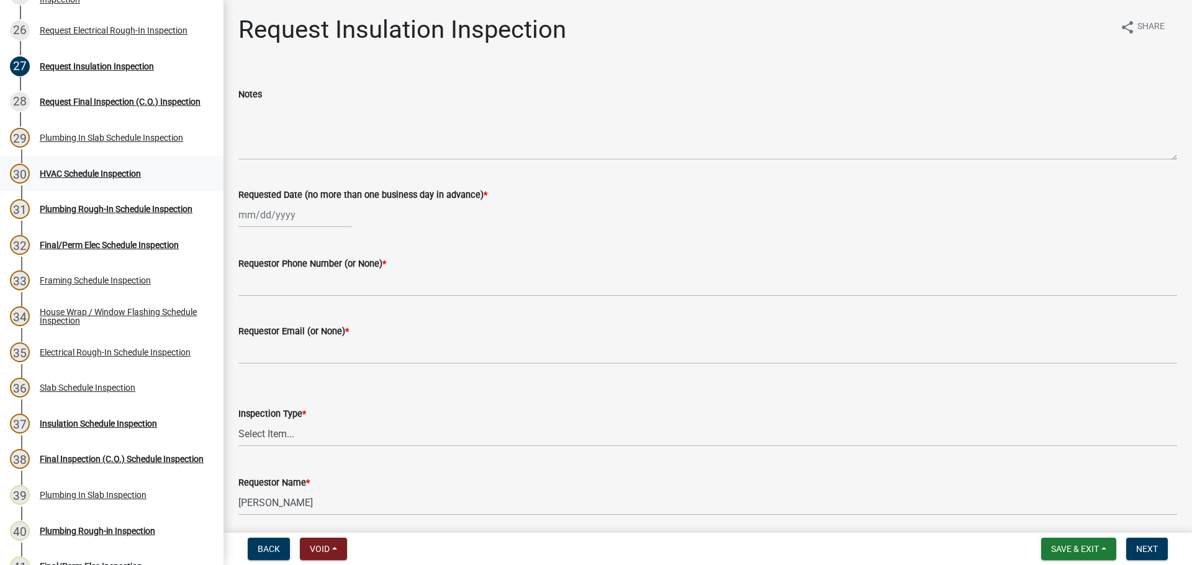
click at [76, 174] on div "HVAC Schedule Inspection" at bounding box center [90, 173] width 101 height 9
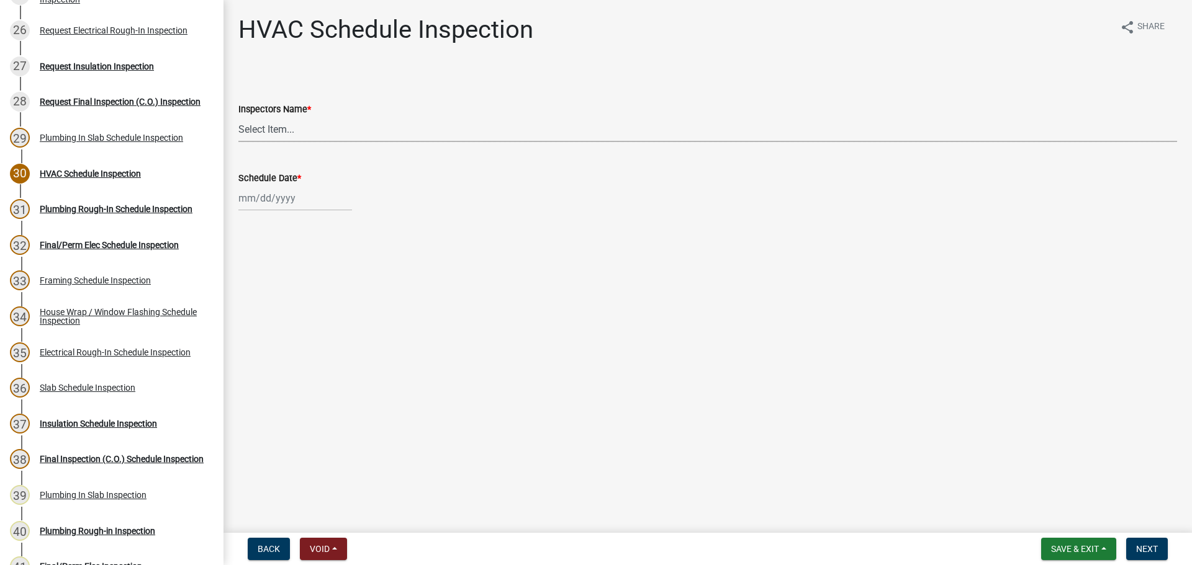
click at [292, 130] on select "Select Item... [PERSON_NAME] ([PERSON_NAME]) drichardson ([PERSON_NAME]) knorre…" at bounding box center [707, 129] width 938 height 25
select select "e20251c8-f858-4aed-a4a0-52e27fd5066e"
click at [238, 117] on select "Select Item... [PERSON_NAME] ([PERSON_NAME]) drichardson ([PERSON_NAME]) knorre…" at bounding box center [707, 129] width 938 height 25
select select "9"
select select "2025"
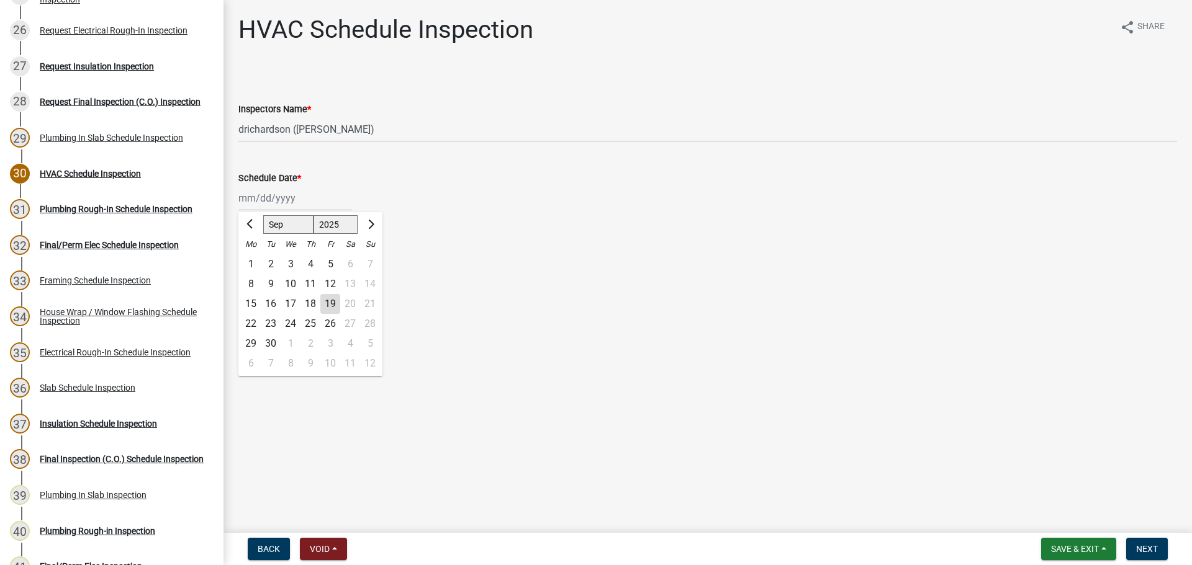
click at [296, 198] on div "Jan Feb Mar Apr May Jun Jul Aug Sep Oct Nov Dec 1525 1526 1527 1528 1529 1530 1…" at bounding box center [295, 198] width 114 height 25
click at [330, 302] on div "19" at bounding box center [330, 304] width 20 height 20
type input "[DATE]"
click at [1149, 552] on span "Next" at bounding box center [1147, 549] width 22 height 10
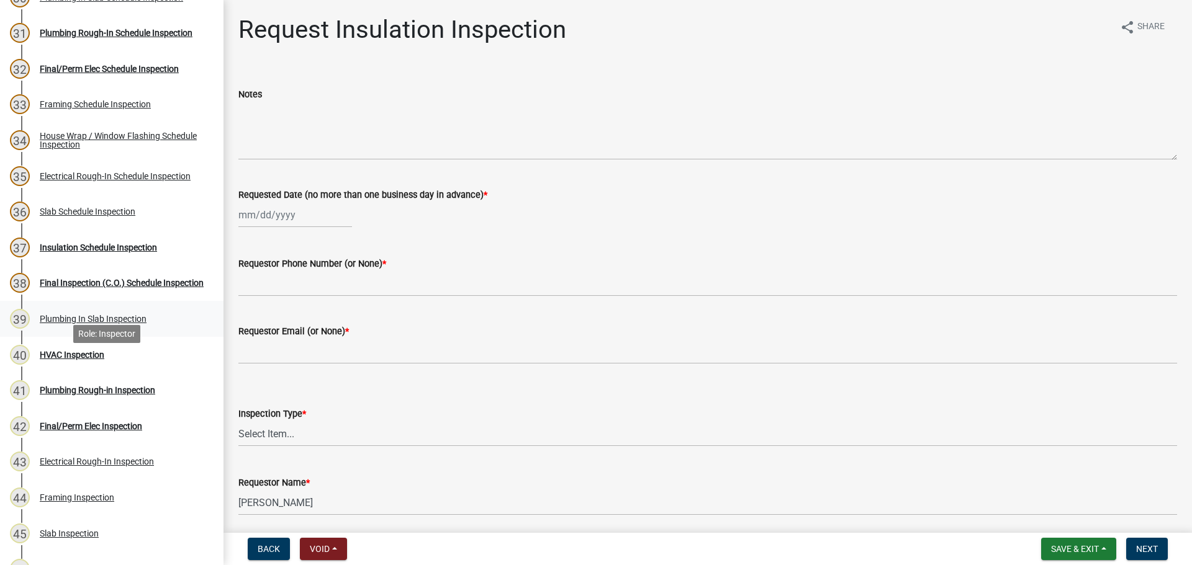
scroll to position [1303, 0]
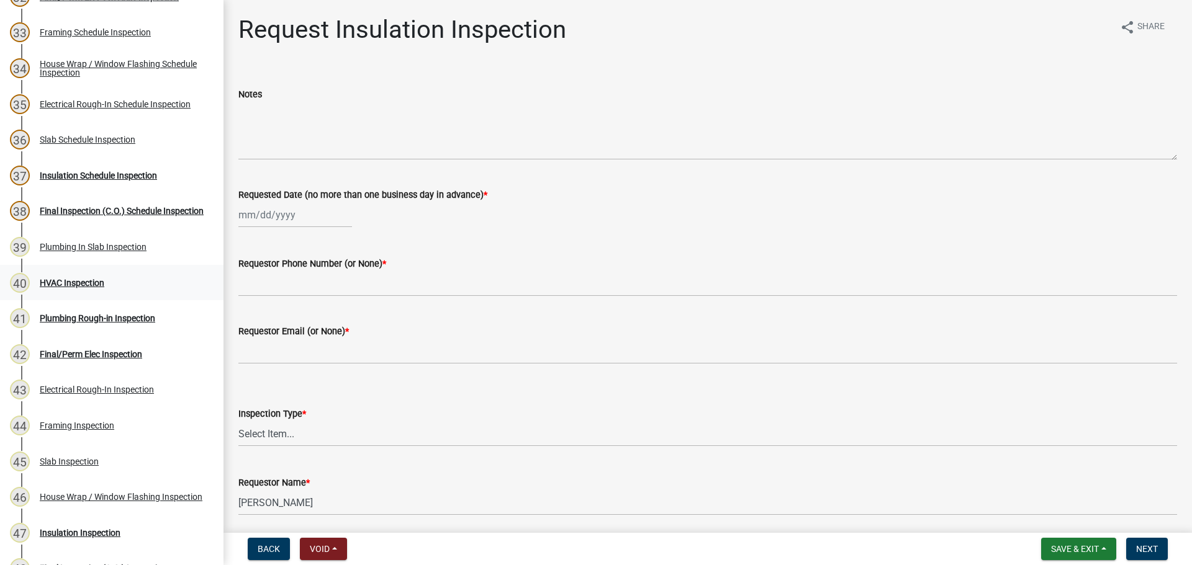
click at [81, 283] on div "HVAC Inspection" at bounding box center [72, 283] width 65 height 9
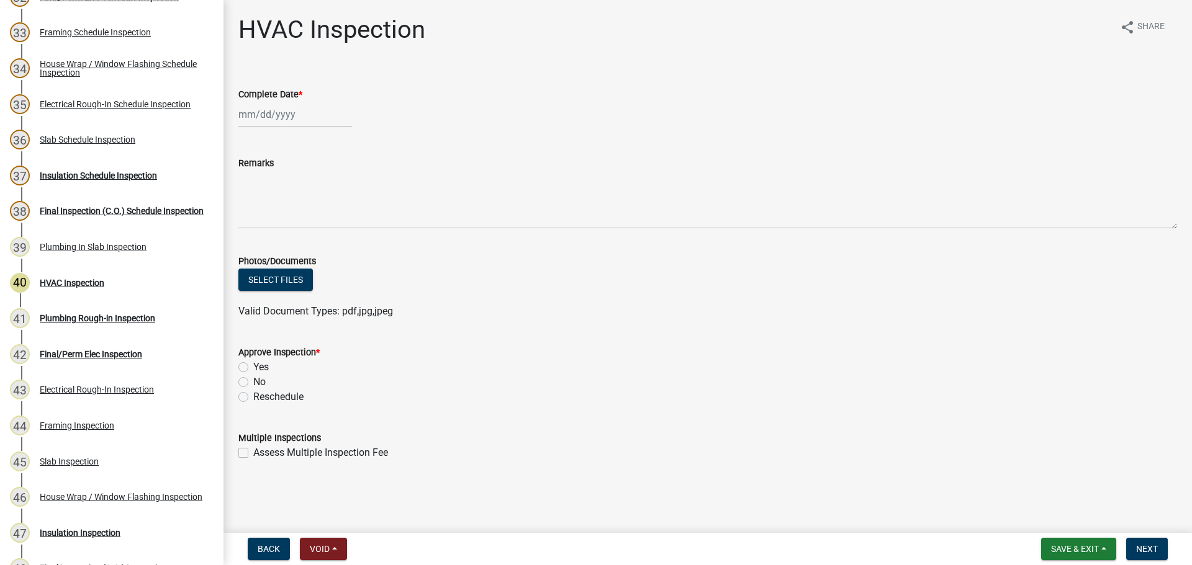
select select "9"
select select "2025"
drag, startPoint x: 260, startPoint y: 118, endPoint x: 263, endPoint y: 124, distance: 6.7
click at [260, 118] on div "[PERSON_NAME] Feb Mar Apr [PERSON_NAME][DATE] Oct Nov [DATE] 1526 1527 1528 152…" at bounding box center [295, 114] width 114 height 25
click at [326, 222] on div "19" at bounding box center [330, 220] width 20 height 20
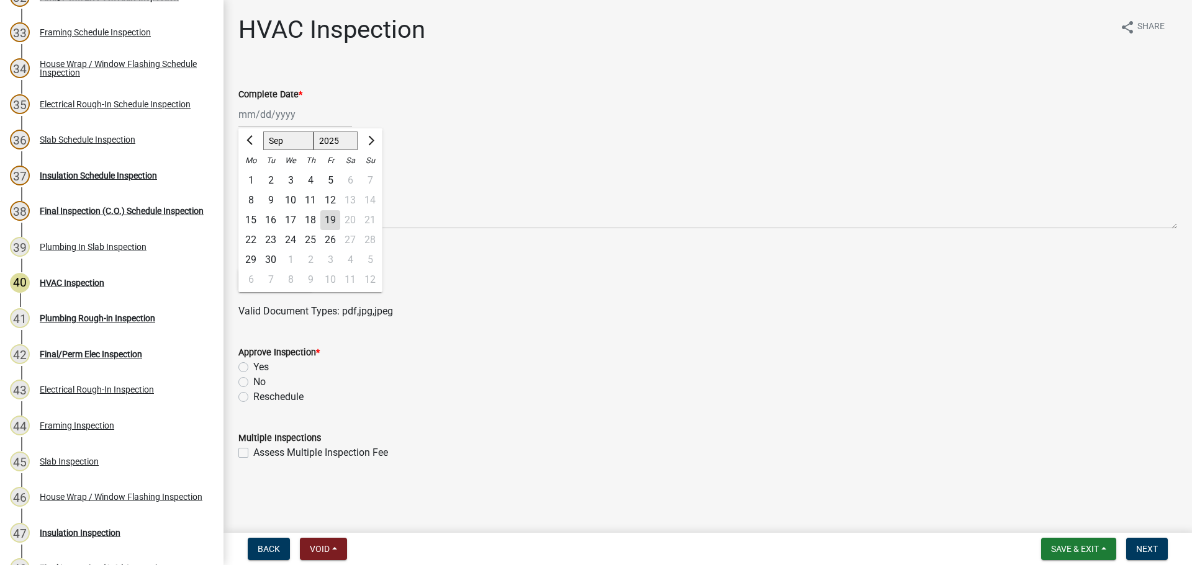
type input "[DATE]"
click at [253, 365] on label "Yes" at bounding box center [261, 367] width 16 height 15
click at [253, 365] on input "Yes" at bounding box center [257, 364] width 8 height 8
radio input "true"
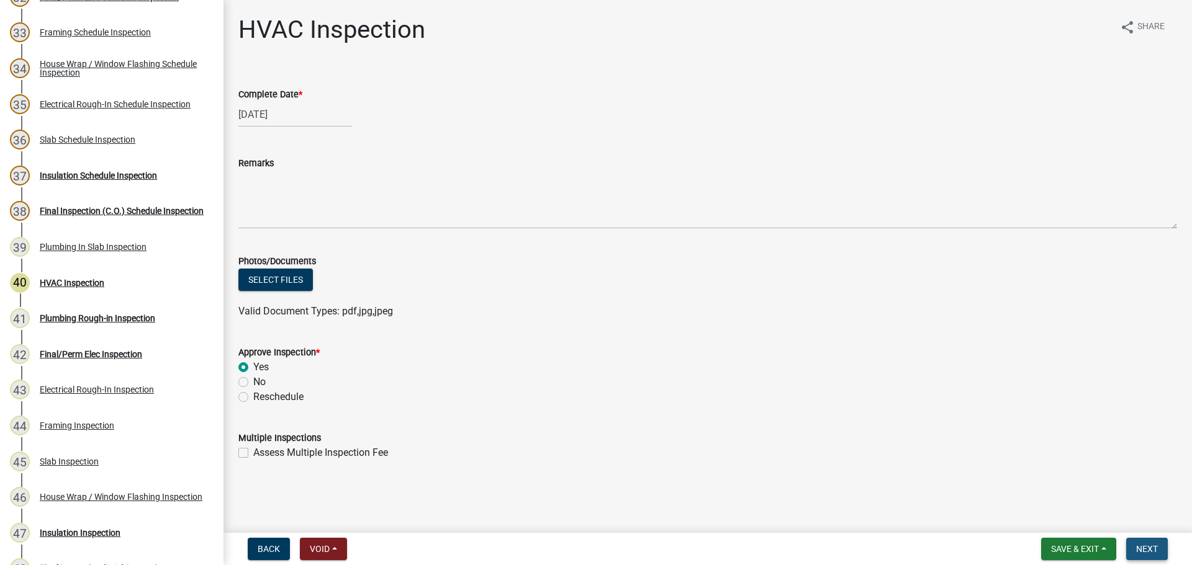
click at [1135, 547] on button "Next" at bounding box center [1147, 549] width 42 height 22
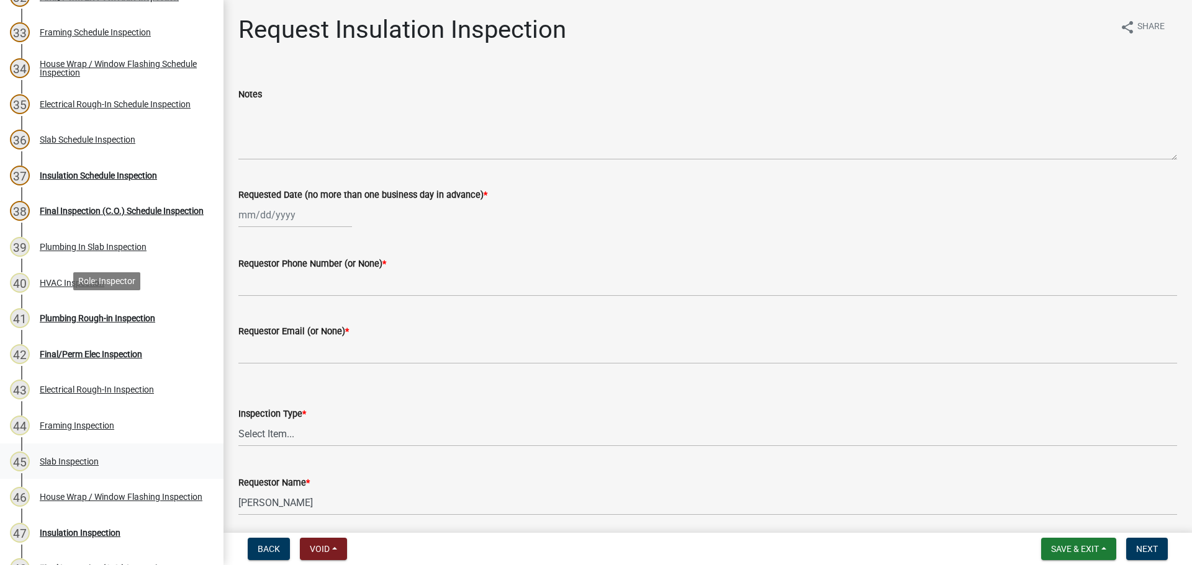
scroll to position [1473, 0]
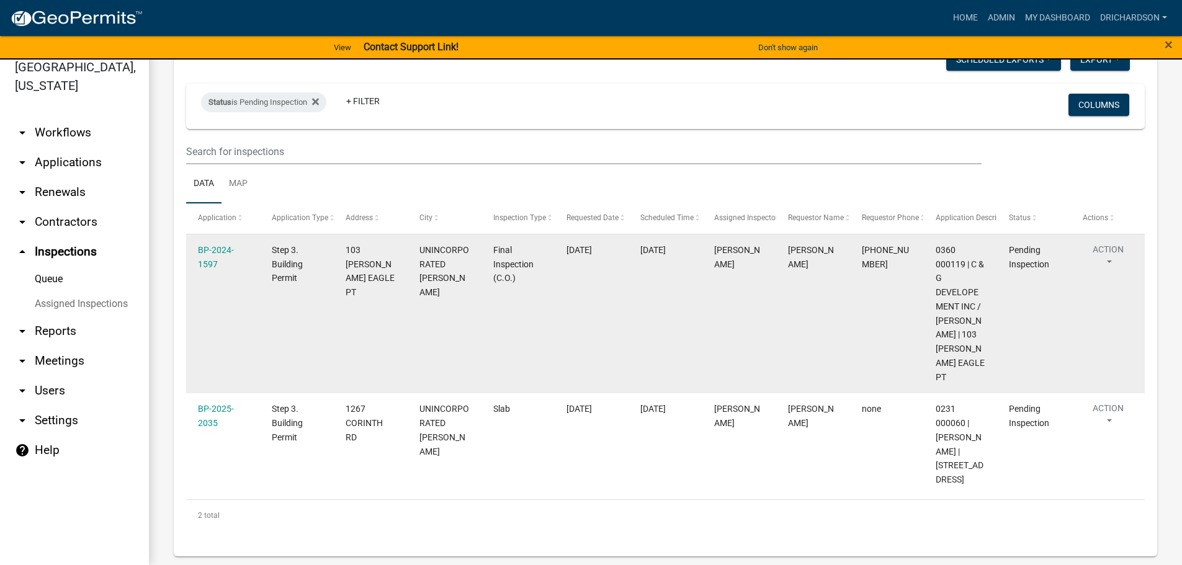
scroll to position [71, 0]
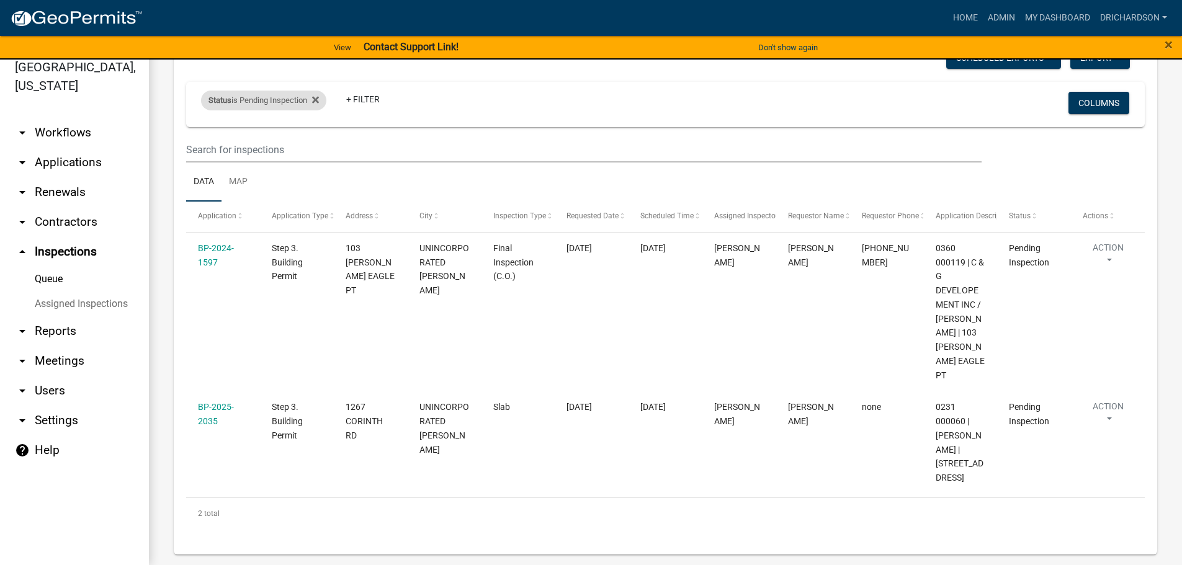
click at [289, 105] on div "Status is Pending Inspection" at bounding box center [263, 101] width 125 height 20
click at [283, 150] on select "Select an option Pending Schedule Pending Inspection Approved Denied Deleted Vo…" at bounding box center [266, 146] width 124 height 25
select select "0"
click at [204, 134] on select "Select an option Pending Schedule Pending Inspection Approved Denied Deleted Vo…" at bounding box center [266, 146] width 124 height 25
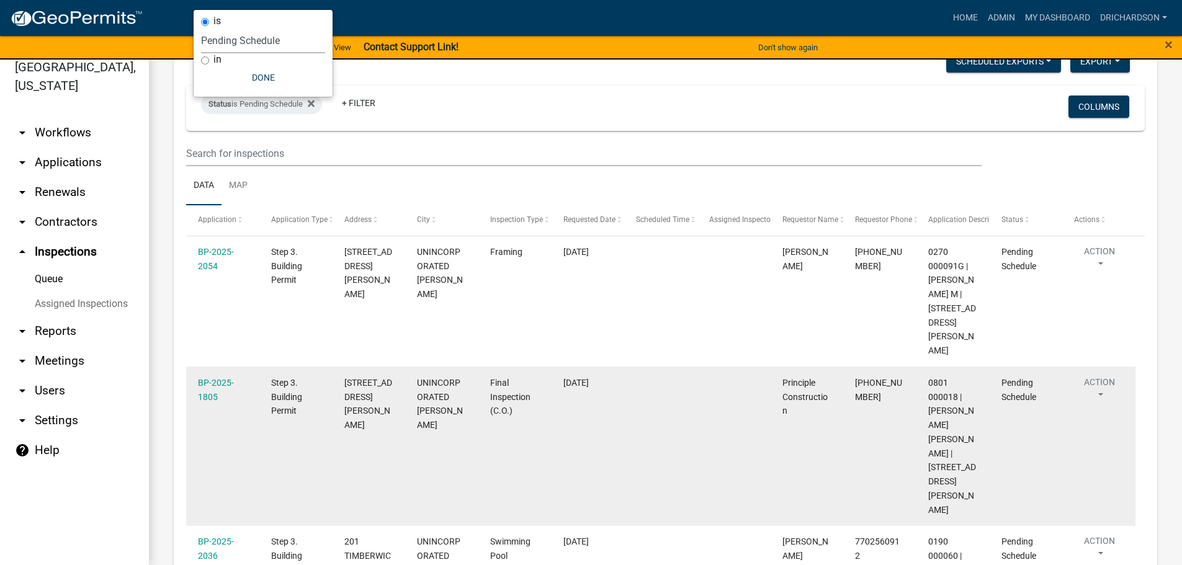
scroll to position [0, 0]
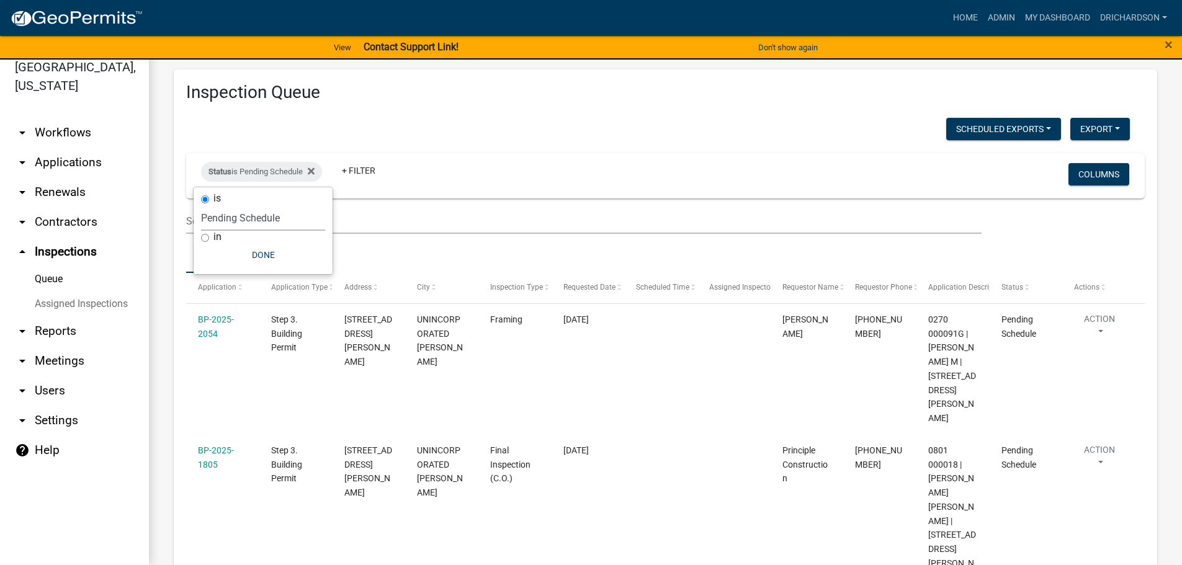
click at [482, 263] on ul "Data Map" at bounding box center [665, 253] width 959 height 39
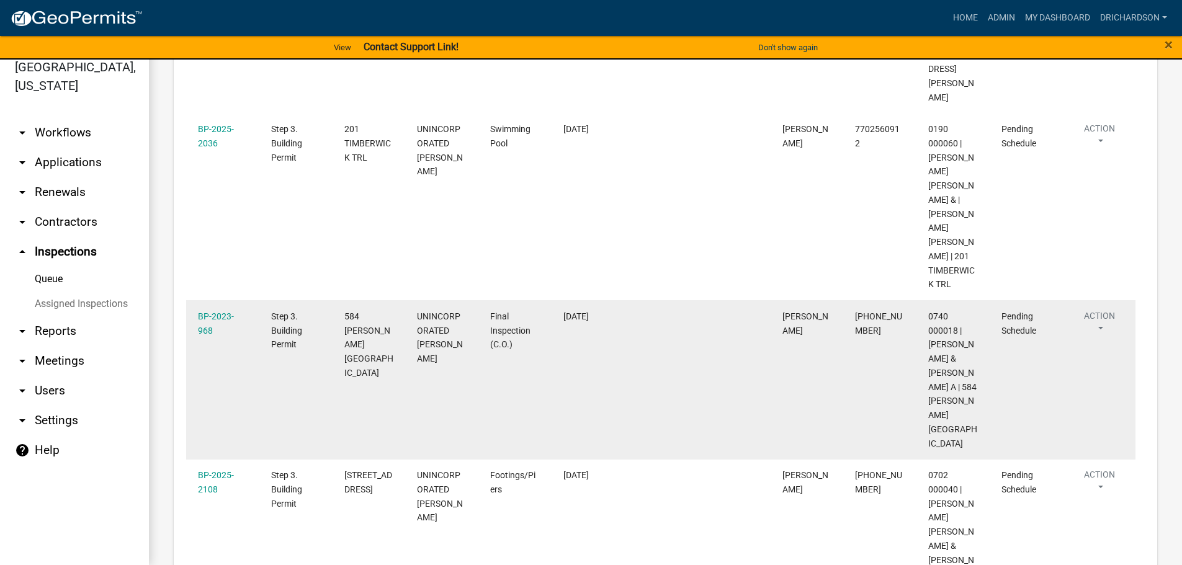
scroll to position [559, 0]
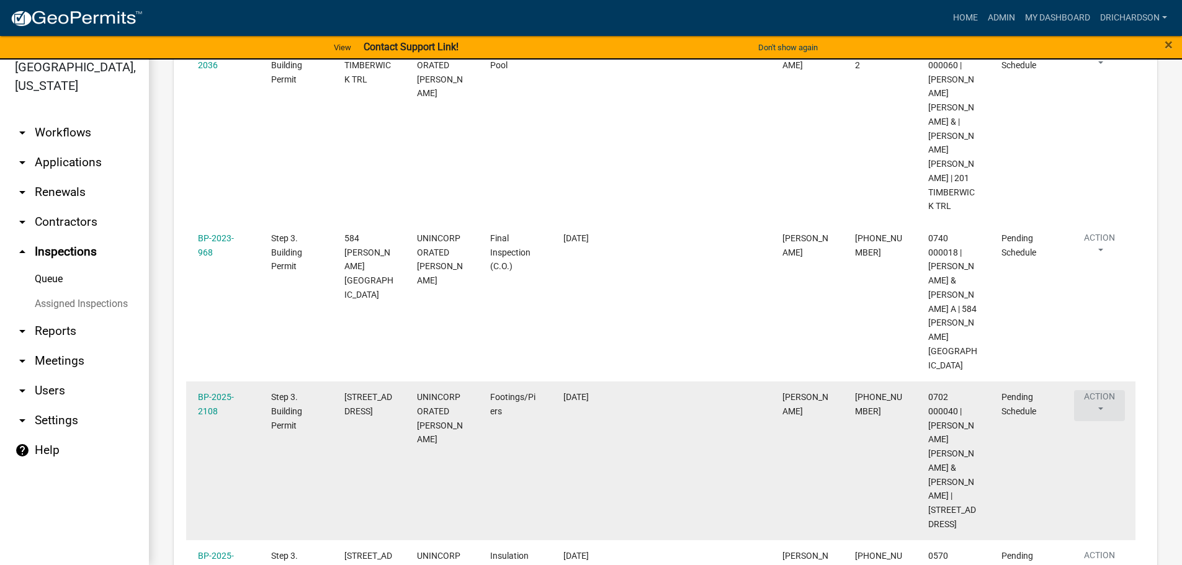
click at [1109, 390] on button "Action" at bounding box center [1099, 405] width 51 height 31
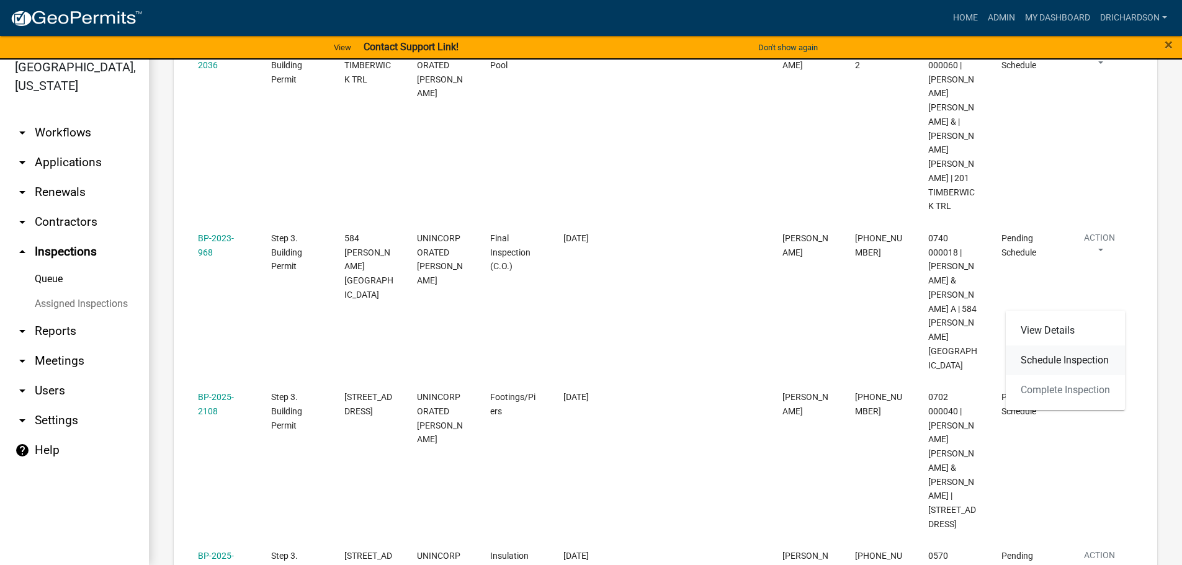
click at [1071, 362] on link "Schedule Inspection" at bounding box center [1065, 361] width 119 height 30
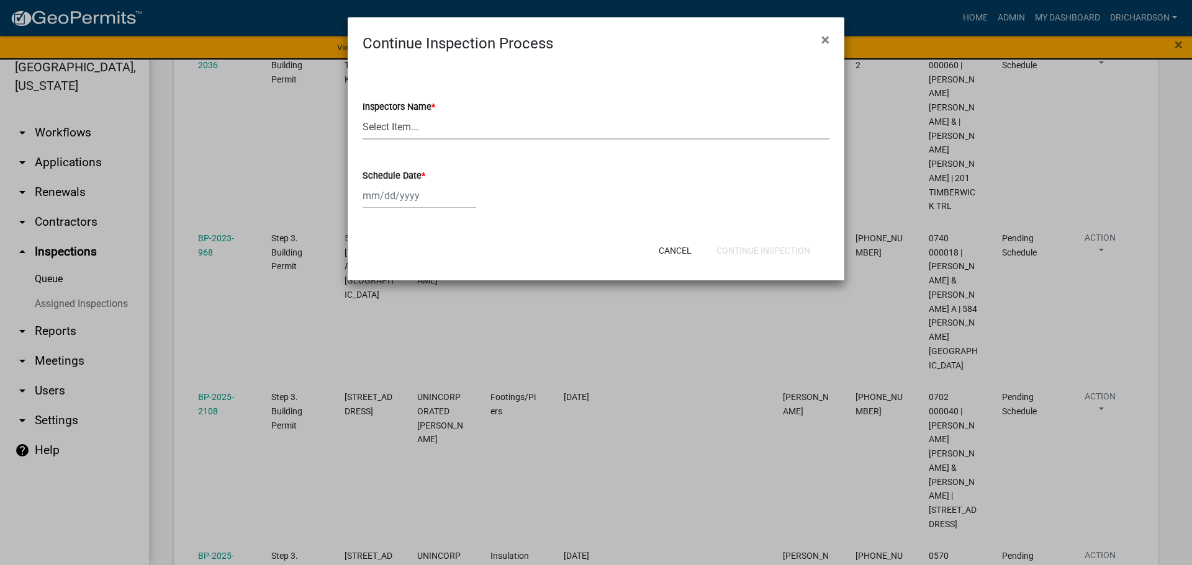
click at [399, 133] on select "Select Item... [PERSON_NAME] ([PERSON_NAME]) drichardson ([PERSON_NAME]) knorre…" at bounding box center [595, 126] width 467 height 25
select select "a5a5a9dc-14a5-4192-801a-4b6ec73e6000"
click at [362, 114] on select "Select Item... [PERSON_NAME] ([PERSON_NAME]) drichardson ([PERSON_NAME]) knorre…" at bounding box center [595, 126] width 467 height 25
click at [412, 194] on div at bounding box center [419, 195] width 114 height 25
select select "9"
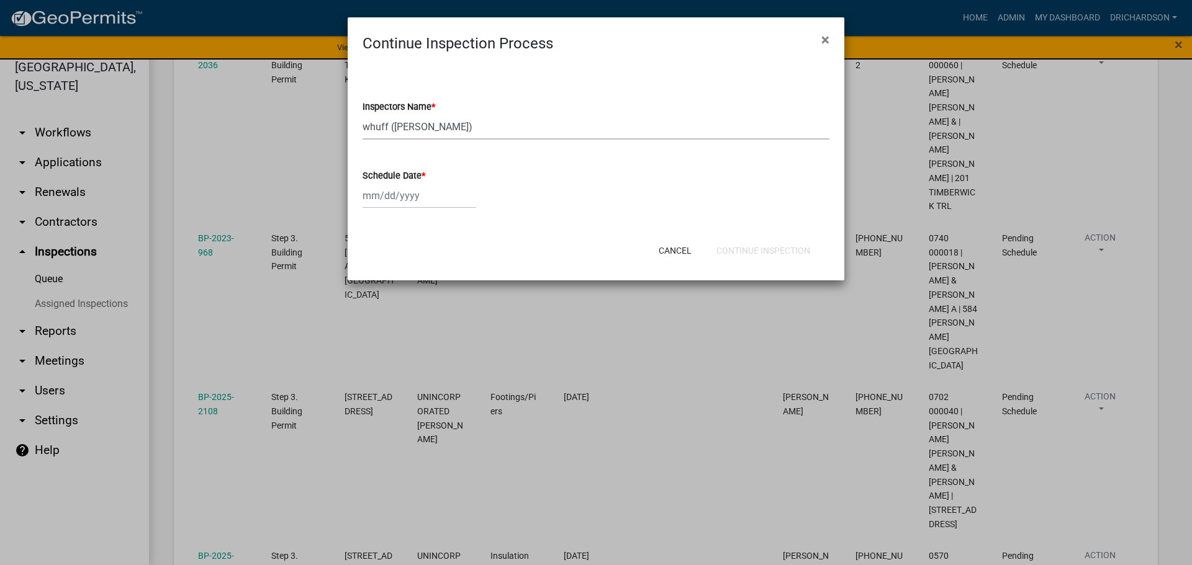
select select "2025"
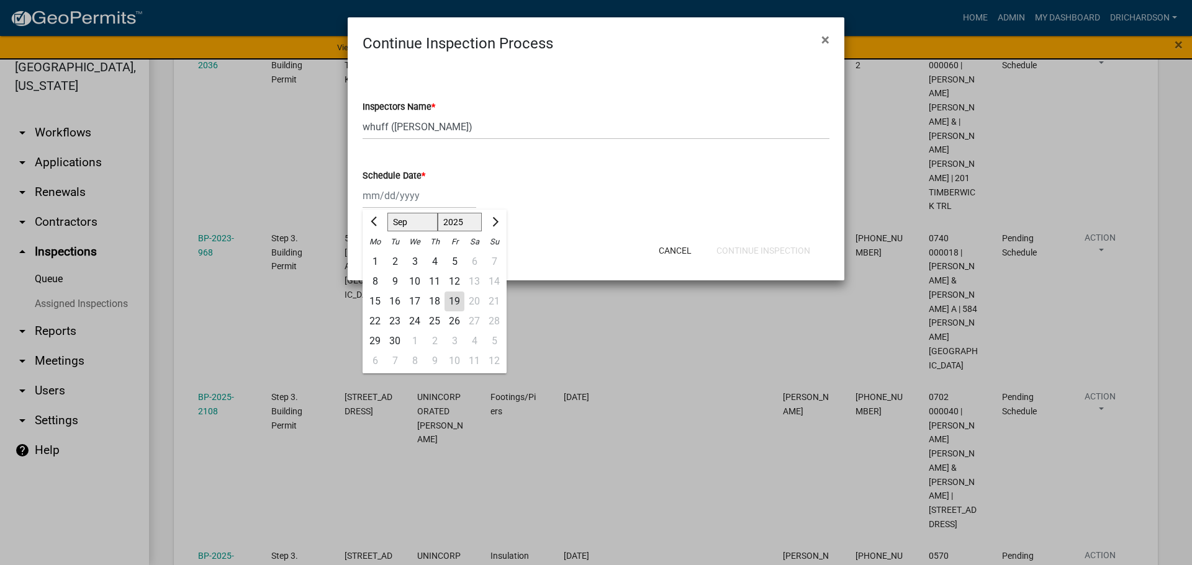
click at [456, 306] on div "19" at bounding box center [454, 302] width 20 height 20
type input "[DATE]"
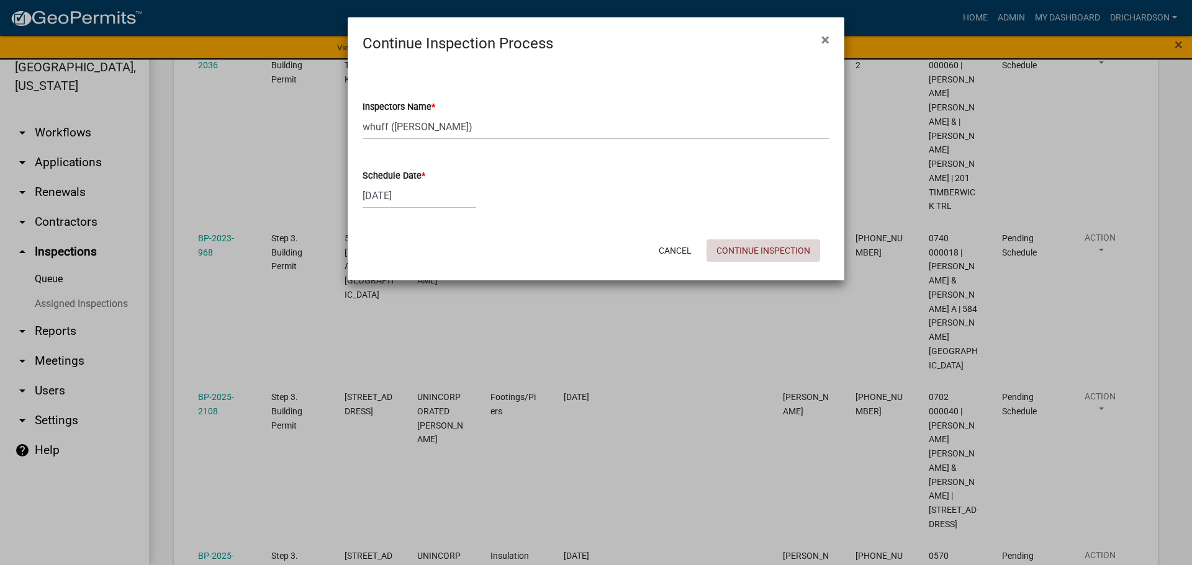
click at [751, 247] on button "Continue Inspection" at bounding box center [763, 251] width 114 height 22
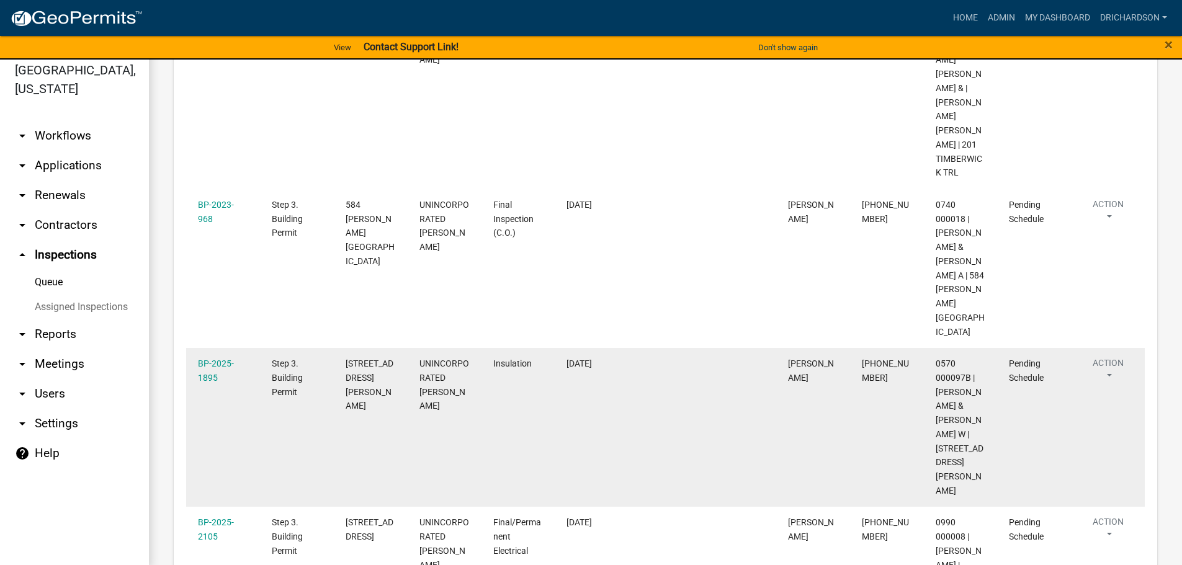
scroll to position [15, 0]
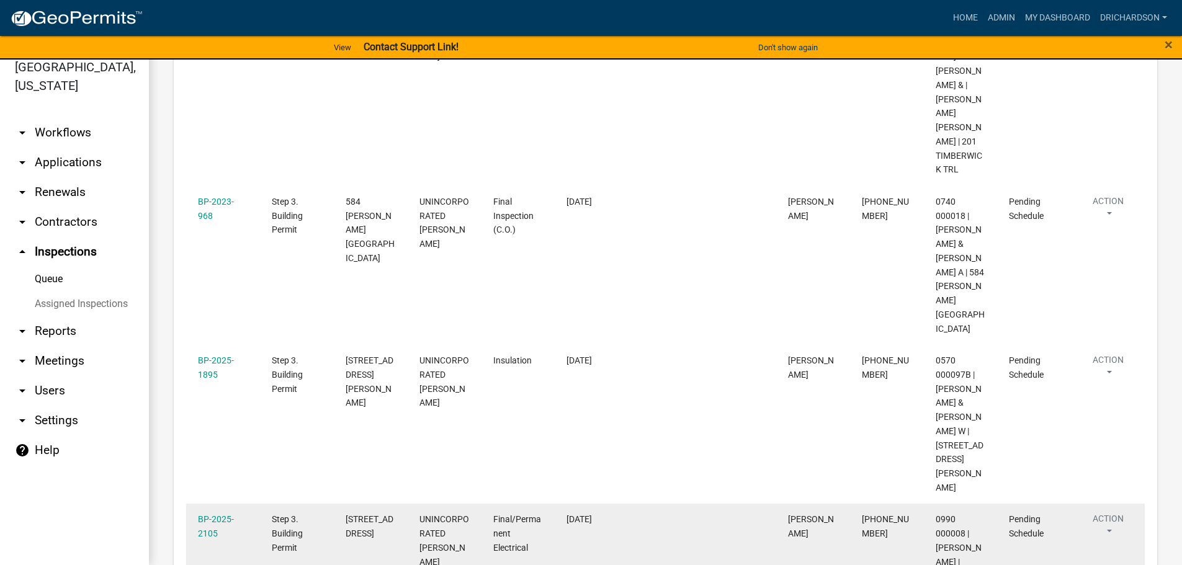
click at [1101, 513] on button "Action" at bounding box center [1108, 528] width 51 height 31
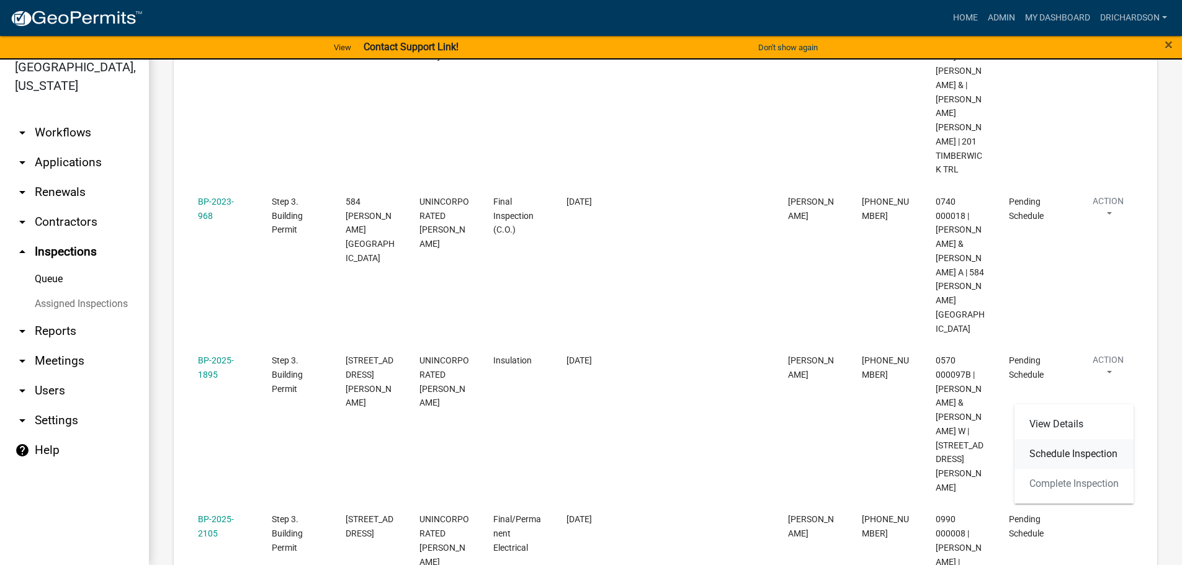
click at [1100, 462] on link "Schedule Inspection" at bounding box center [1074, 454] width 119 height 30
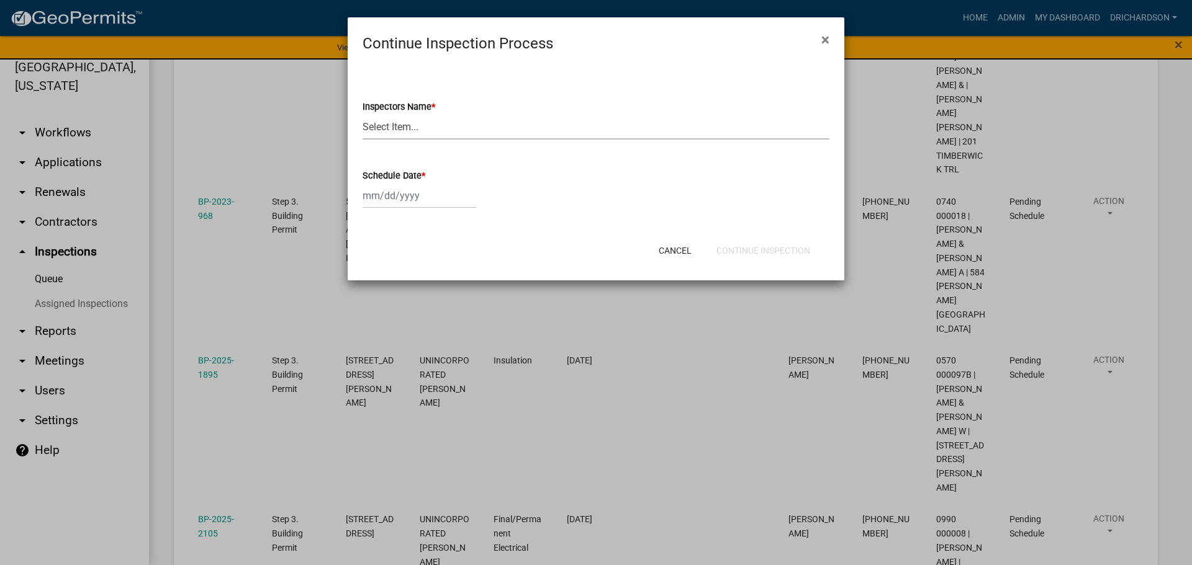
click at [396, 130] on select "Select Item... [PERSON_NAME] ([PERSON_NAME]) drichardson ([PERSON_NAME]) knorre…" at bounding box center [595, 126] width 467 height 25
select select "a5a5a9dc-14a5-4192-801a-4b6ec73e6000"
click at [362, 114] on select "Select Item... [PERSON_NAME] ([PERSON_NAME]) drichardson ([PERSON_NAME]) knorre…" at bounding box center [595, 126] width 467 height 25
select select "9"
select select "2025"
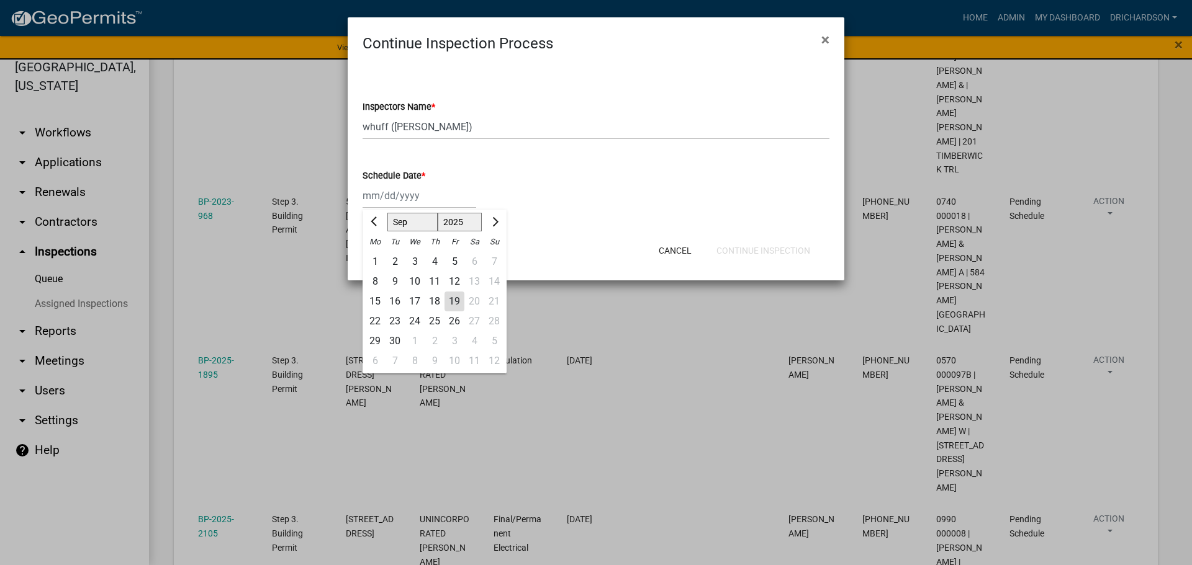
click at [398, 191] on div "[PERSON_NAME] Feb Mar Apr [PERSON_NAME][DATE] Oct Nov [DATE] 1526 1527 1528 152…" at bounding box center [419, 195] width 114 height 25
click at [457, 302] on div "19" at bounding box center [454, 302] width 20 height 20
type input "[DATE]"
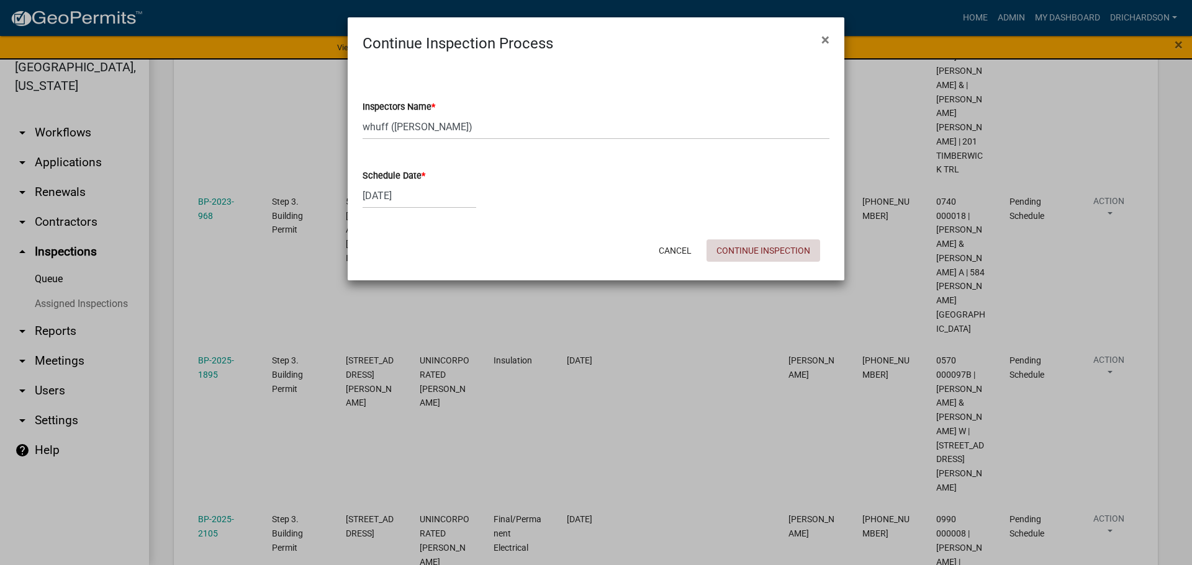
click at [799, 251] on button "Continue Inspection" at bounding box center [763, 251] width 114 height 22
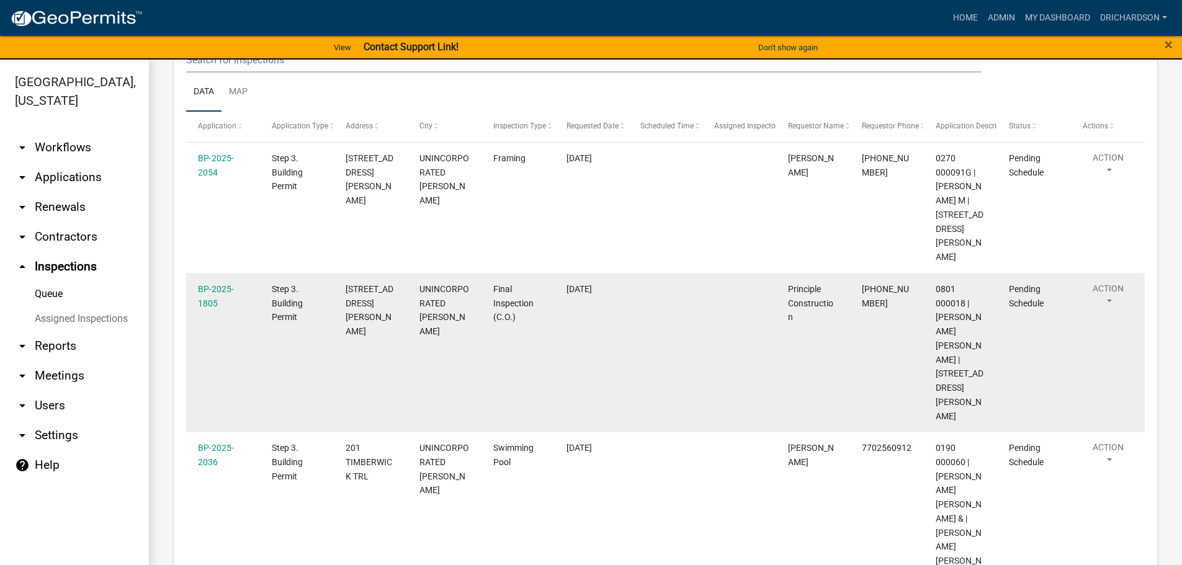
scroll to position [62, 0]
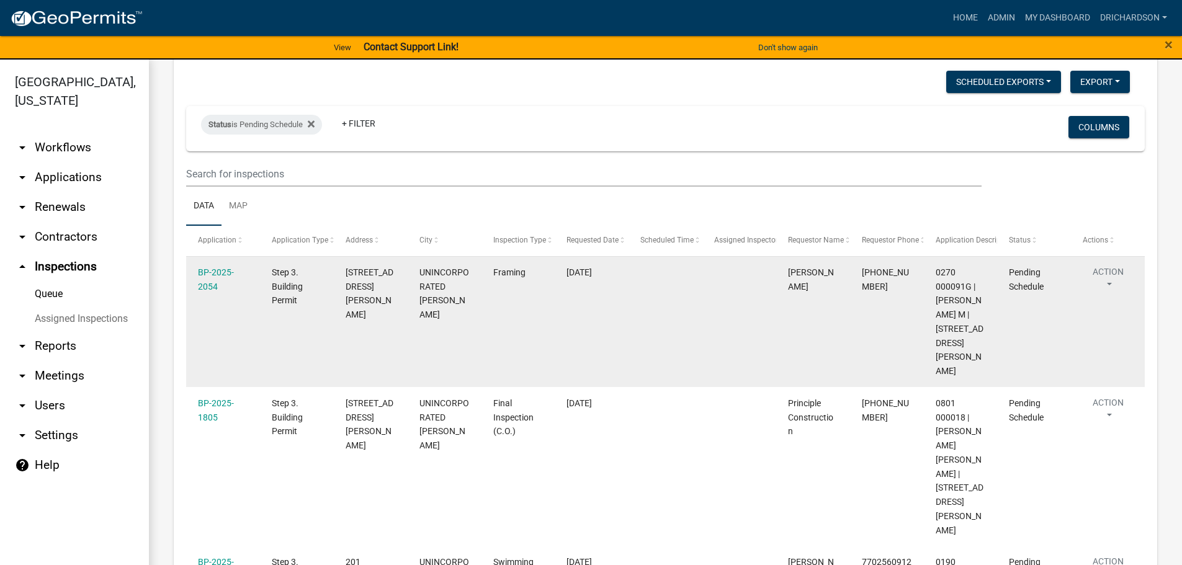
click at [1117, 276] on button "Action" at bounding box center [1108, 281] width 51 height 31
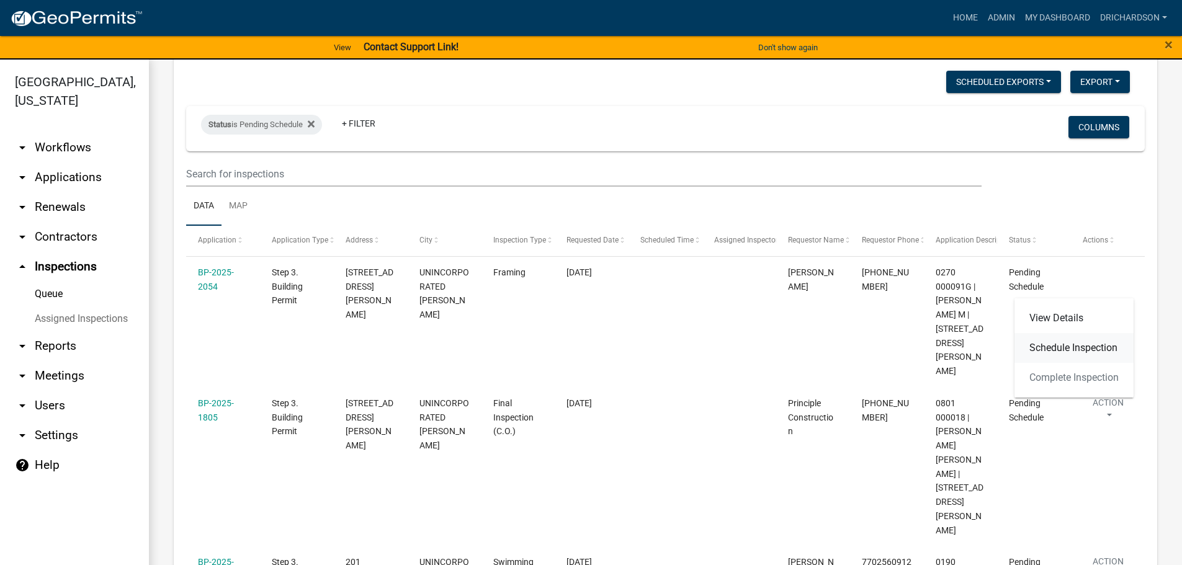
click at [1087, 348] on link "Schedule Inspection" at bounding box center [1074, 348] width 119 height 30
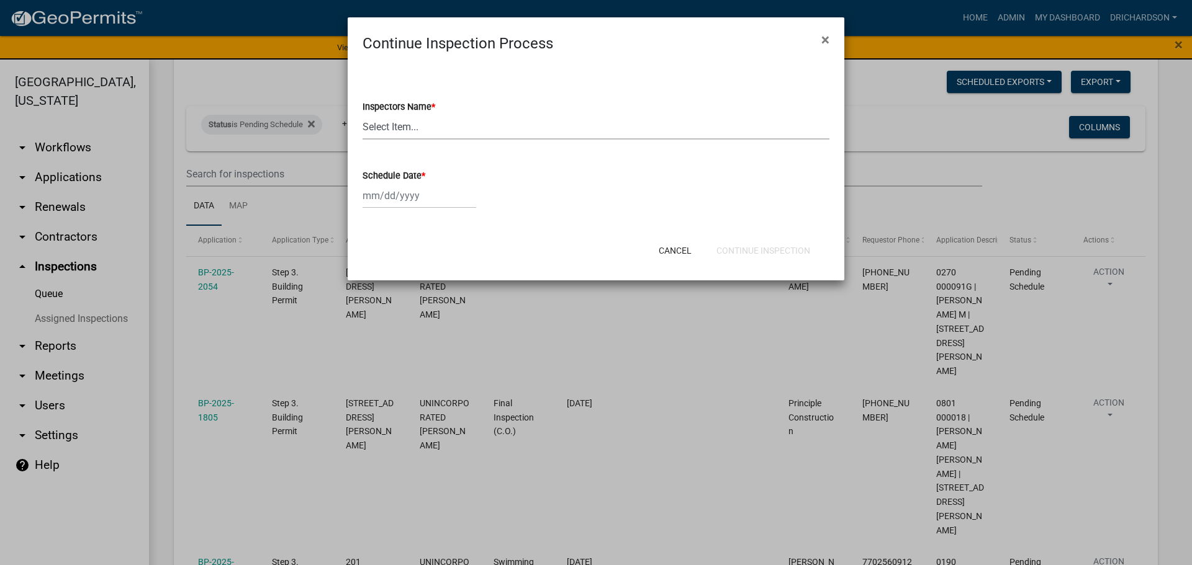
click at [371, 124] on select "Select Item... [PERSON_NAME] ([PERSON_NAME]) drichardson ([PERSON_NAME]) knorre…" at bounding box center [595, 126] width 467 height 25
select select "a5a5a9dc-14a5-4192-801a-4b6ec73e6000"
click at [362, 114] on select "Select Item... [PERSON_NAME] ([PERSON_NAME]) drichardson ([PERSON_NAME]) knorre…" at bounding box center [595, 126] width 467 height 25
click at [395, 189] on div at bounding box center [419, 195] width 114 height 25
select select "9"
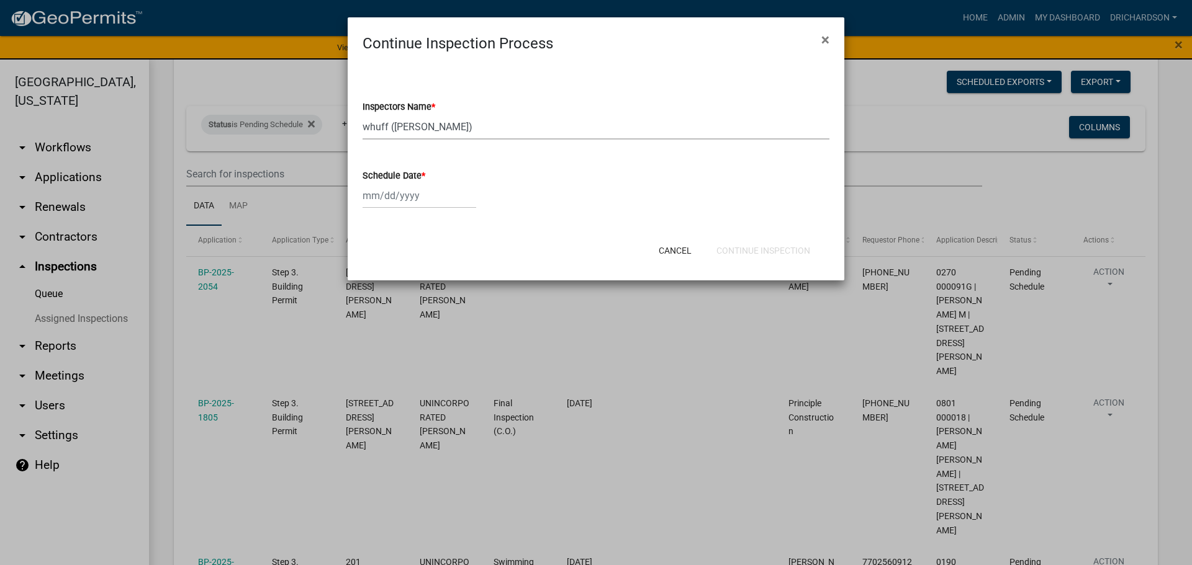
select select "2025"
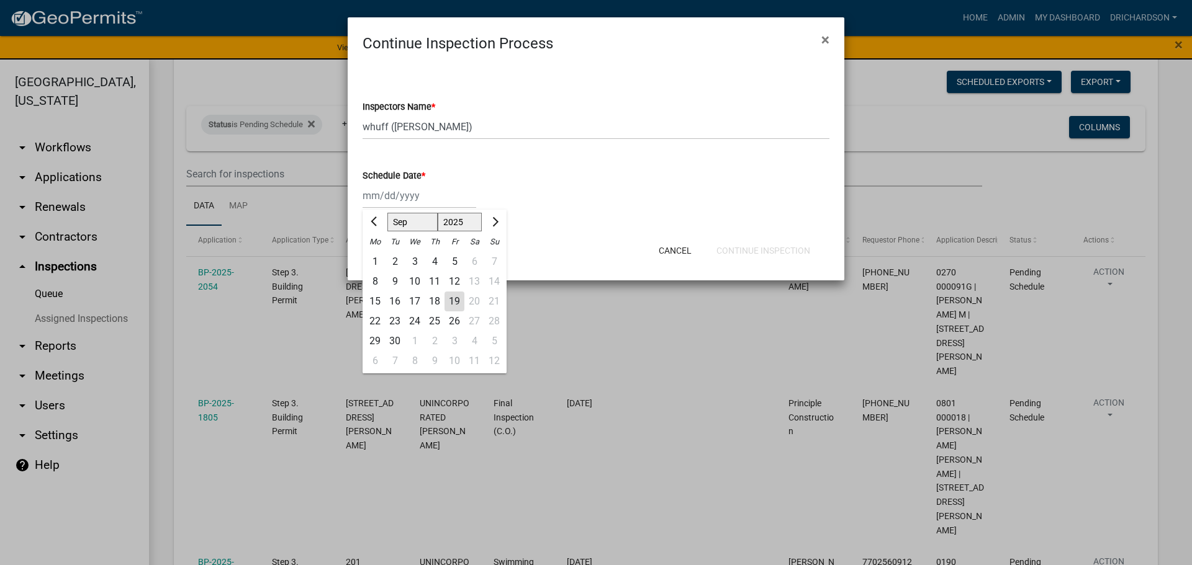
click at [453, 299] on div "19" at bounding box center [454, 302] width 20 height 20
type input "[DATE]"
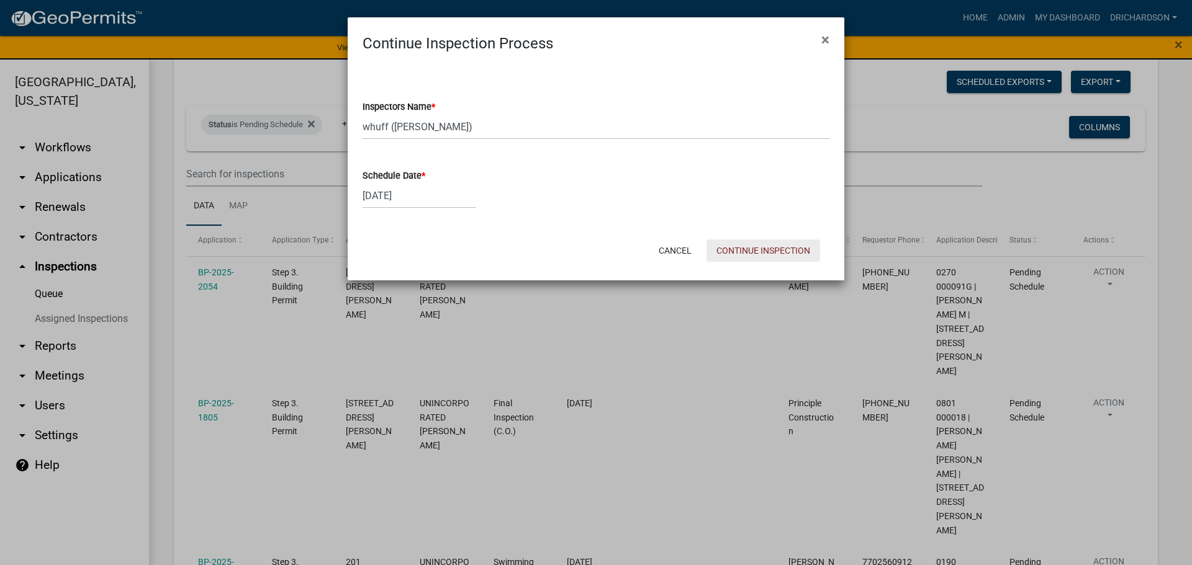
click at [769, 250] on button "Continue Inspection" at bounding box center [763, 251] width 114 height 22
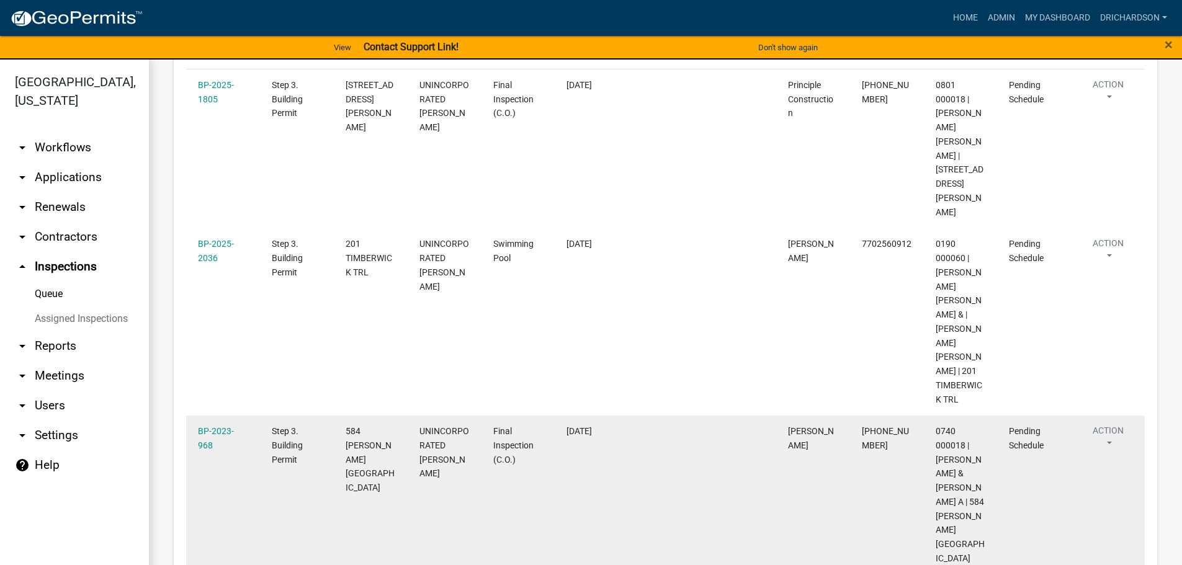
scroll to position [186, 0]
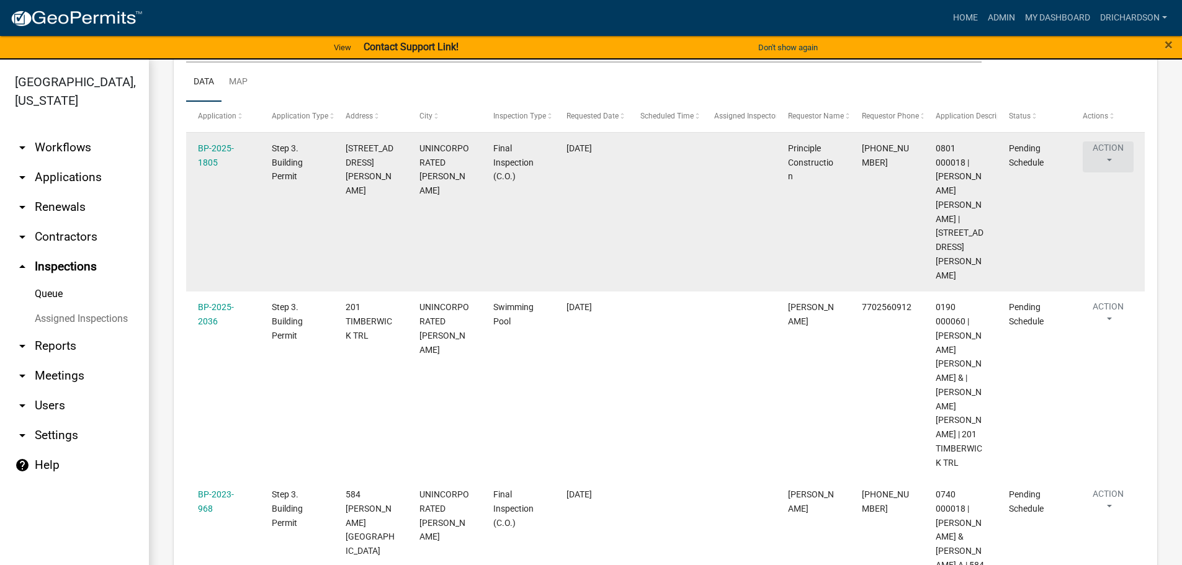
click at [1107, 163] on button "Action" at bounding box center [1108, 157] width 51 height 31
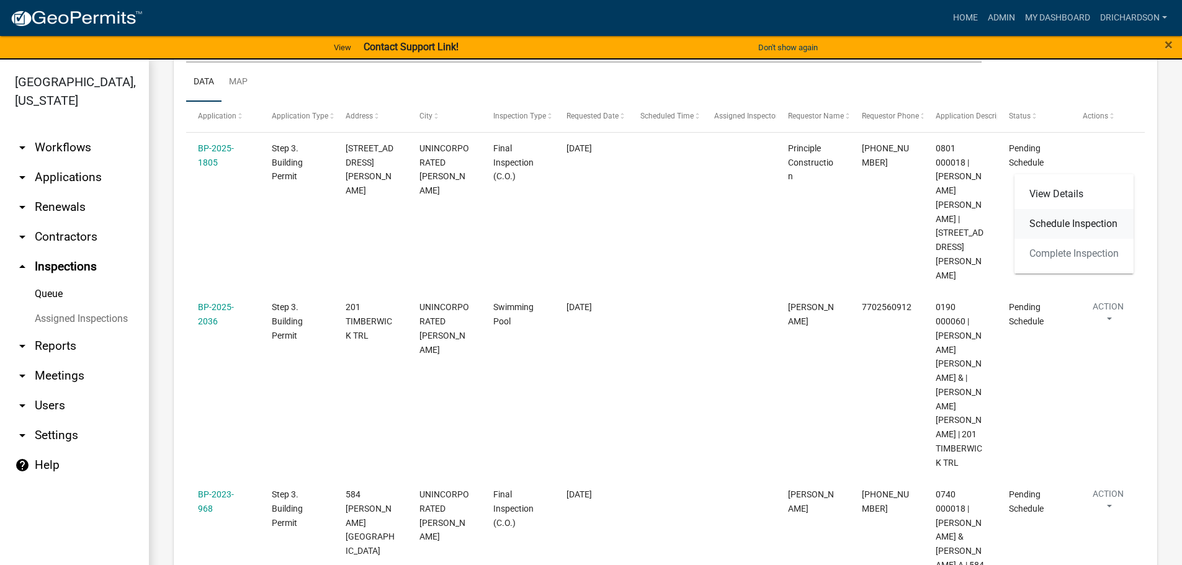
click at [1068, 222] on link "Schedule Inspection" at bounding box center [1074, 224] width 119 height 30
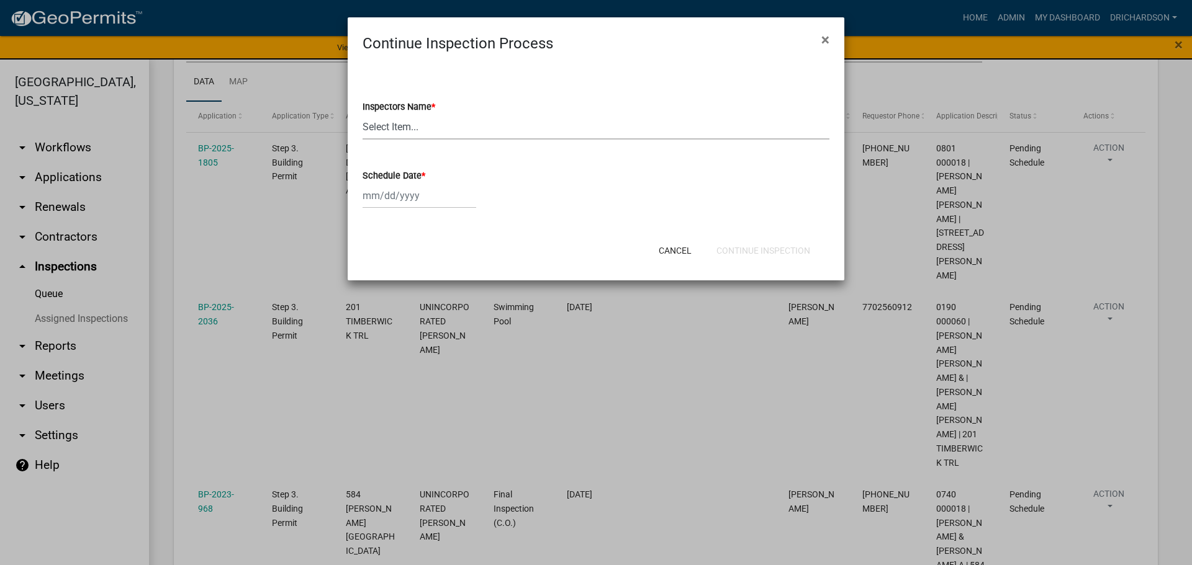
click at [413, 130] on select "Select Item... [PERSON_NAME] ([PERSON_NAME]) drichardson ([PERSON_NAME]) knorre…" at bounding box center [595, 126] width 467 height 25
select select "e20251c8-f858-4aed-a4a0-52e27fd5066e"
click at [362, 114] on select "Select Item... [PERSON_NAME] ([PERSON_NAME]) drichardson ([PERSON_NAME]) knorre…" at bounding box center [595, 126] width 467 height 25
select select "9"
select select "2025"
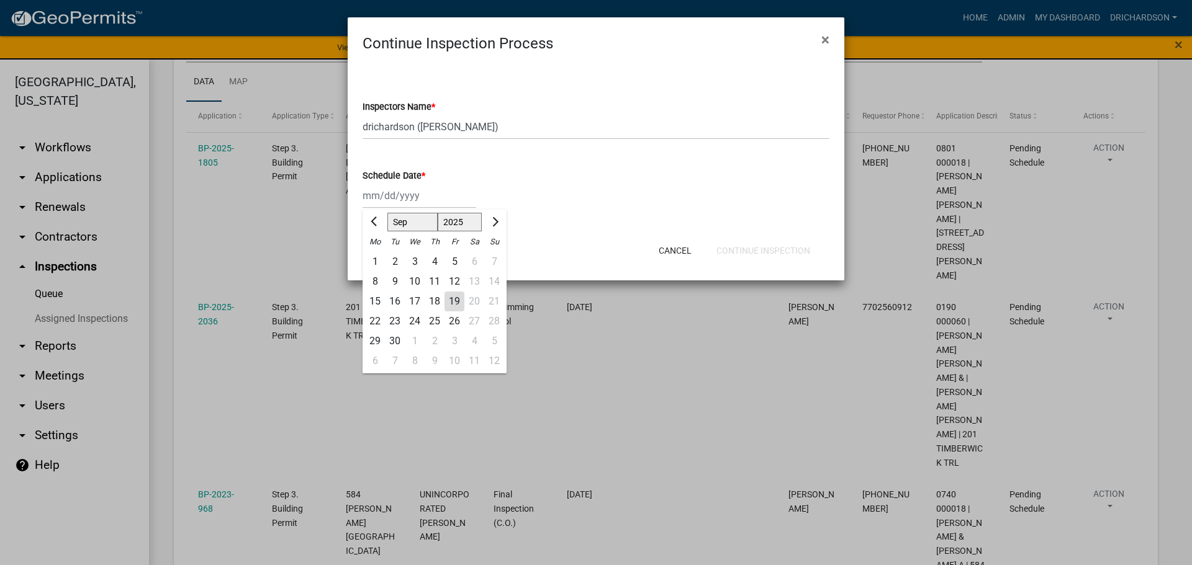
drag, startPoint x: 406, startPoint y: 195, endPoint x: 415, endPoint y: 209, distance: 16.2
click at [406, 195] on div "[PERSON_NAME] Feb Mar Apr [PERSON_NAME][DATE] Oct Nov [DATE] 1526 1527 1528 152…" at bounding box center [419, 195] width 114 height 25
click at [451, 298] on div "19" at bounding box center [454, 302] width 20 height 20
type input "[DATE]"
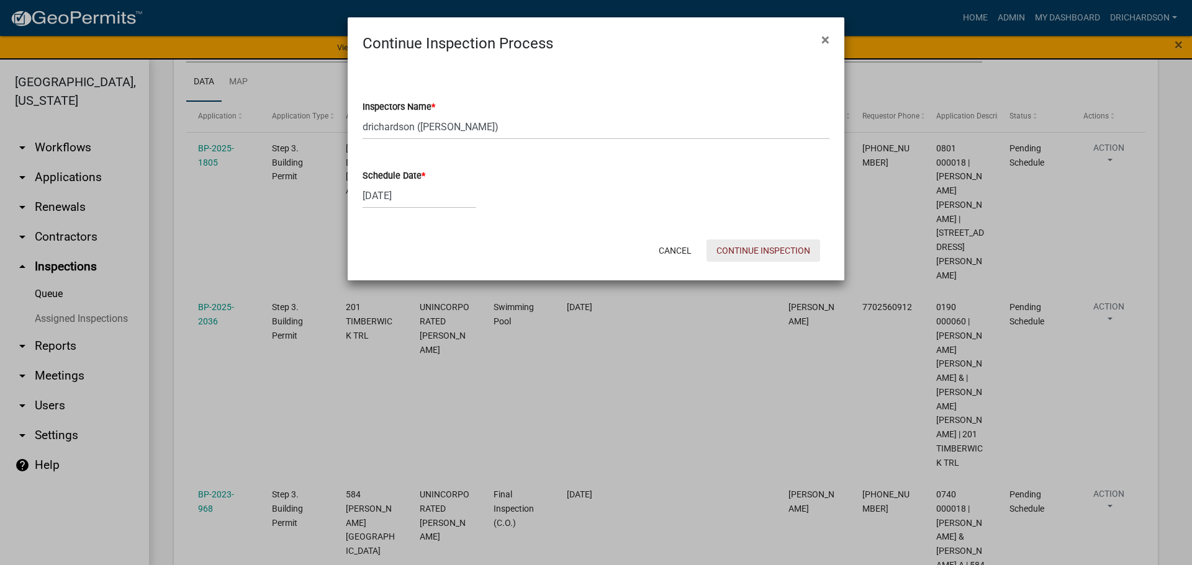
click at [787, 257] on button "Continue Inspection" at bounding box center [763, 251] width 114 height 22
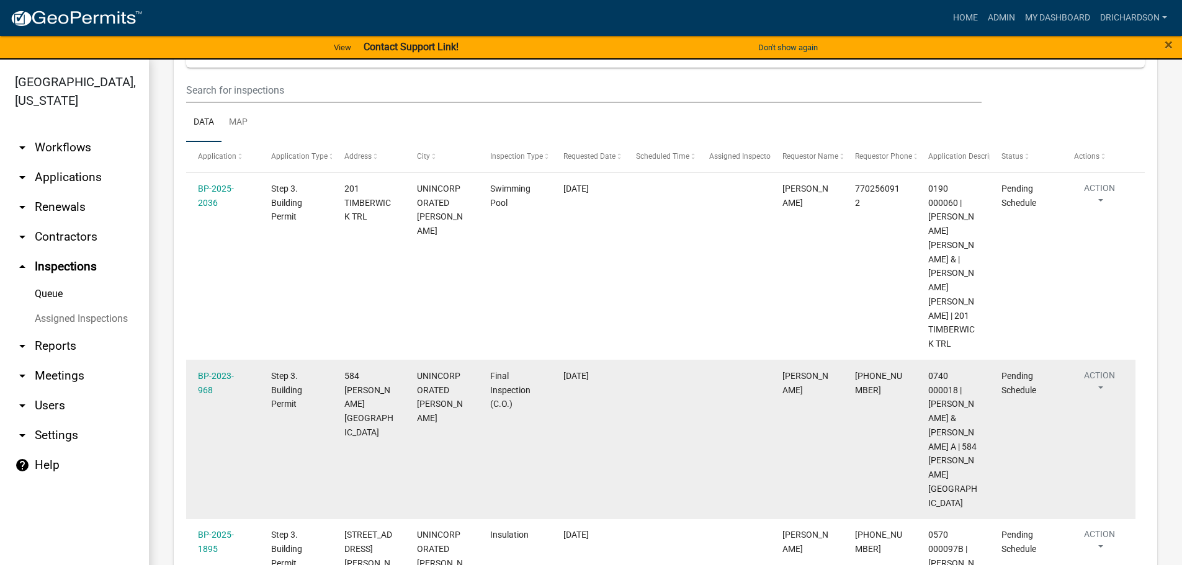
scroll to position [259, 0]
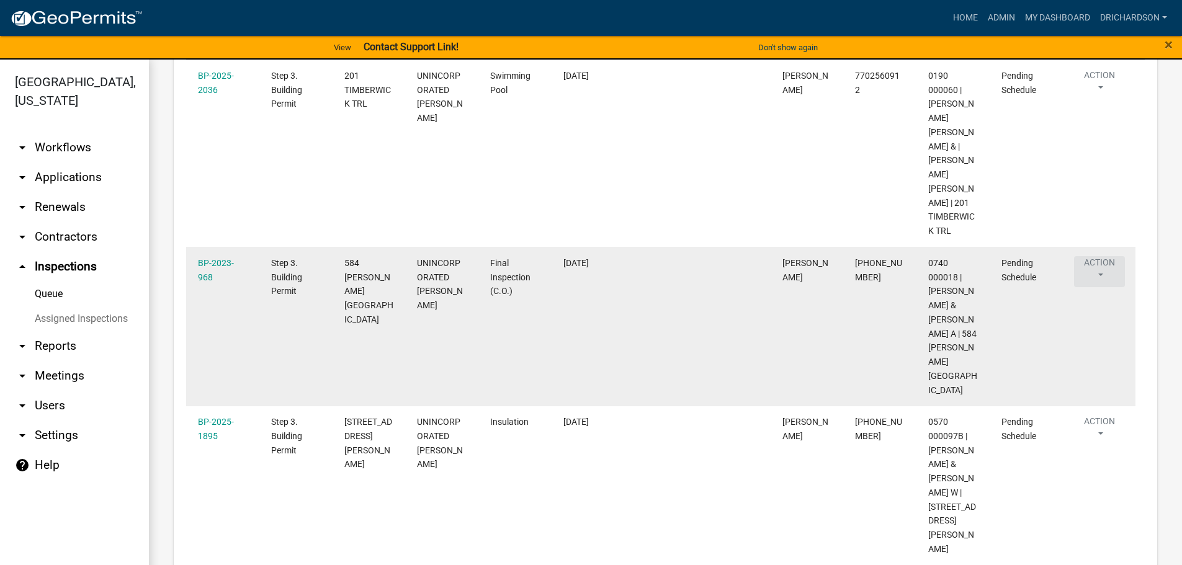
click at [1105, 256] on button "Action" at bounding box center [1099, 271] width 51 height 31
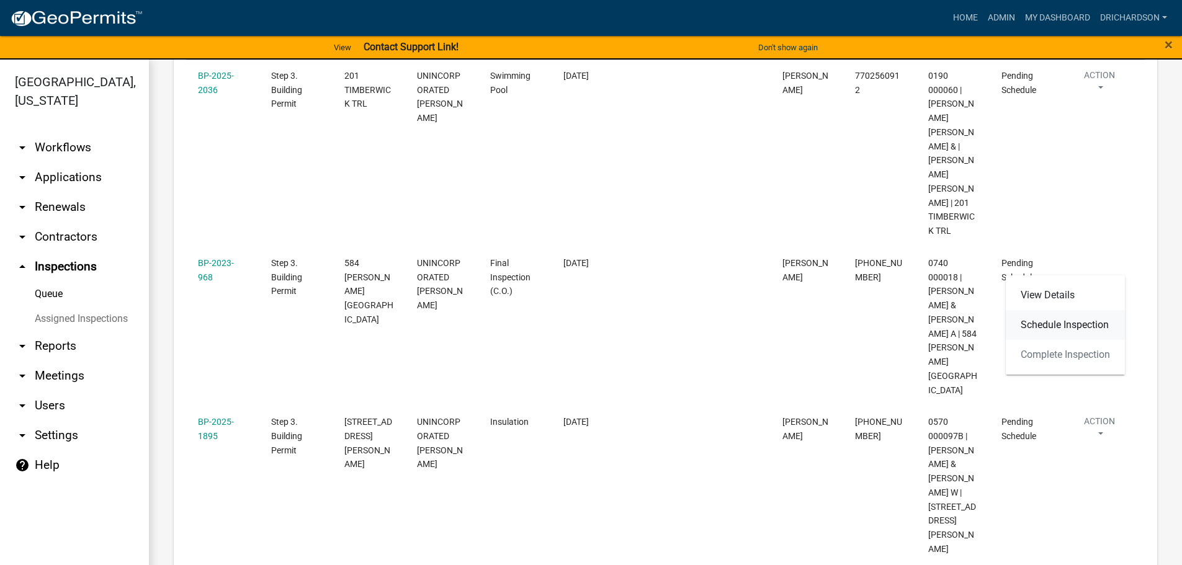
click at [1065, 325] on link "Schedule Inspection" at bounding box center [1065, 325] width 119 height 30
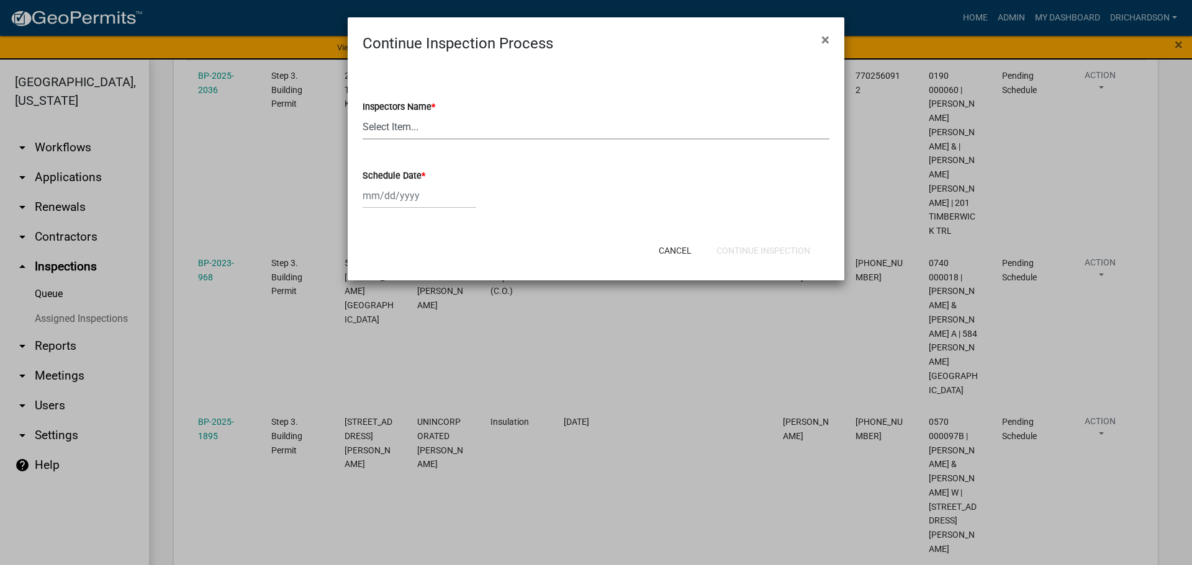
click at [415, 130] on select "Select Item... [PERSON_NAME] ([PERSON_NAME]) drichardson ([PERSON_NAME]) knorre…" at bounding box center [595, 126] width 467 height 25
select select "e20251c8-f858-4aed-a4a0-52e27fd5066e"
click at [362, 114] on select "Select Item... [PERSON_NAME] ([PERSON_NAME]) drichardson ([PERSON_NAME]) knorre…" at bounding box center [595, 126] width 467 height 25
click at [402, 197] on div at bounding box center [419, 195] width 114 height 25
select select "9"
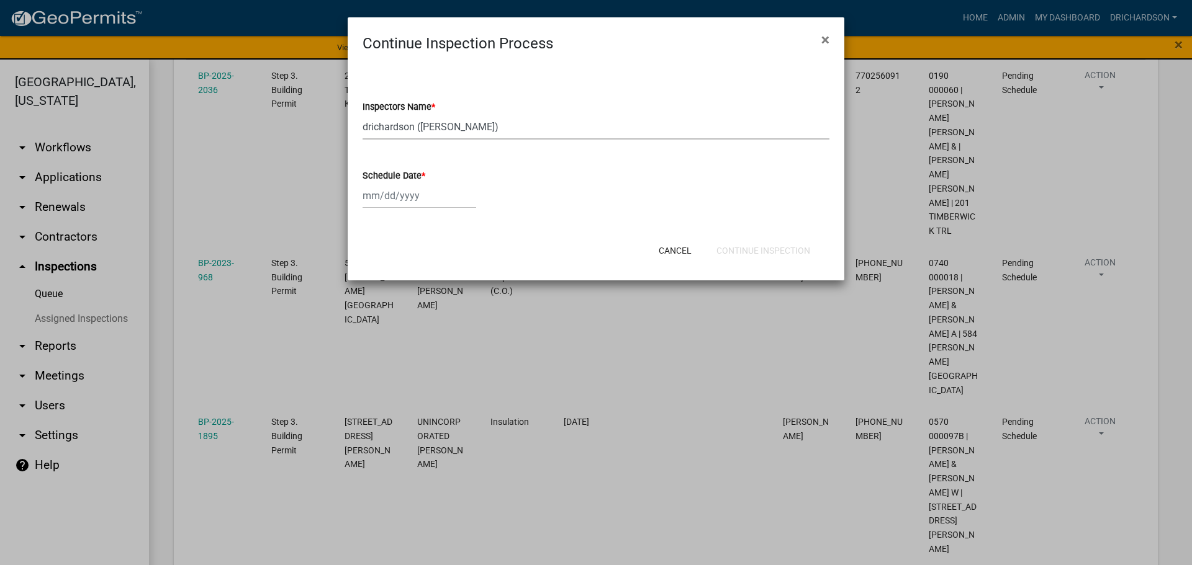
select select "2025"
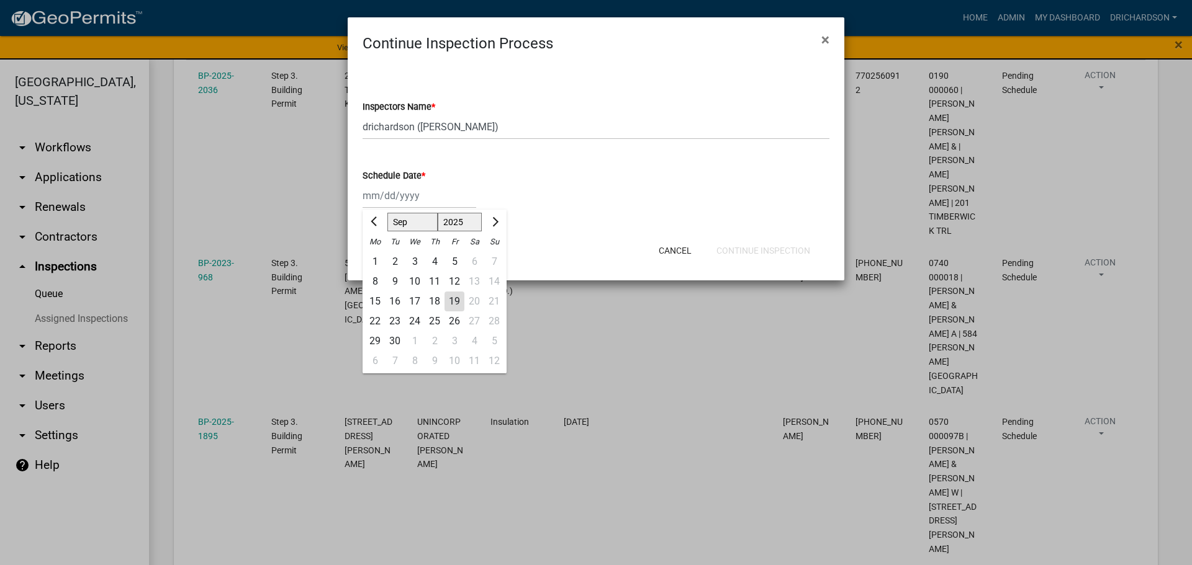
click at [451, 307] on div "19" at bounding box center [454, 302] width 20 height 20
type input "[DATE]"
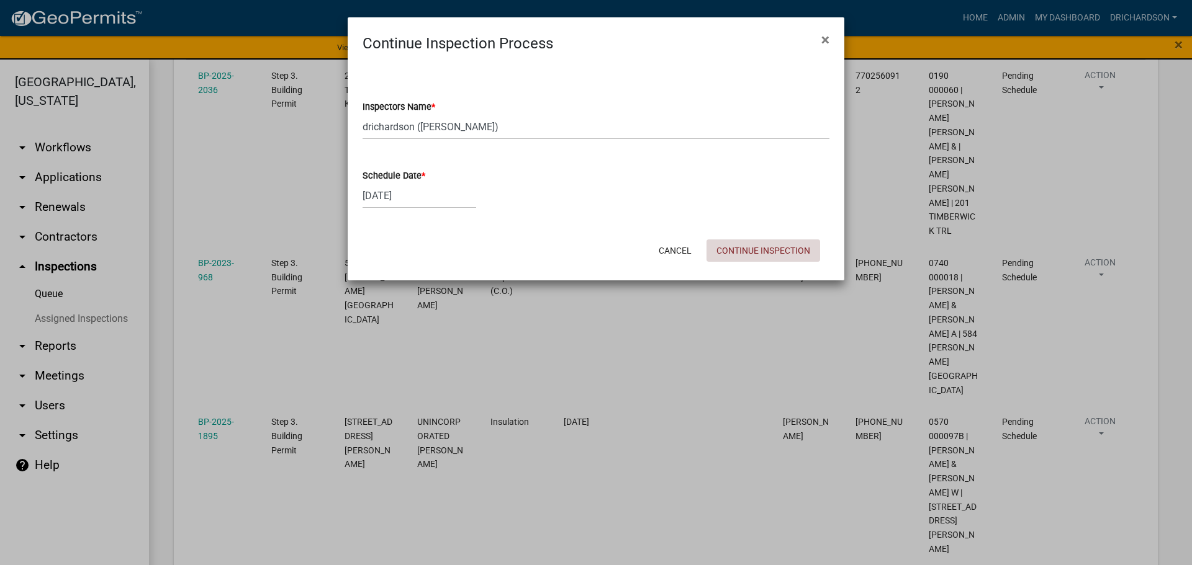
click at [735, 247] on button "Continue Inspection" at bounding box center [763, 251] width 114 height 22
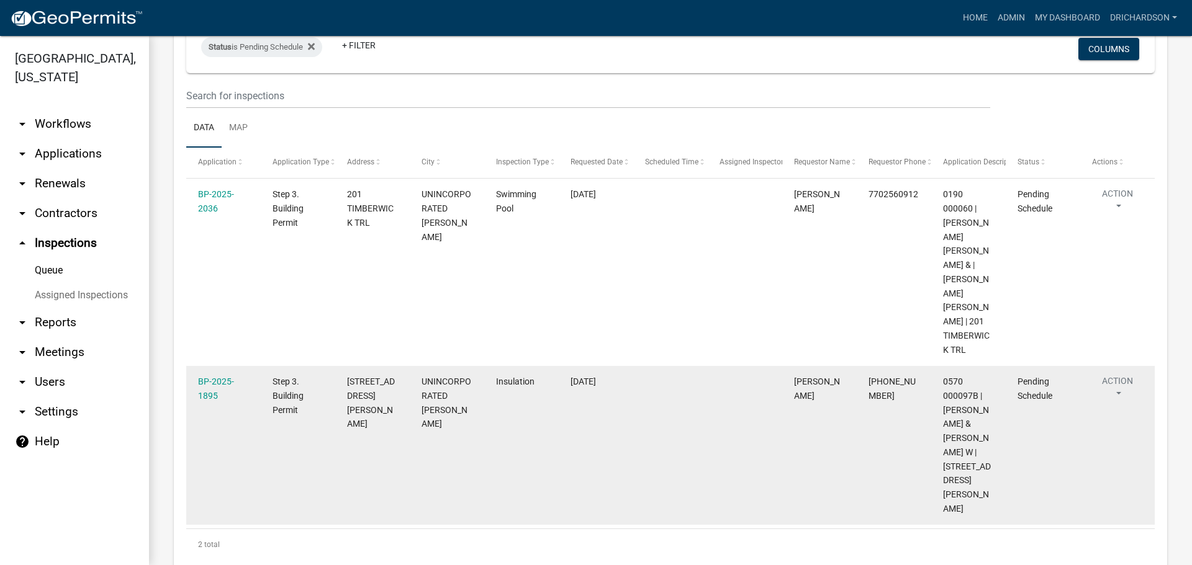
scroll to position [119, 0]
click at [1118, 372] on button "Action" at bounding box center [1117, 387] width 51 height 31
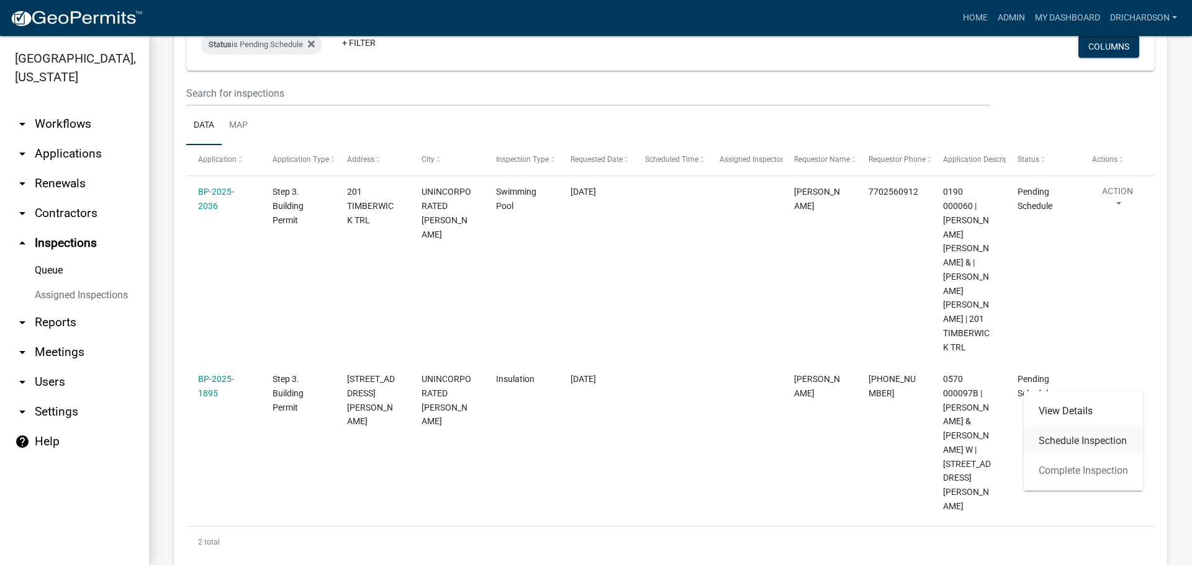
click at [1082, 445] on link "Schedule Inspection" at bounding box center [1082, 441] width 119 height 30
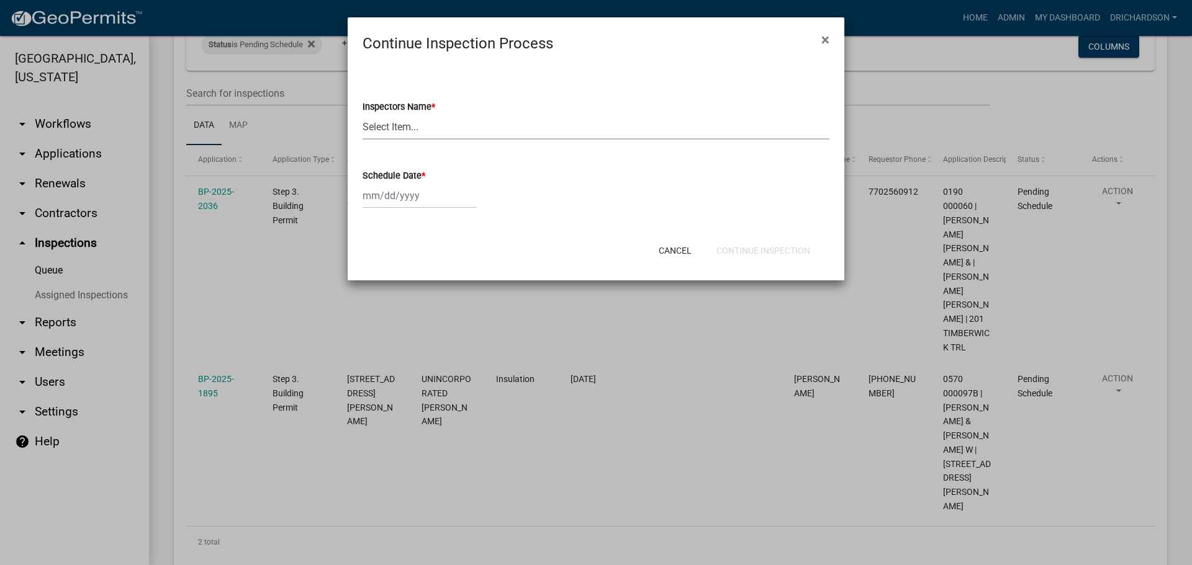
click at [406, 121] on select "Select Item... [PERSON_NAME] ([PERSON_NAME]) drichardson ([PERSON_NAME]) knorre…" at bounding box center [595, 126] width 467 height 25
select select "e20251c8-f858-4aed-a4a0-52e27fd5066e"
click at [362, 114] on select "Select Item... [PERSON_NAME] ([PERSON_NAME]) drichardson ([PERSON_NAME]) knorre…" at bounding box center [595, 126] width 467 height 25
select select "9"
select select "2025"
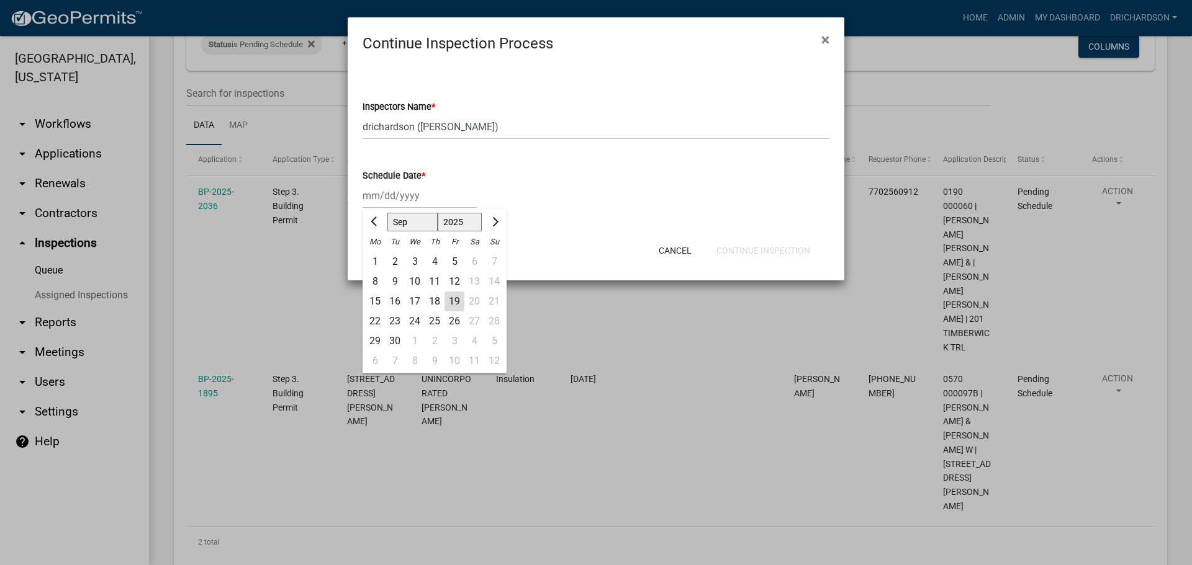
click at [406, 197] on div "[PERSON_NAME] Feb Mar Apr [PERSON_NAME][DATE] Oct Nov [DATE] 1526 1527 1528 152…" at bounding box center [419, 195] width 114 height 25
click at [455, 305] on div "19" at bounding box center [454, 302] width 20 height 20
type input "[DATE]"
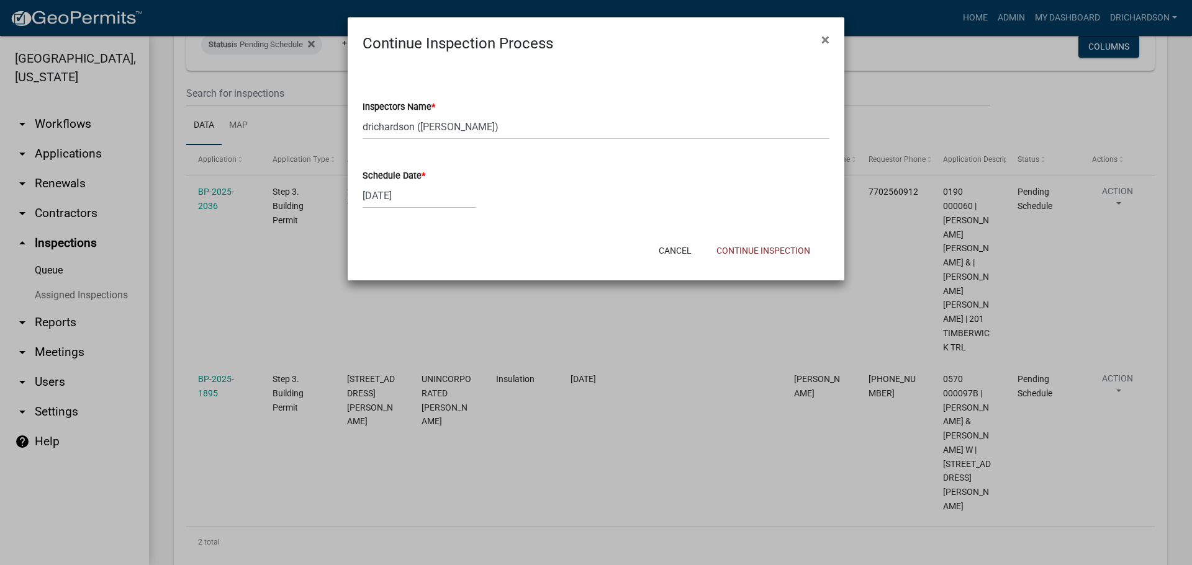
click at [746, 263] on div "Cancel Continue Inspection" at bounding box center [677, 251] width 306 height 32
click at [744, 250] on button "Continue Inspection" at bounding box center [763, 251] width 114 height 22
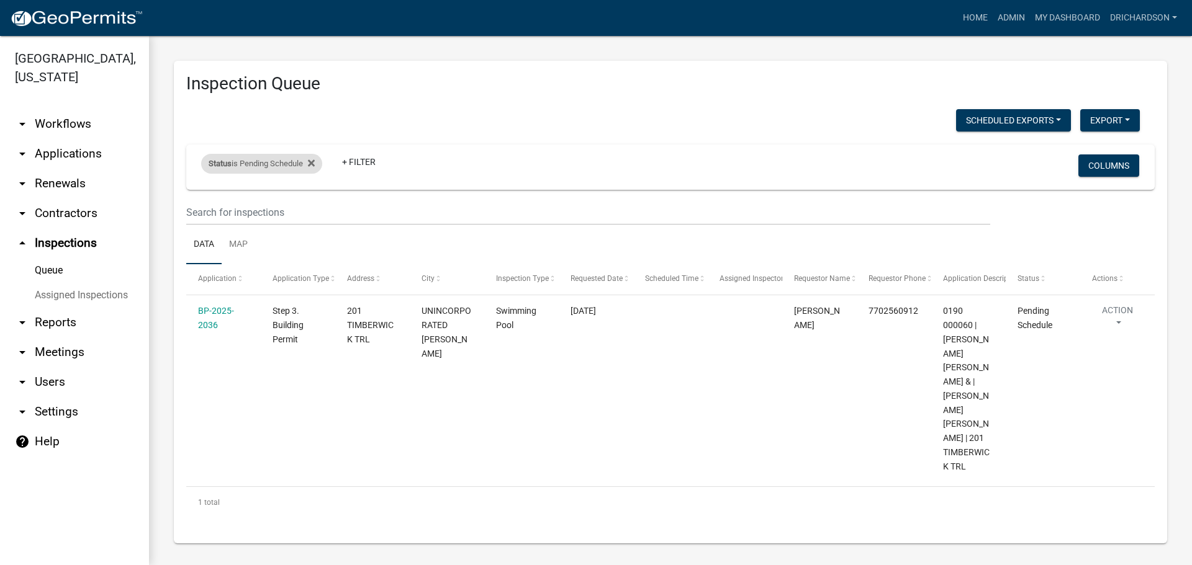
click at [248, 169] on div "Status is Pending Schedule" at bounding box center [261, 164] width 121 height 20
select select "0"
click at [255, 206] on select "Select an option Pending Schedule Pending Inspection Approved Denied Deleted Vo…" at bounding box center [263, 209] width 124 height 25
click at [442, 254] on ul "Data Map" at bounding box center [670, 244] width 968 height 39
click at [246, 248] on link "Map" at bounding box center [239, 245] width 34 height 40
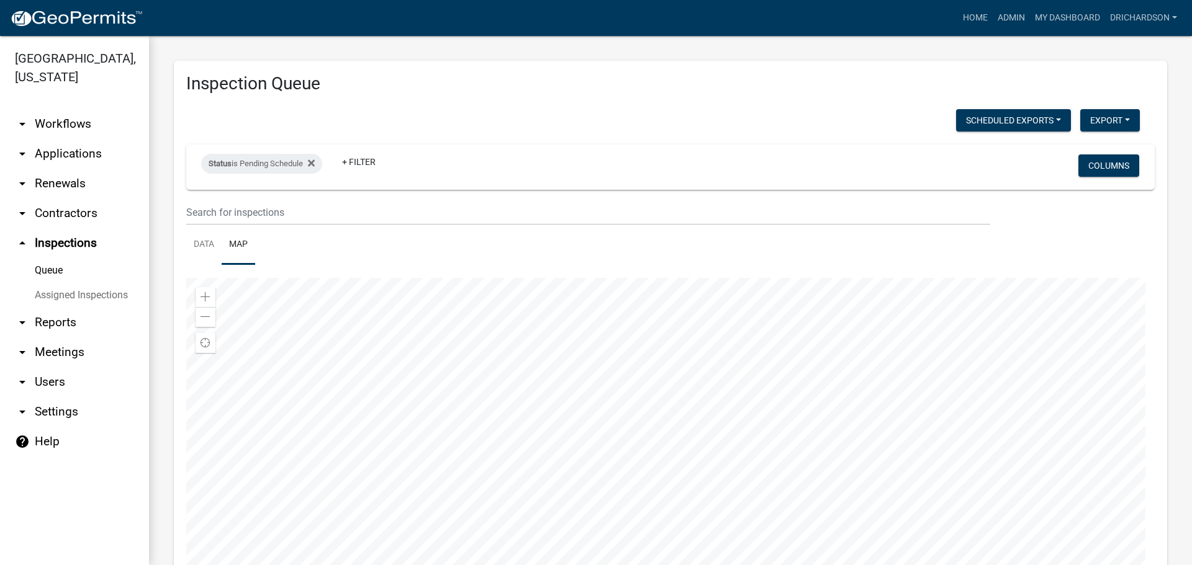
click at [677, 345] on div at bounding box center [670, 433] width 968 height 310
click at [677, 387] on div at bounding box center [670, 433] width 968 height 310
click at [637, 417] on div at bounding box center [670, 433] width 968 height 310
click at [202, 252] on link "Data" at bounding box center [203, 245] width 35 height 40
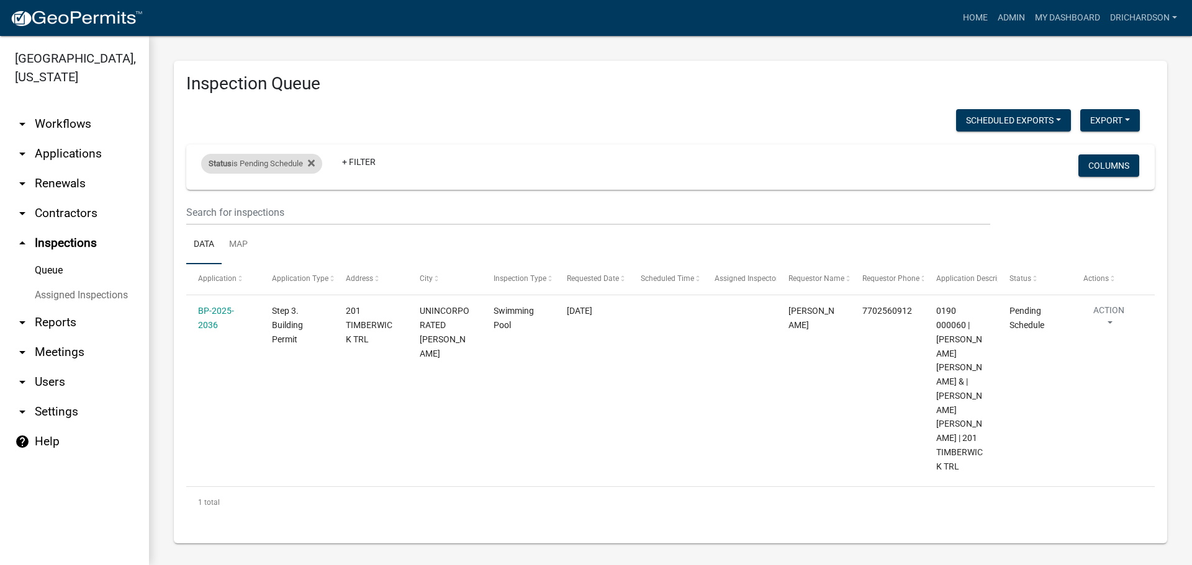
click at [271, 172] on div "Status is Pending Schedule" at bounding box center [261, 164] width 121 height 20
click at [256, 211] on select "Select an option Pending Schedule Pending Inspection Approved Denied Deleted Vo…" at bounding box center [263, 209] width 124 height 25
select select "1"
click at [204, 197] on select "Select an option Pending Schedule Pending Inspection Approved Denied Deleted Vo…" at bounding box center [263, 209] width 124 height 25
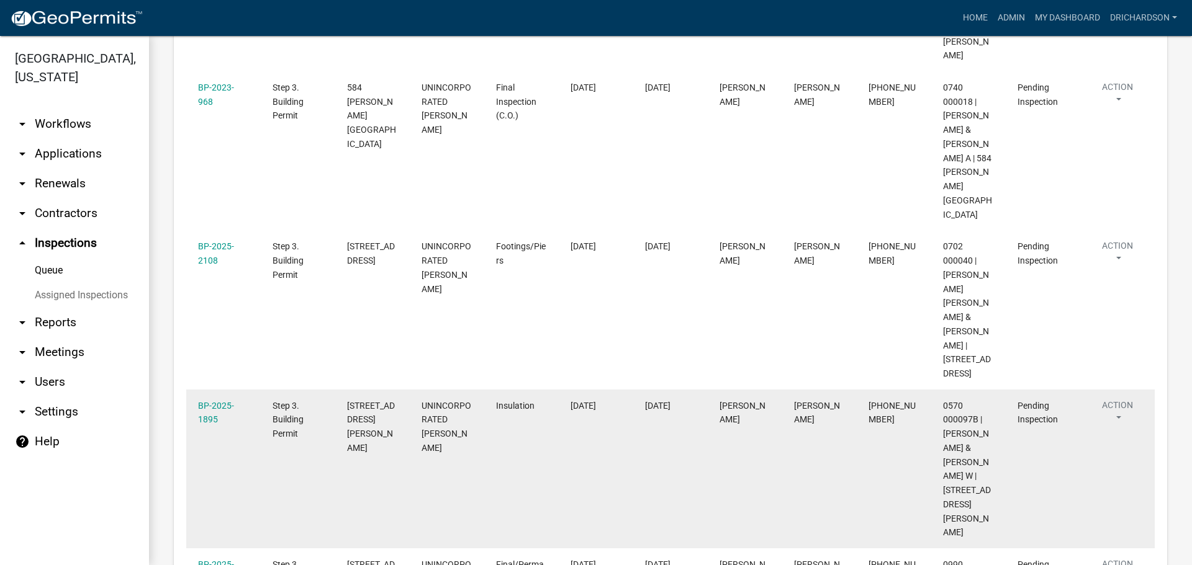
scroll to position [777, 0]
